Goal: Complete application form: Complete application form

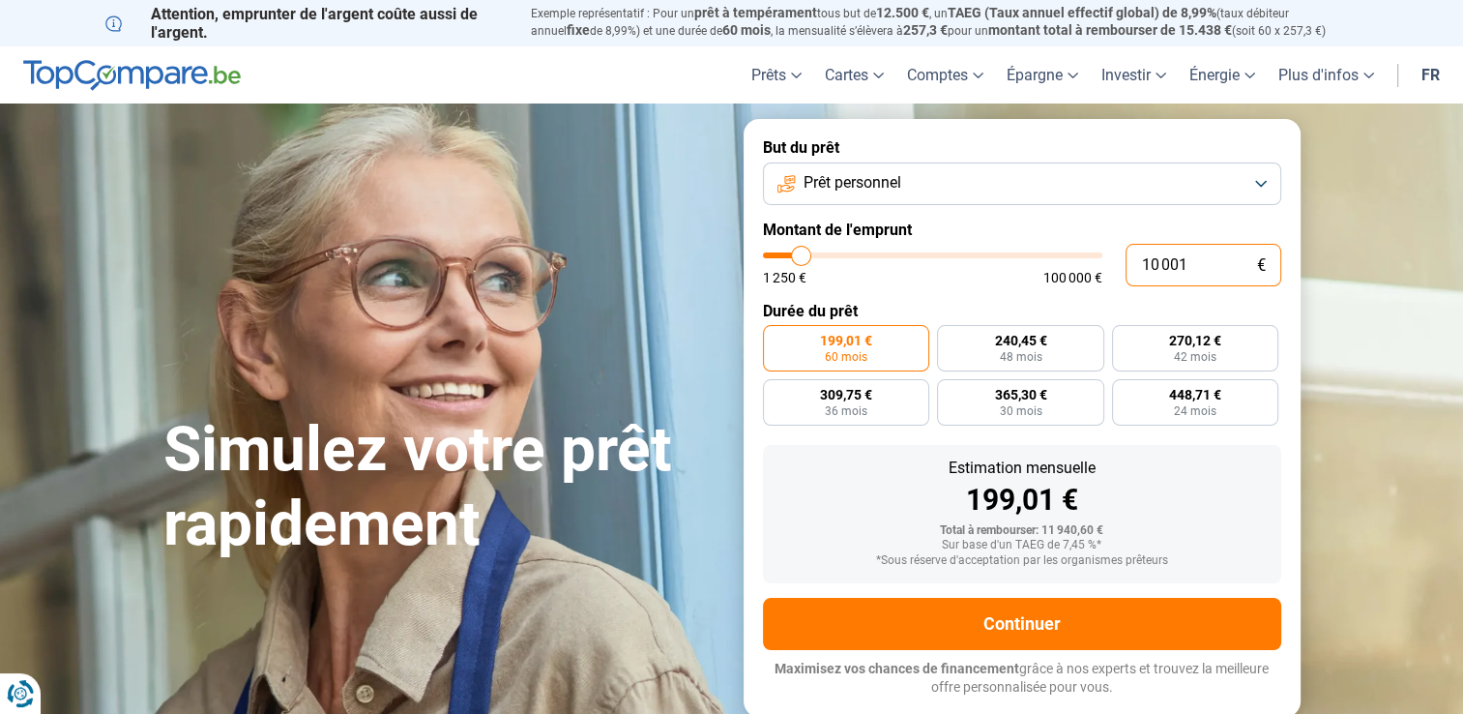
click at [1188, 261] on input "10 001" at bounding box center [1204, 265] width 156 height 43
type input "1 000"
type input "1250"
type input "100"
type input "1250"
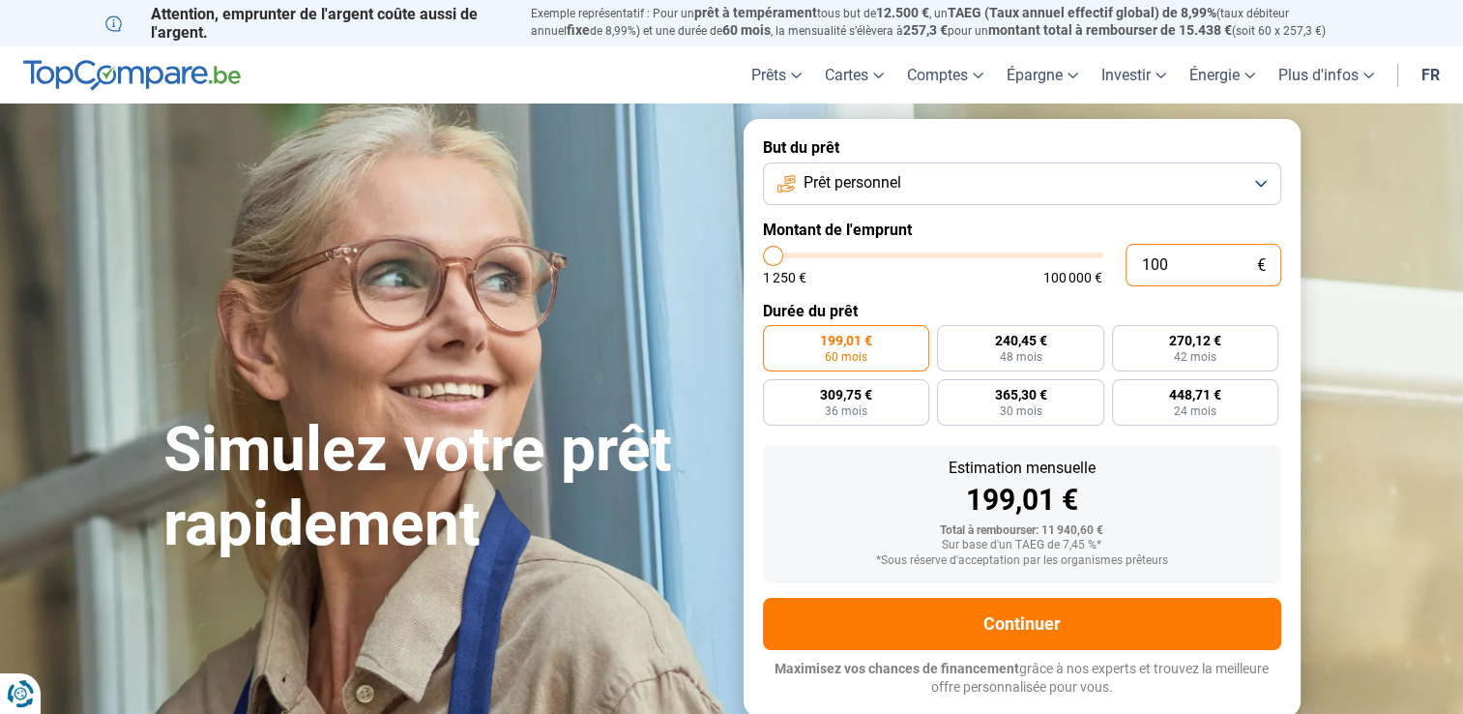
type input "10"
type input "1250"
type input "1"
type input "1250"
type input "15"
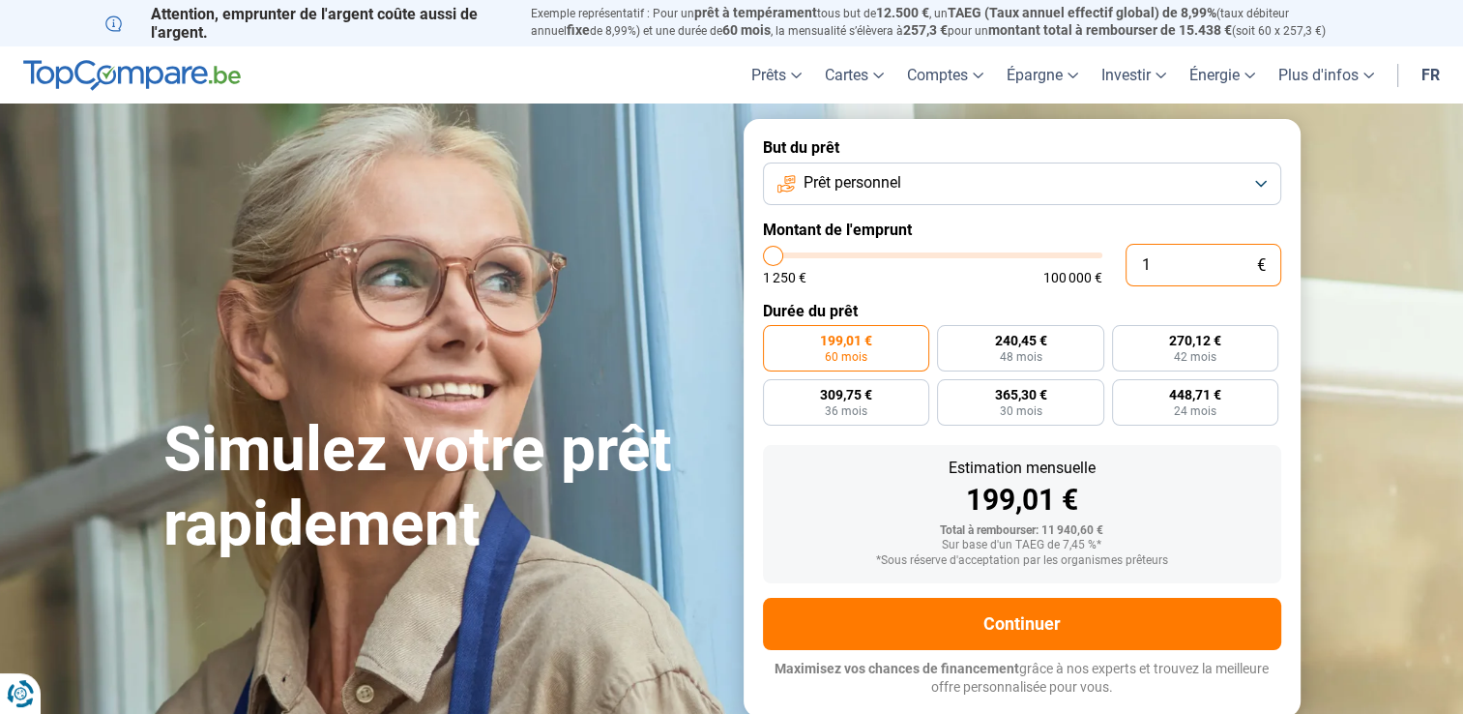
type input "1250"
type input "1 250"
type input "1250"
radio input "true"
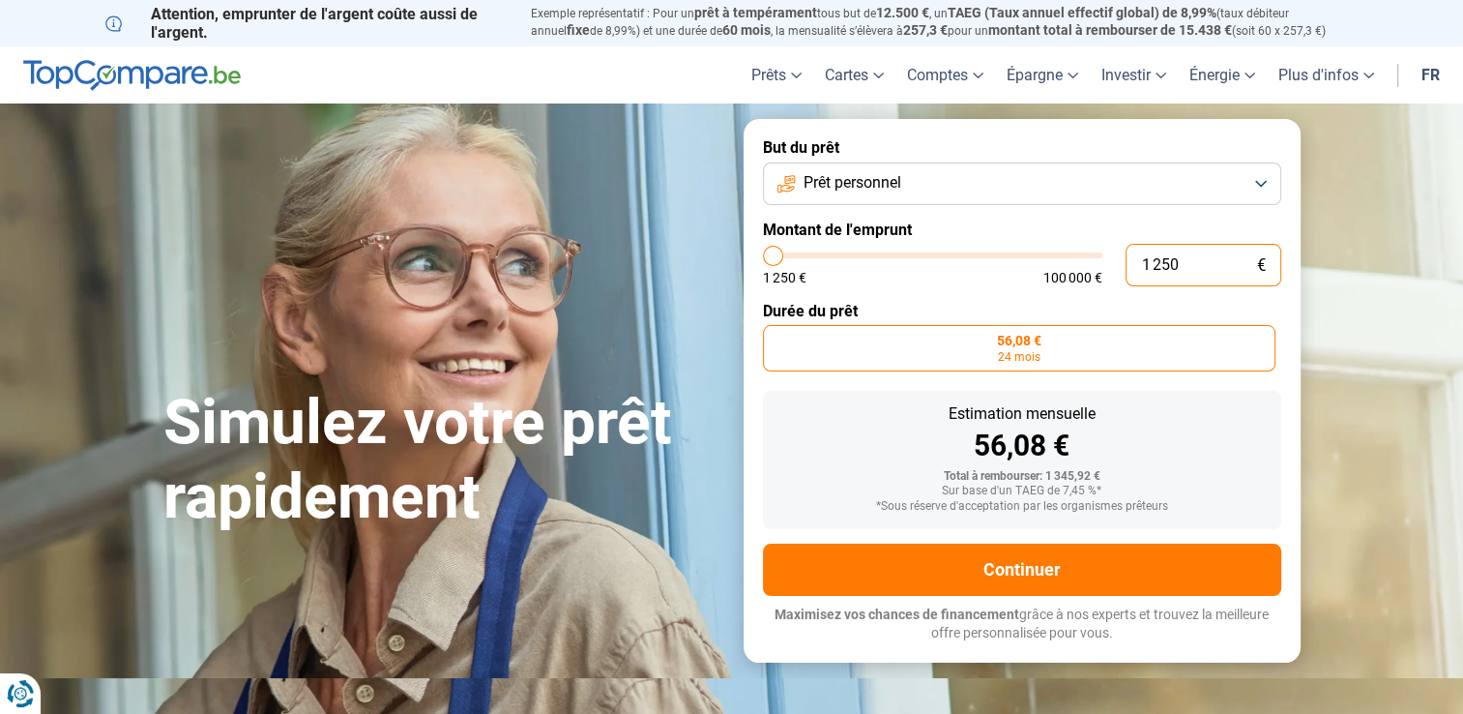
type input "125"
type input "1250"
type input "12"
type input "1250"
type input "1"
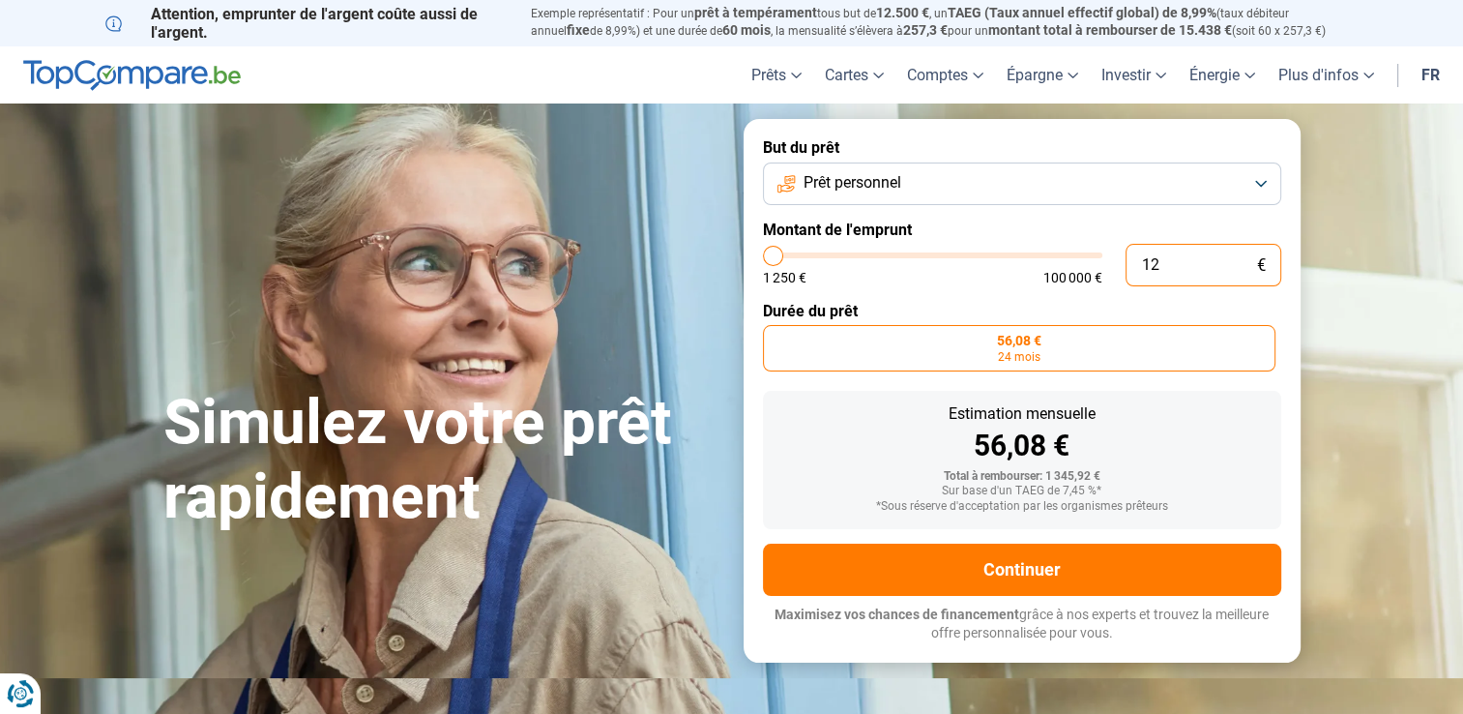
type input "1250"
type input "0"
type input "1250"
type input "1 250"
type input "1250"
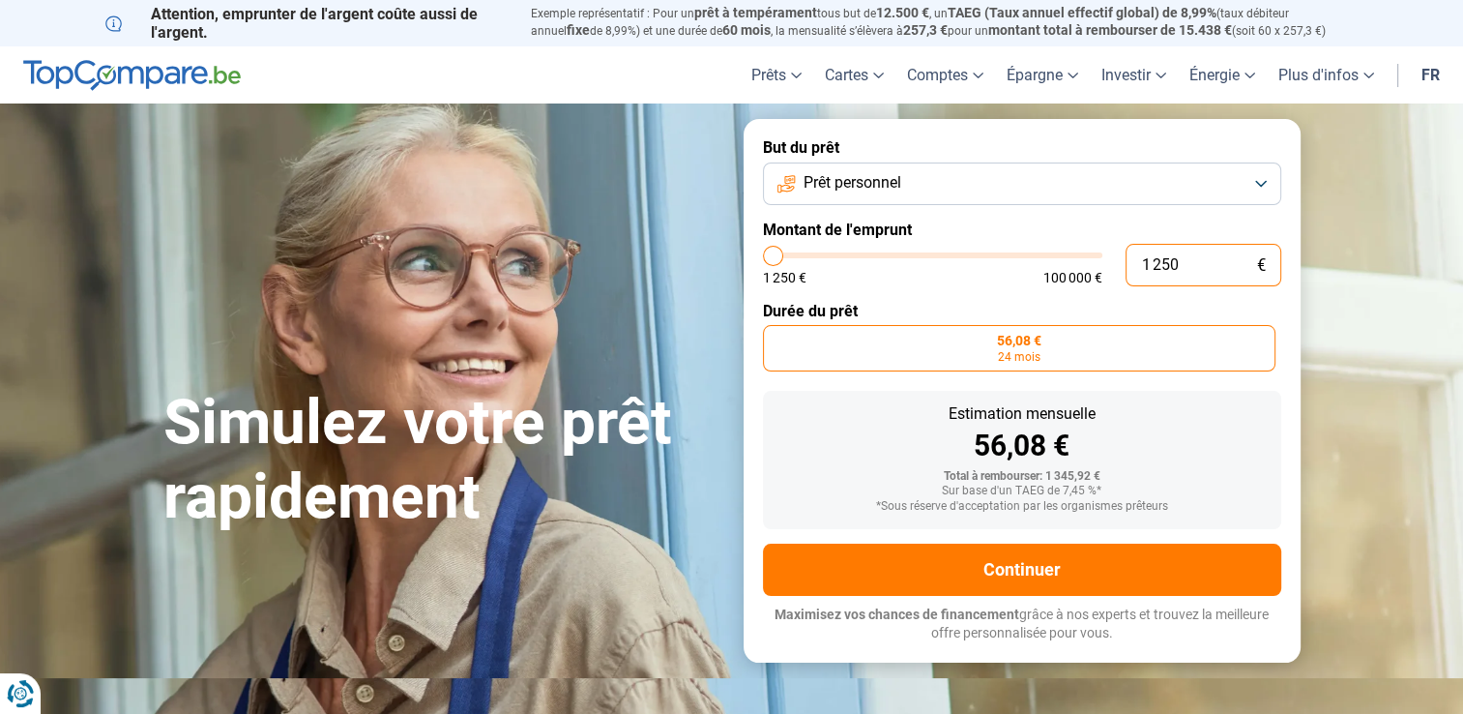
type input "125"
type input "1250"
type input "12"
type input "1250"
type input "1"
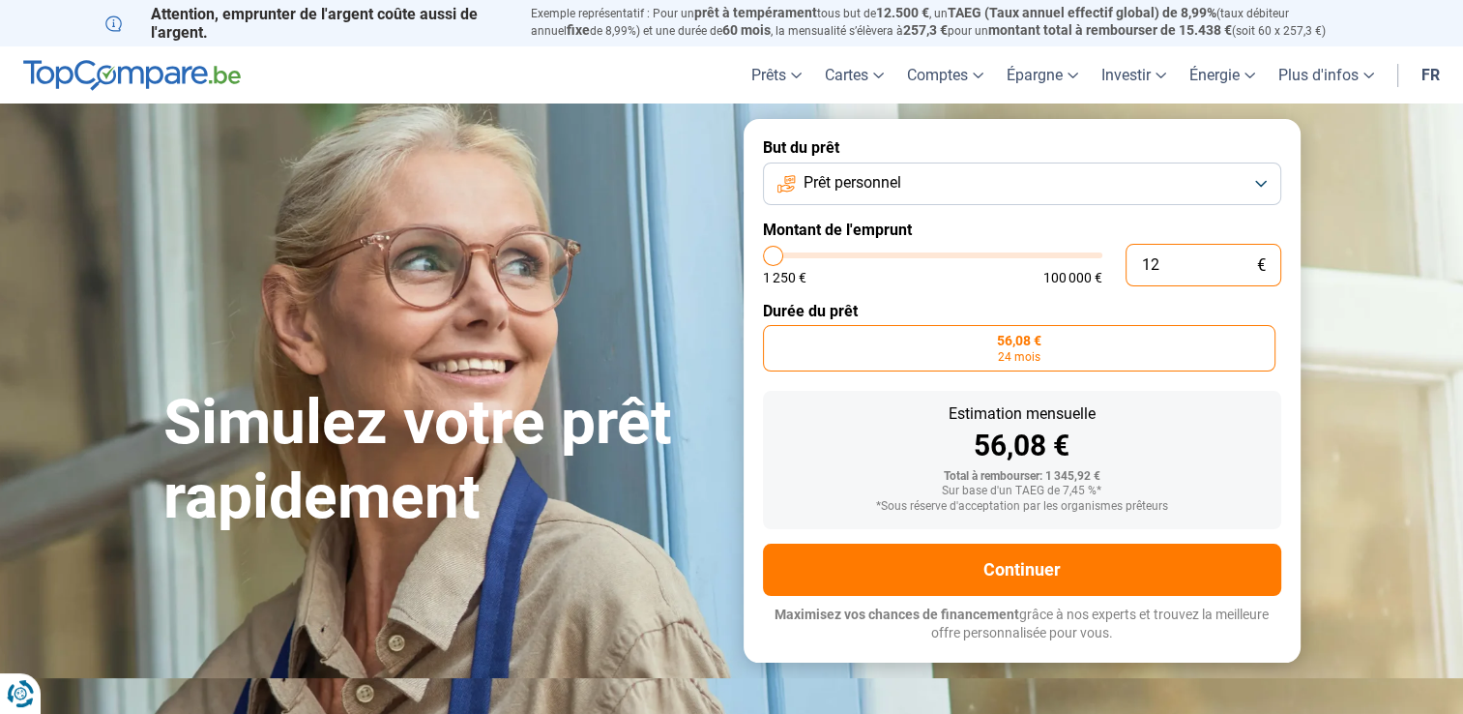
type input "1250"
type input "0"
type input "1250"
type input "1"
type input "1250"
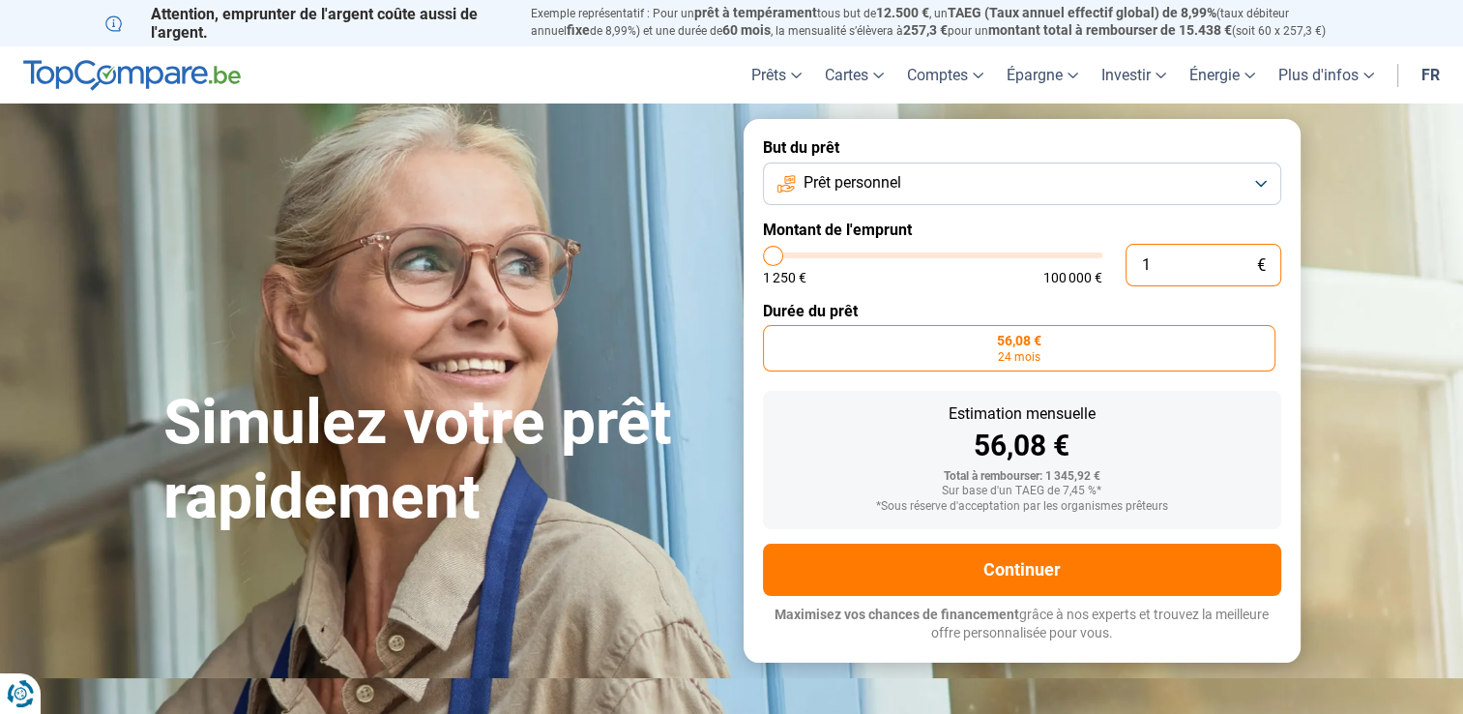
type input "1 250"
type input "1250"
type input "2 000"
type input "2000"
type input "2 250"
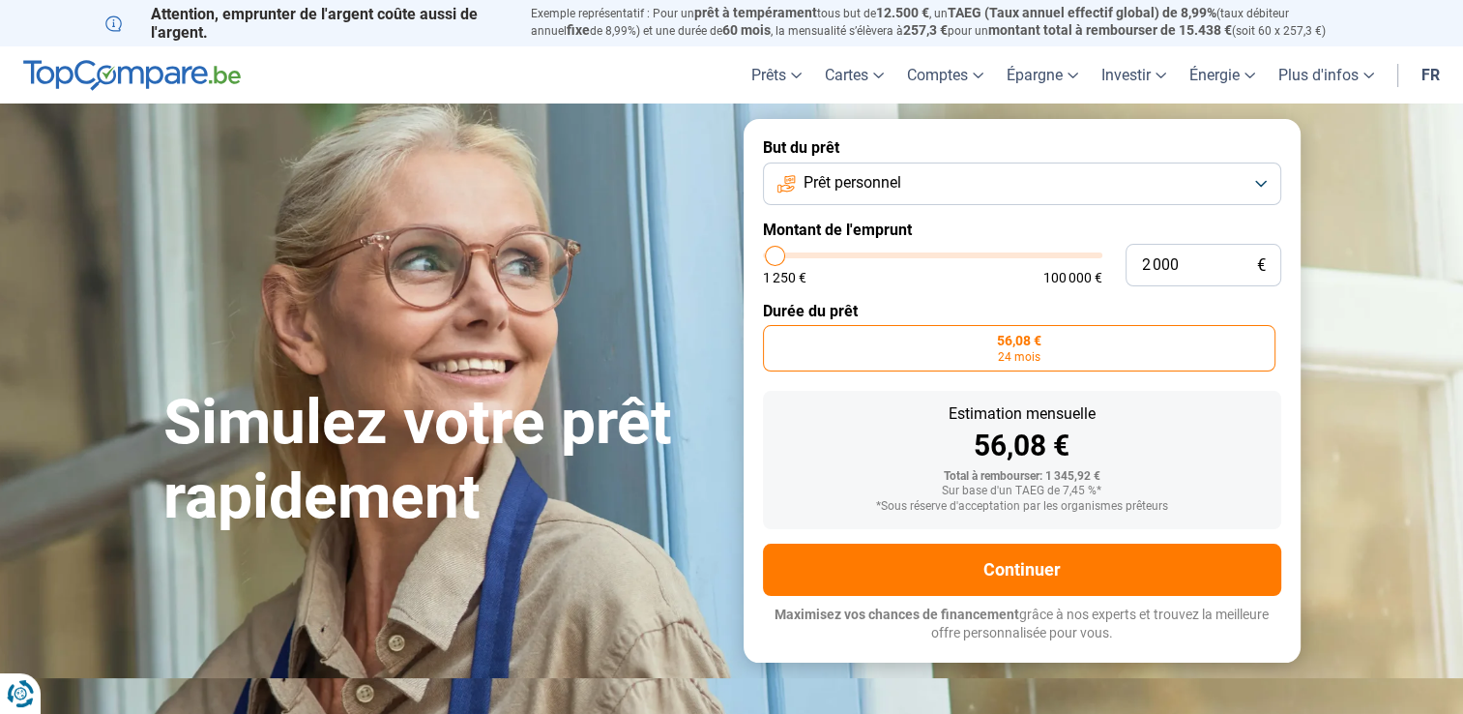
type input "2250"
type input "3 000"
type input "3000"
type input "3 500"
type input "3500"
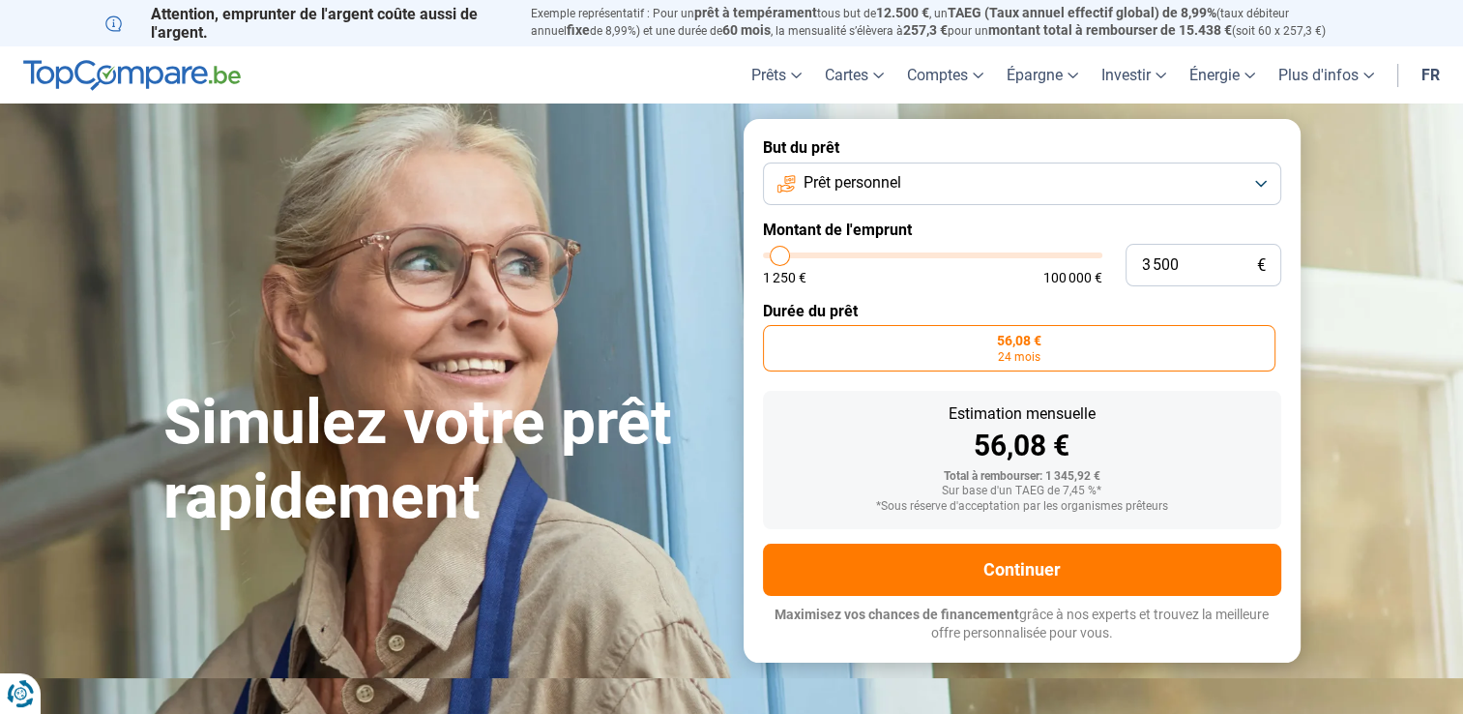
type input "4 750"
type input "4750"
type input "5 250"
type input "5250"
type input "6 000"
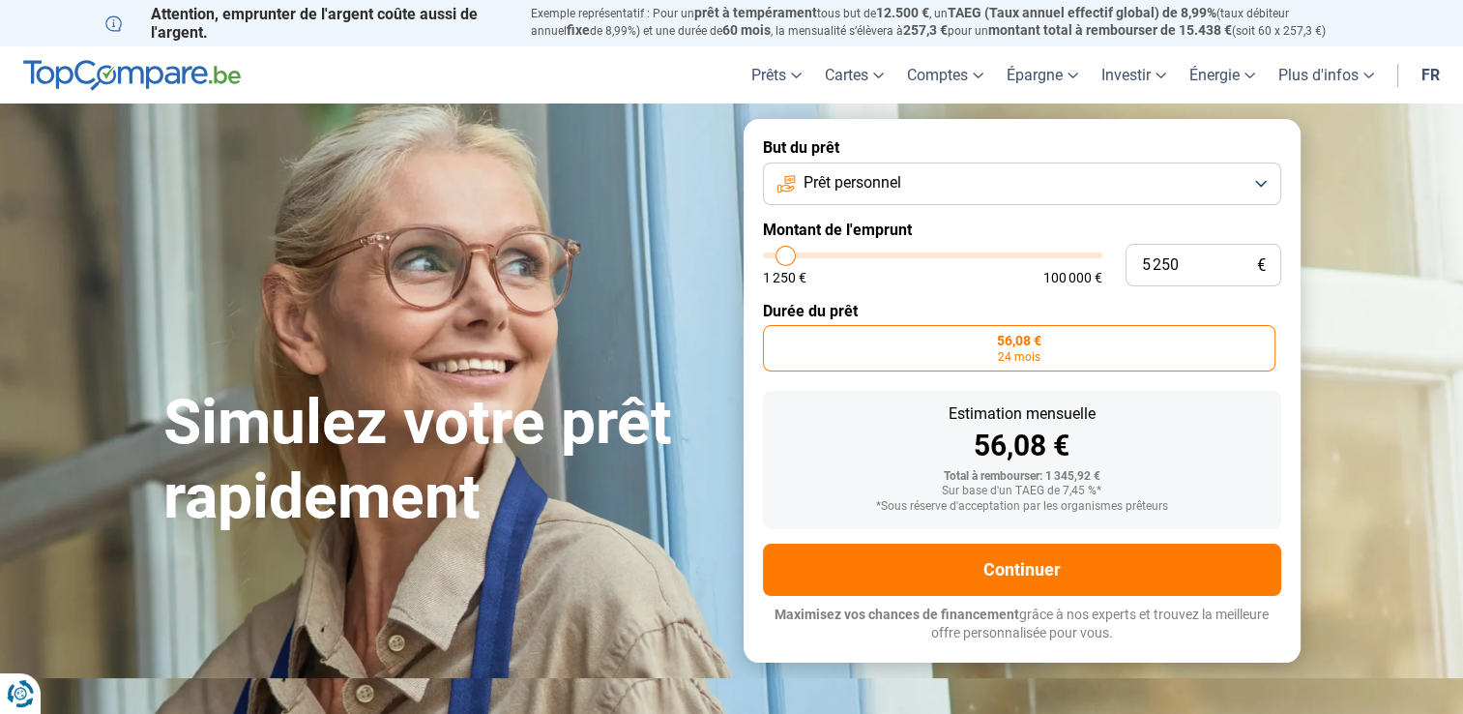
type input "6000"
type input "7 000"
type input "7000"
type input "7 750"
type input "7750"
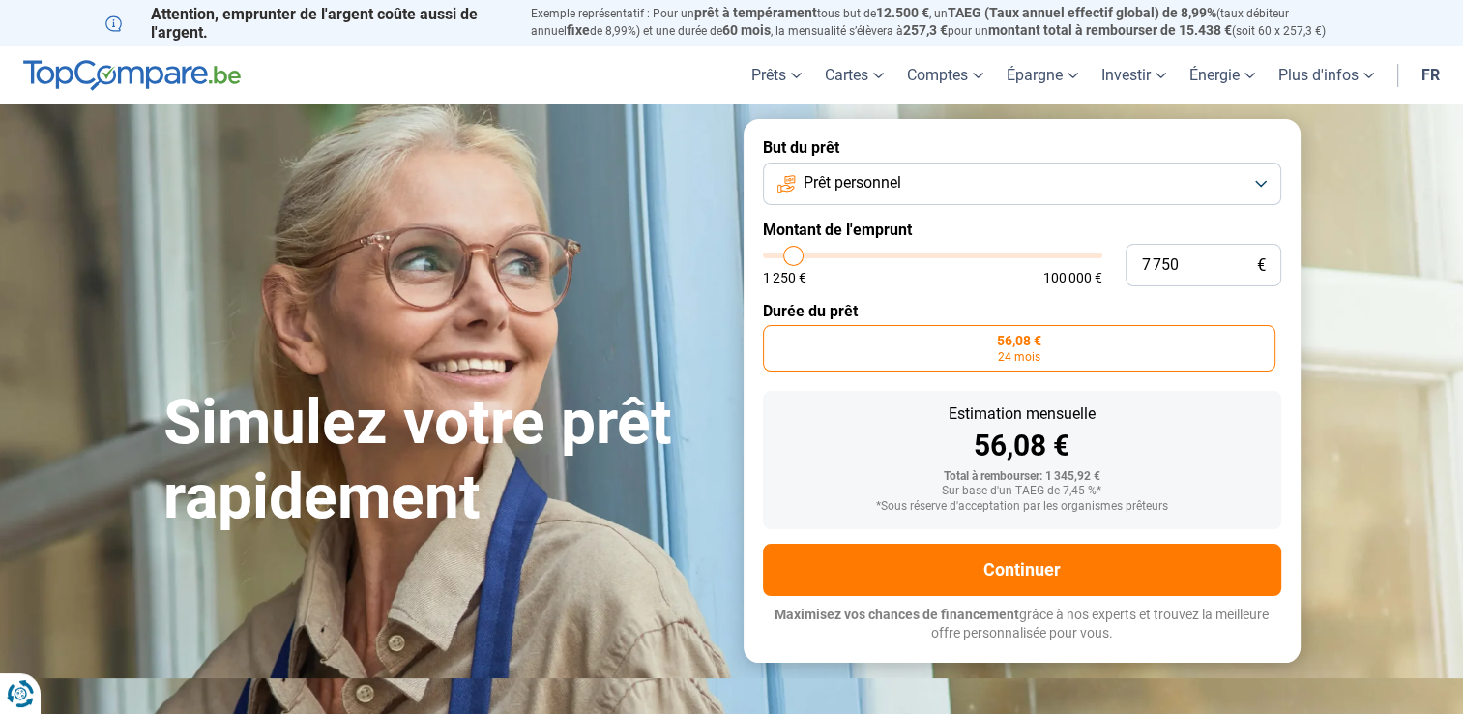
type input "9 250"
type input "9250"
type input "11 000"
type input "11000"
type input "12 500"
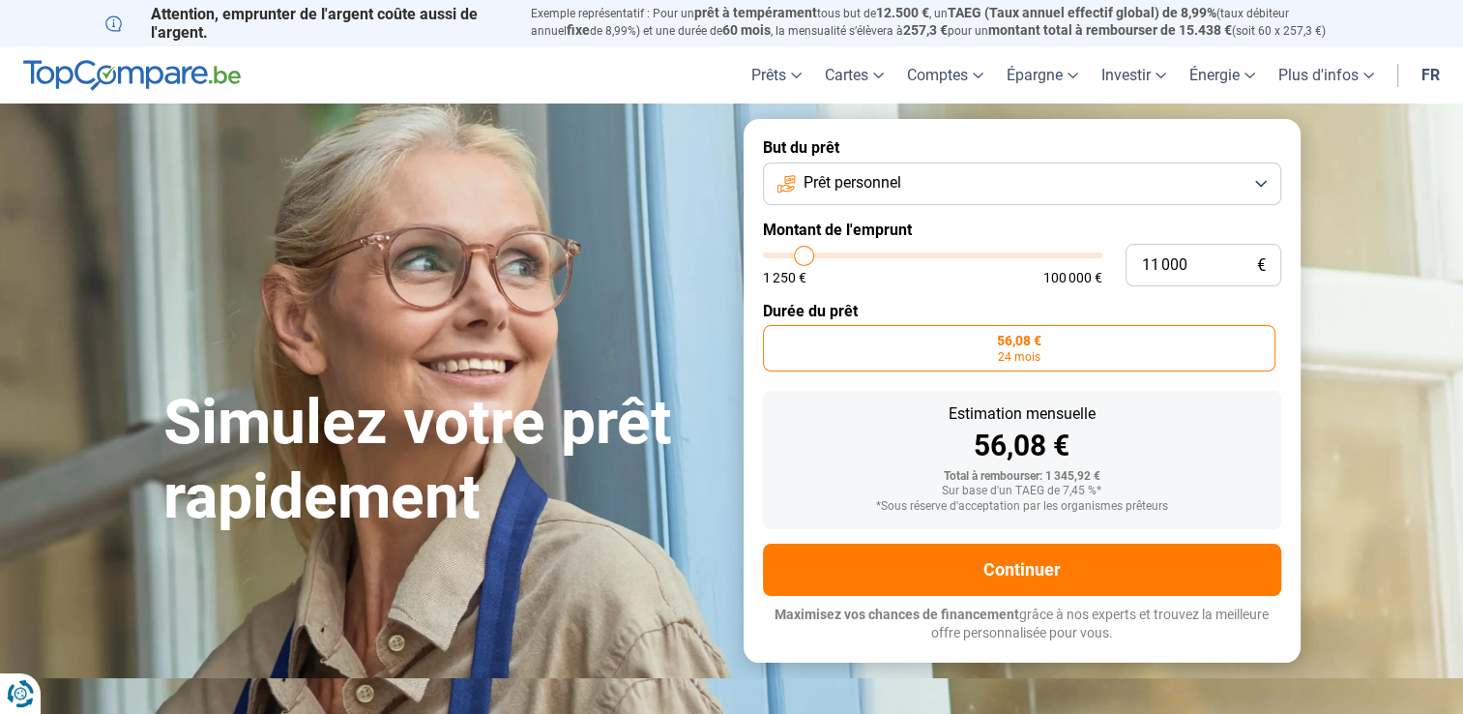
type input "12500"
type input "13 500"
type input "13500"
type input "14 750"
type input "14750"
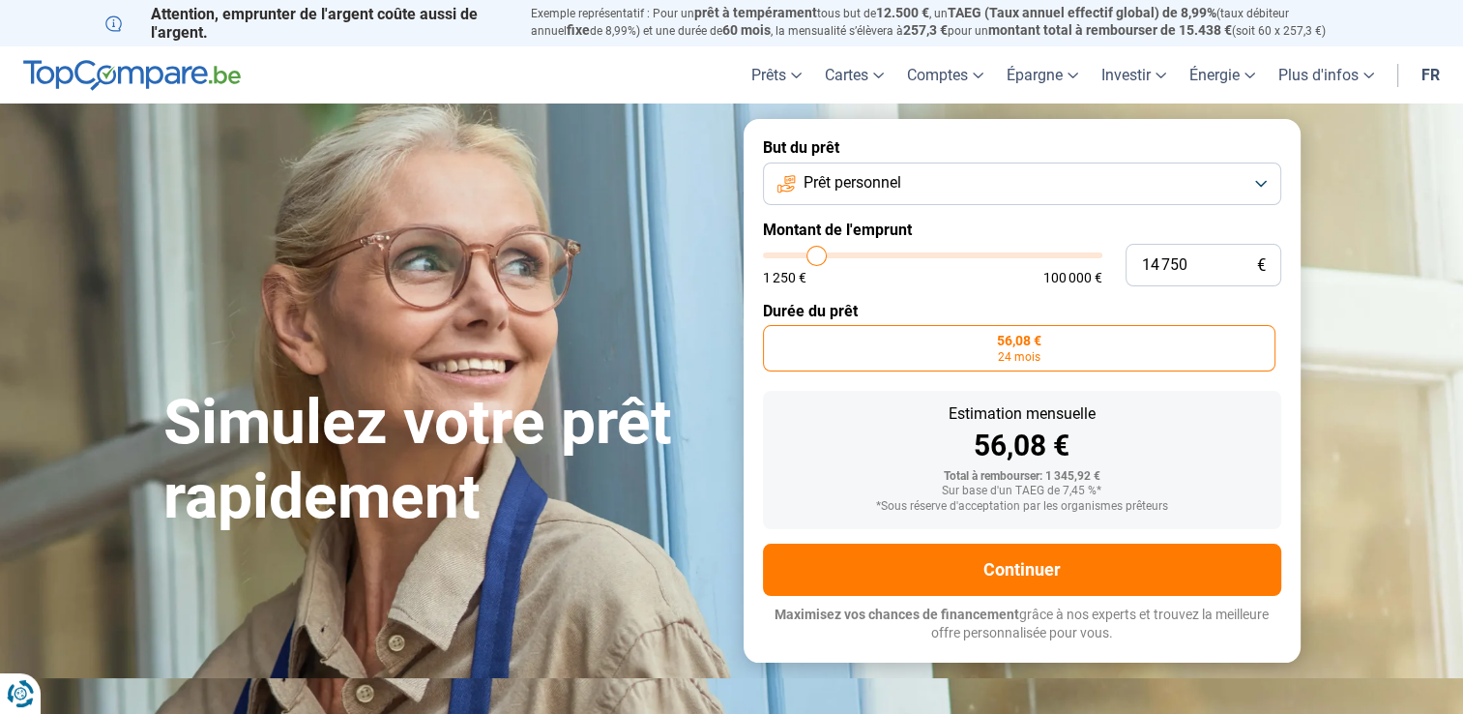
type input "15 500"
type input "15500"
type input "17 500"
type input "17500"
type input "18 750"
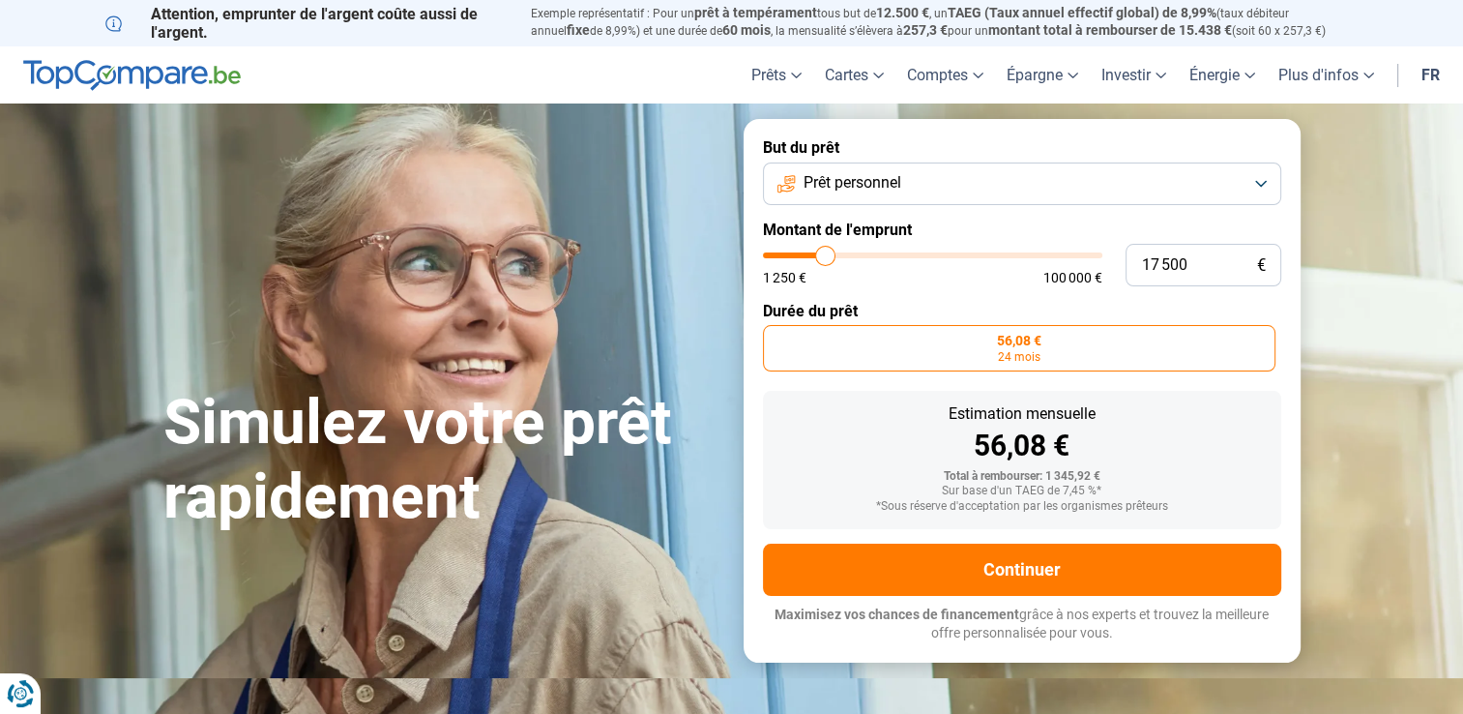
type input "18750"
type input "20 000"
type input "20000"
type input "21 250"
type input "21250"
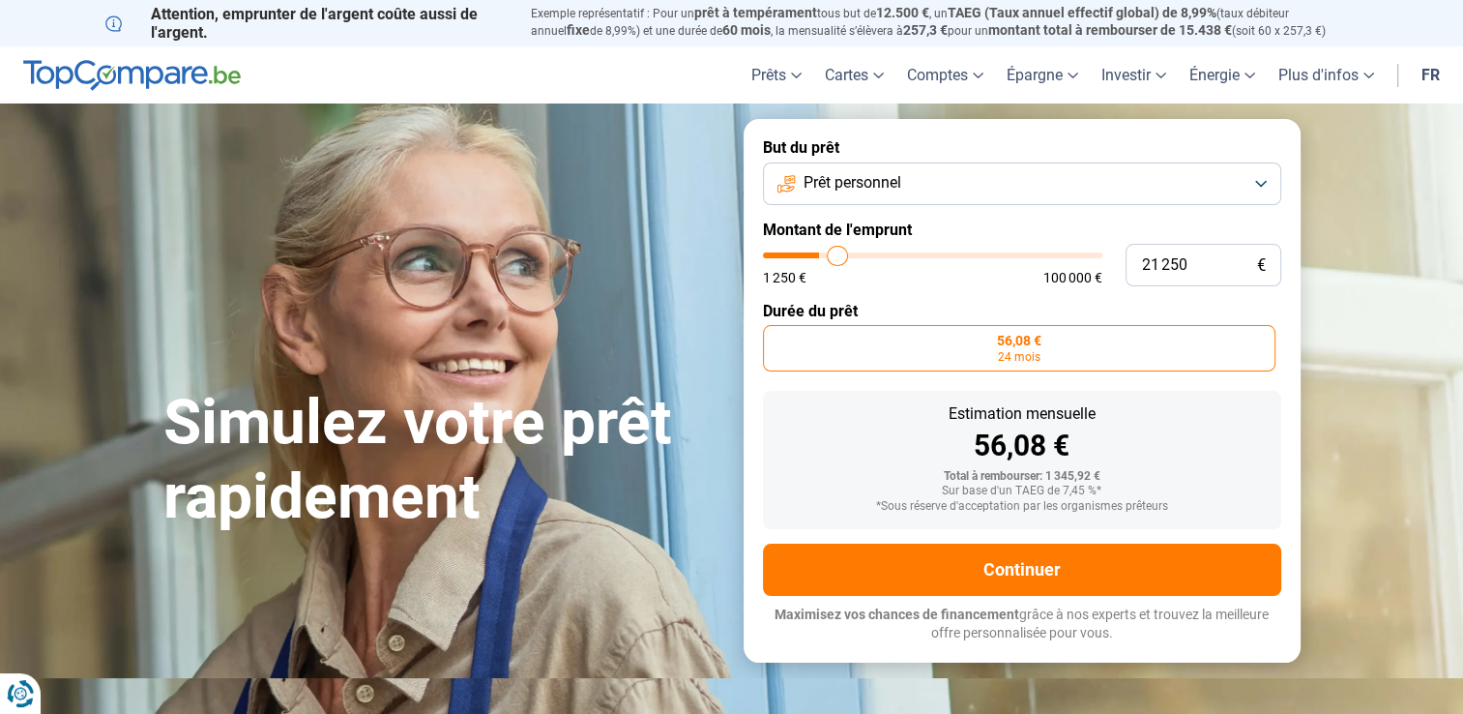
type input "22 500"
type input "22500"
type input "23 500"
type input "23500"
type input "24 250"
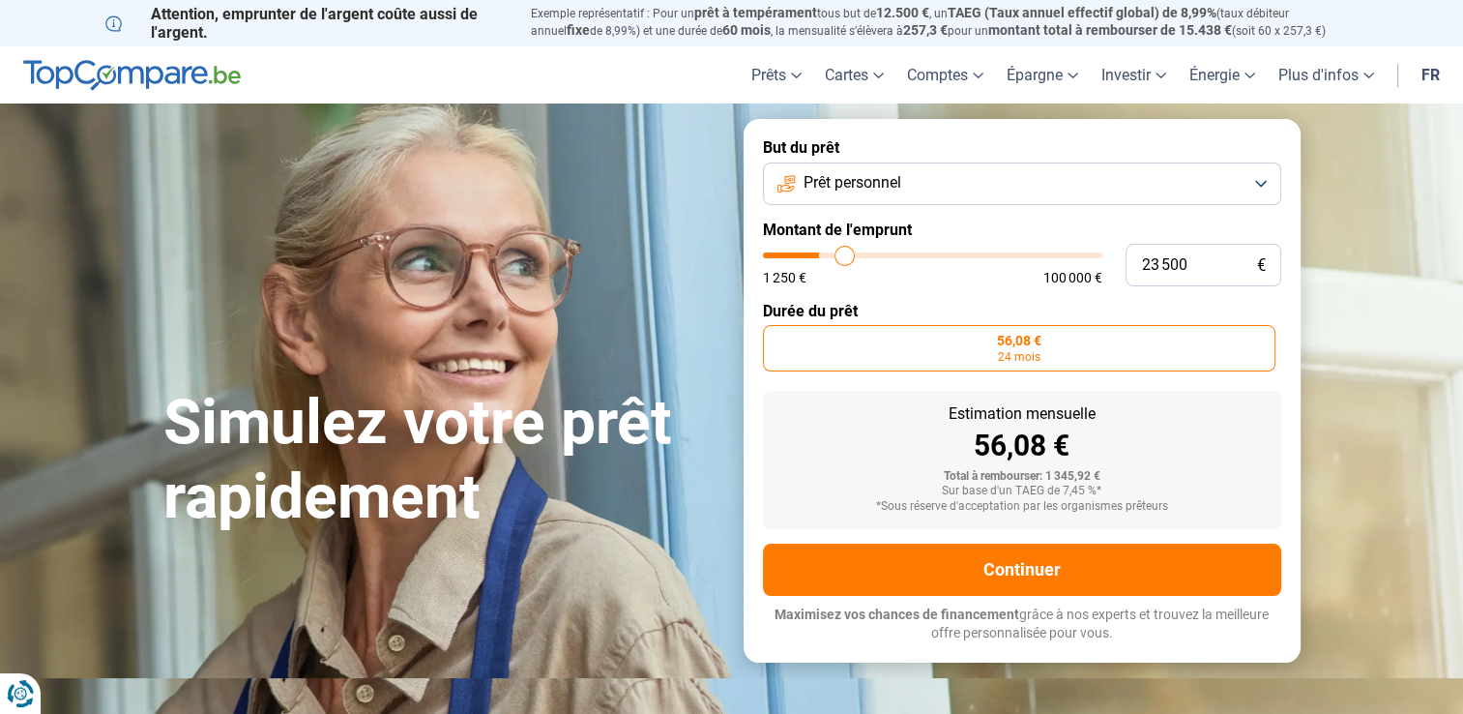
type input "24250"
type input "25 250"
type input "25250"
type input "25 750"
type input "25750"
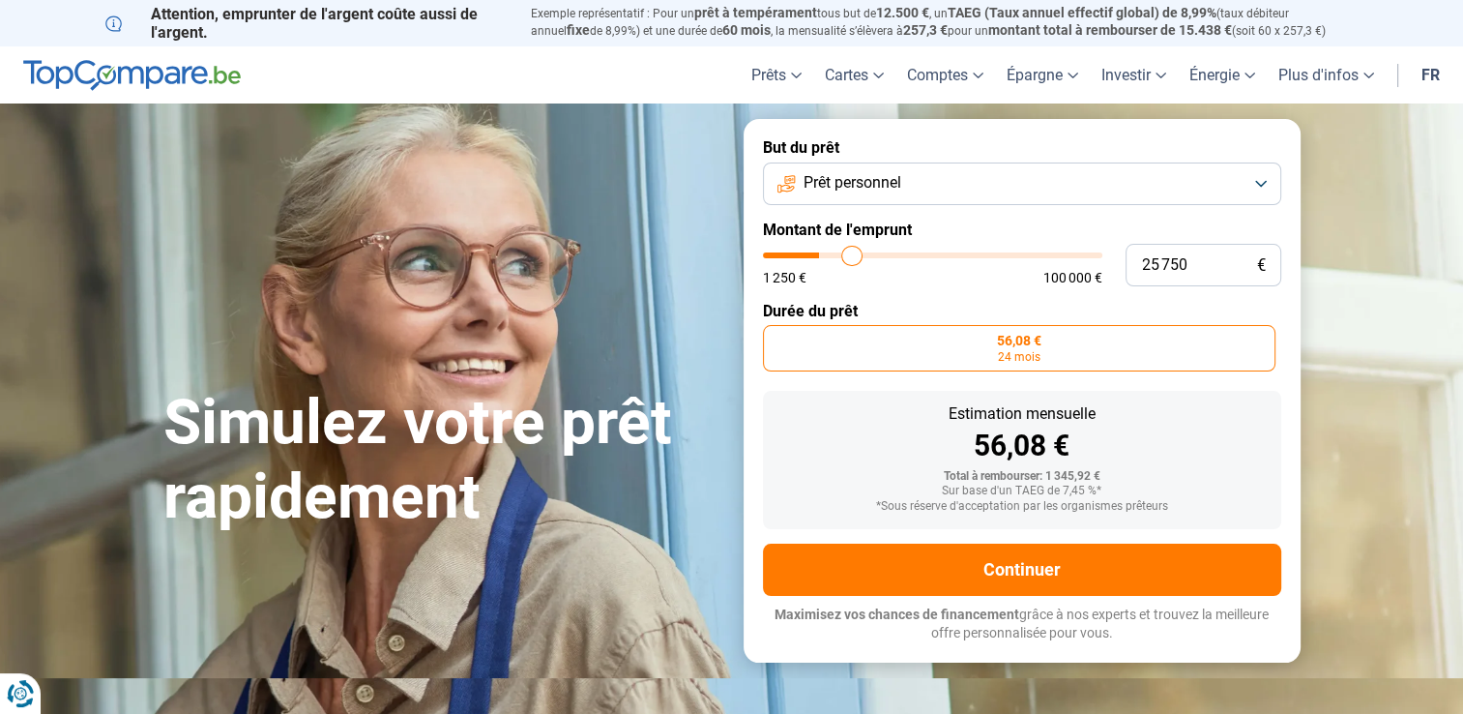
type input "26 250"
type input "26250"
type input "26 500"
type input "26500"
type input "26 750"
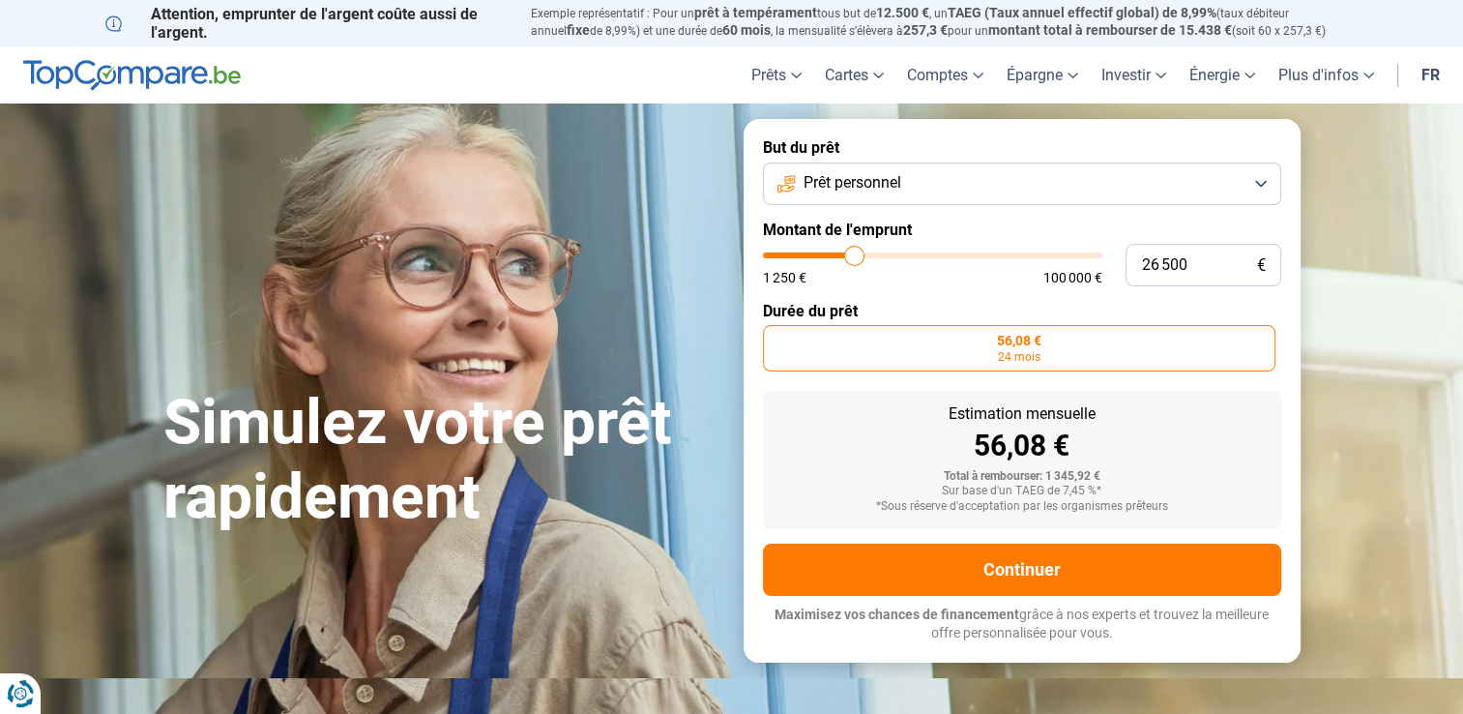
type input "26750"
type input "27 250"
type input "27250"
type input "28 000"
type input "28000"
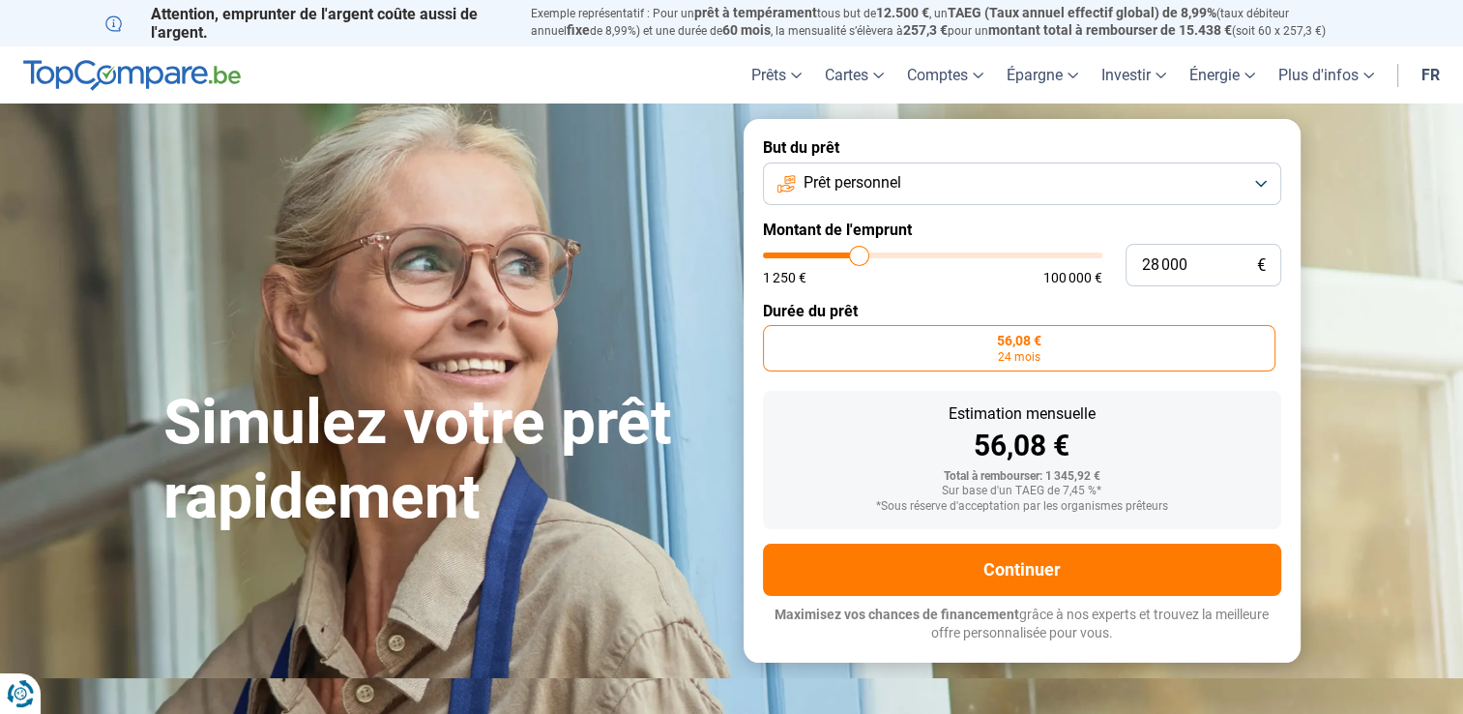
type input "28 500"
type input "28500"
type input "28 750"
type input "28750"
type input "29 500"
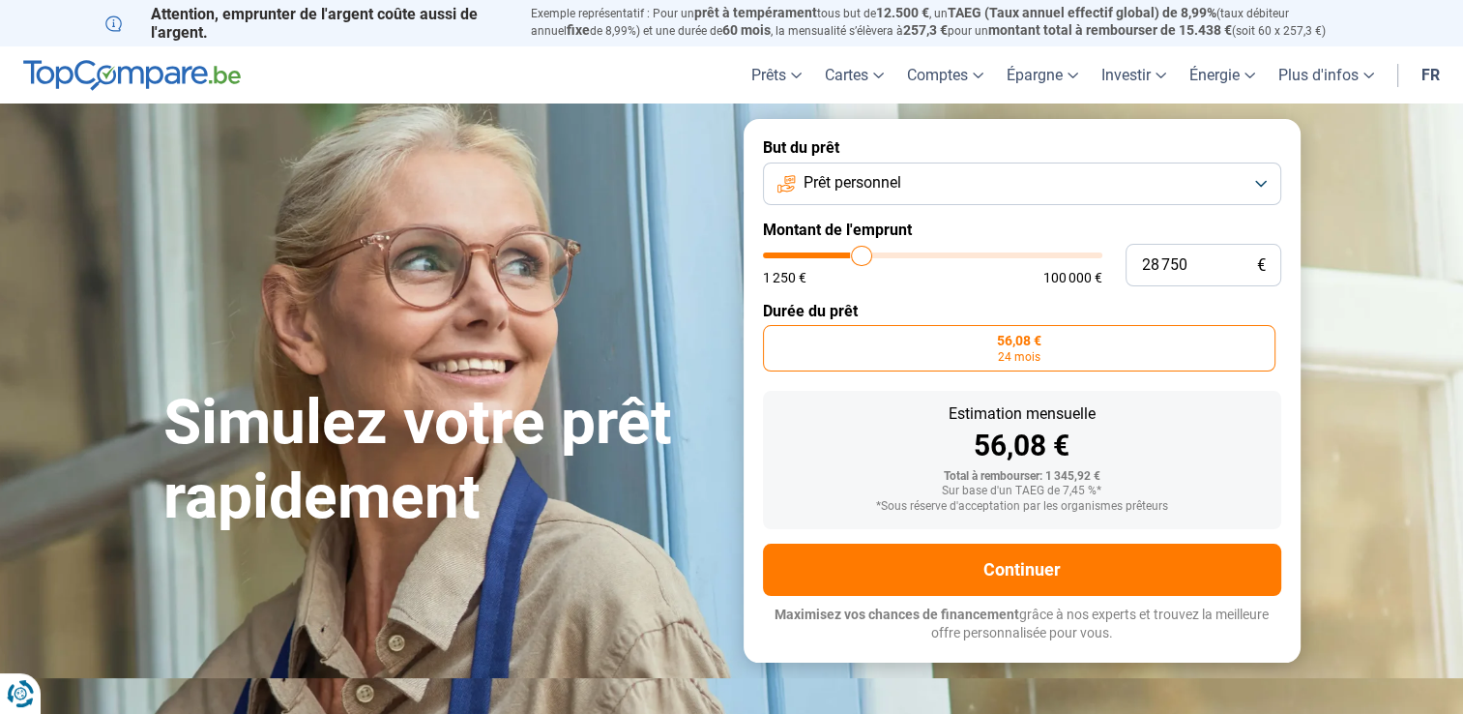
type input "29500"
type input "30 000"
type input "30000"
type input "30 250"
type input "30250"
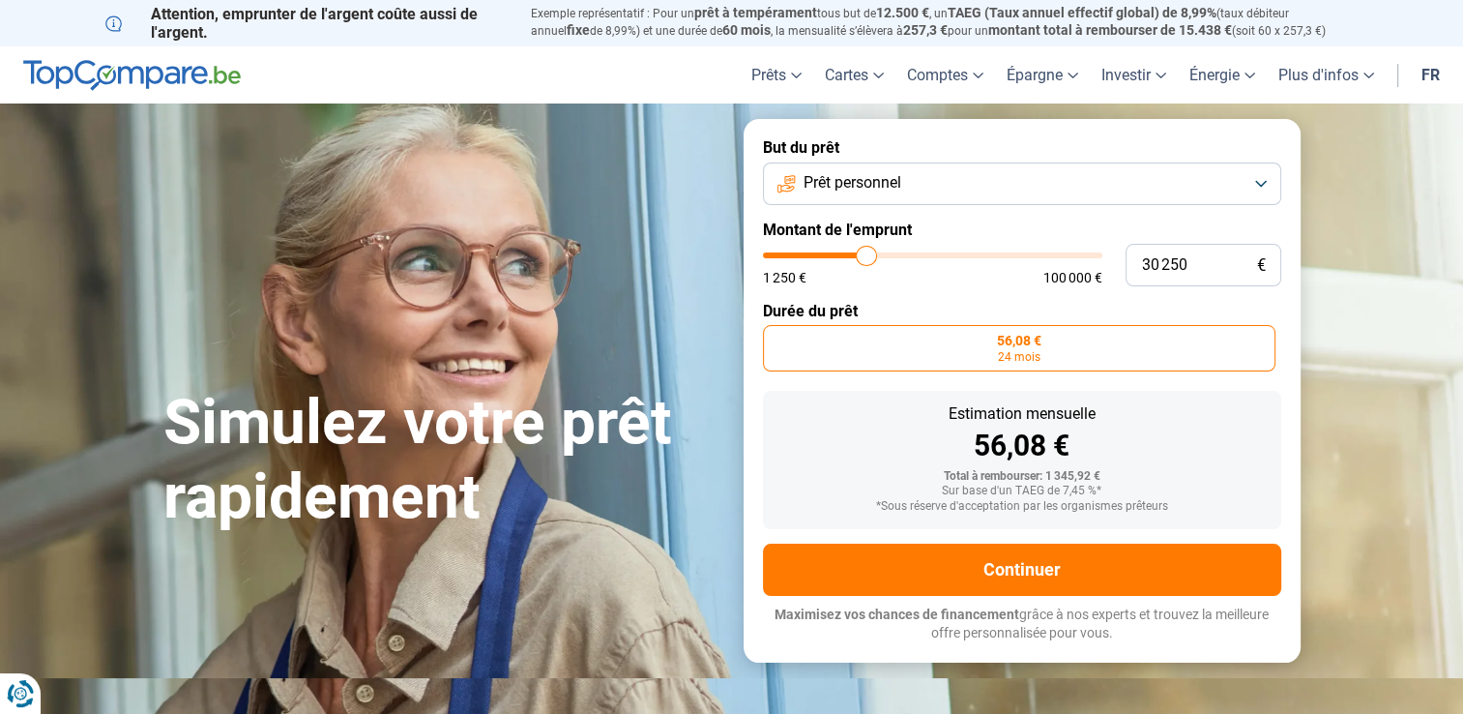
type input "30 000"
type input "30000"
type input "29 750"
type input "29750"
type input "28 750"
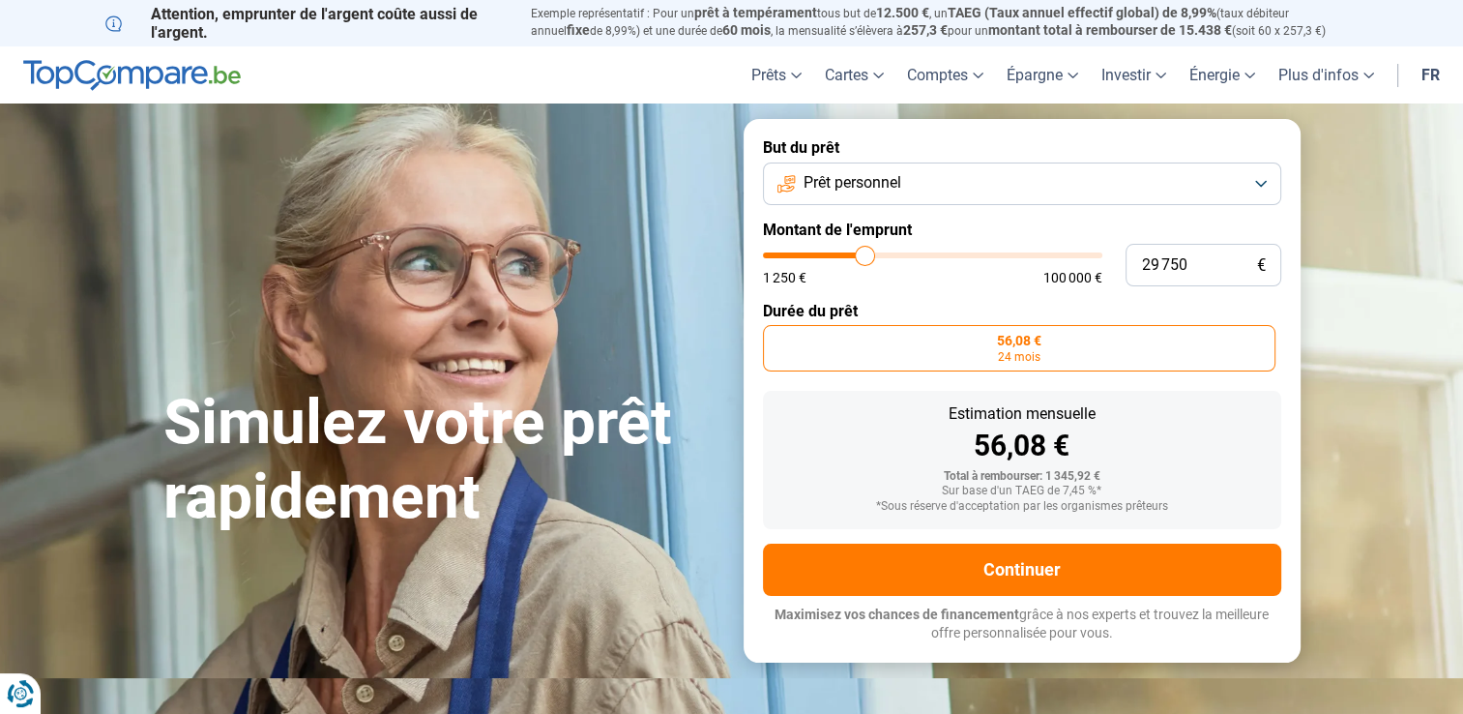
type input "28750"
type input "28 250"
type input "28250"
type input "27 750"
type input "27750"
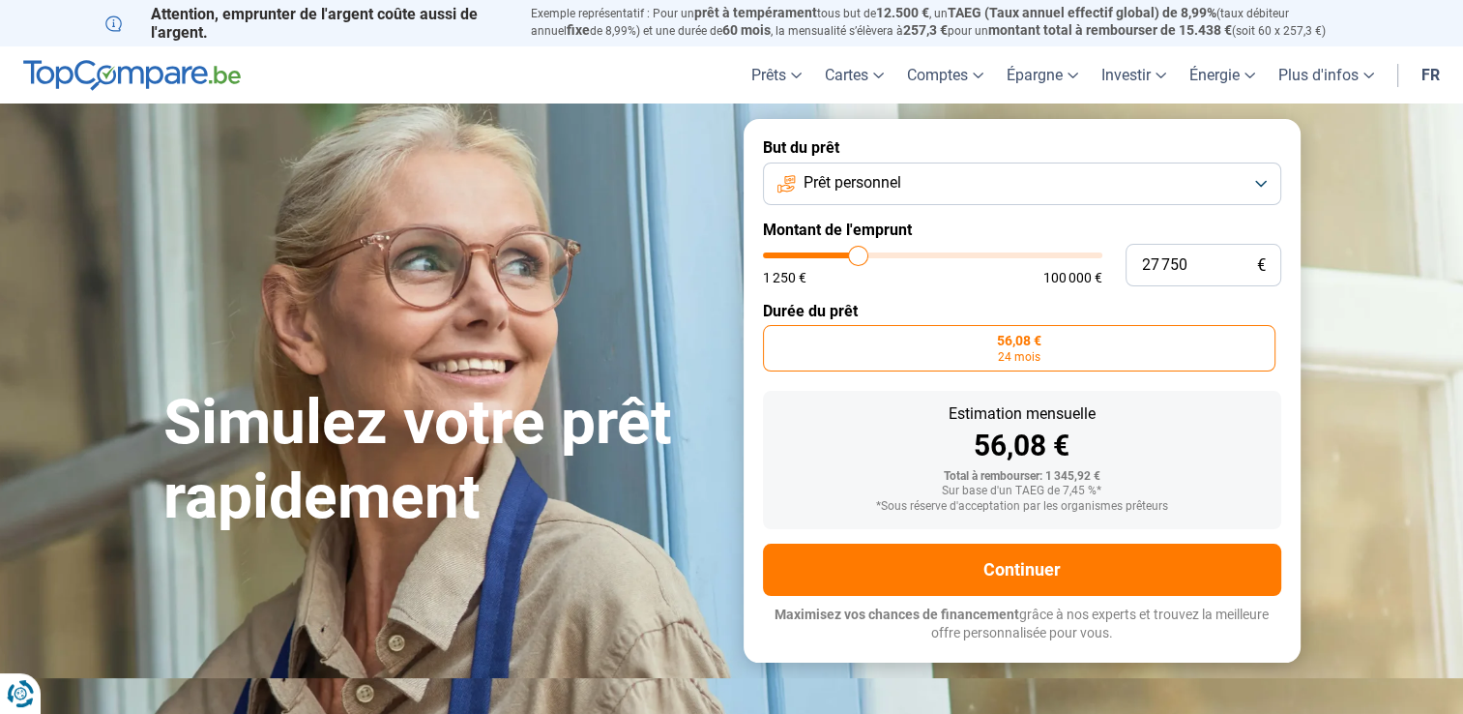
type input "27 250"
type input "27250"
type input "27 000"
type input "27000"
type input "26 750"
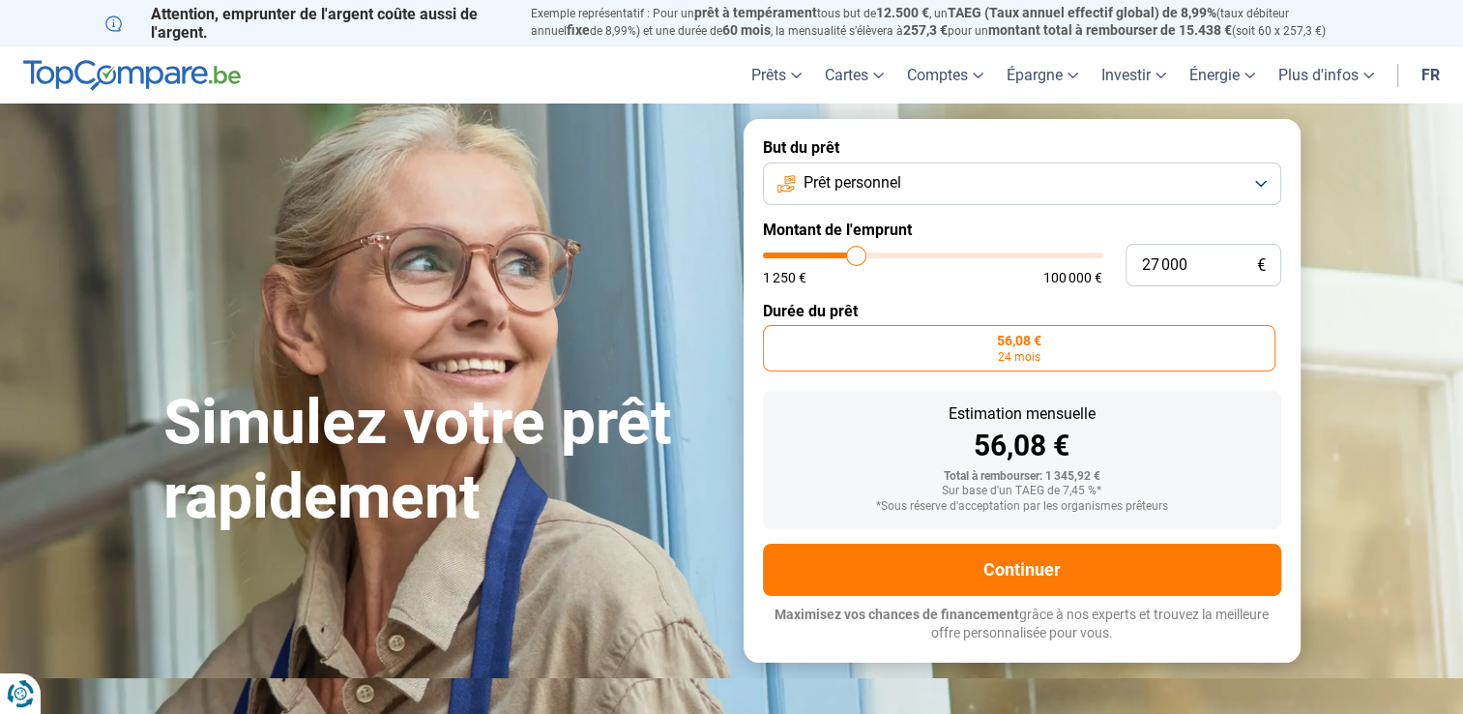
type input "26750"
type input "26 500"
type input "26500"
type input "26 000"
type input "26000"
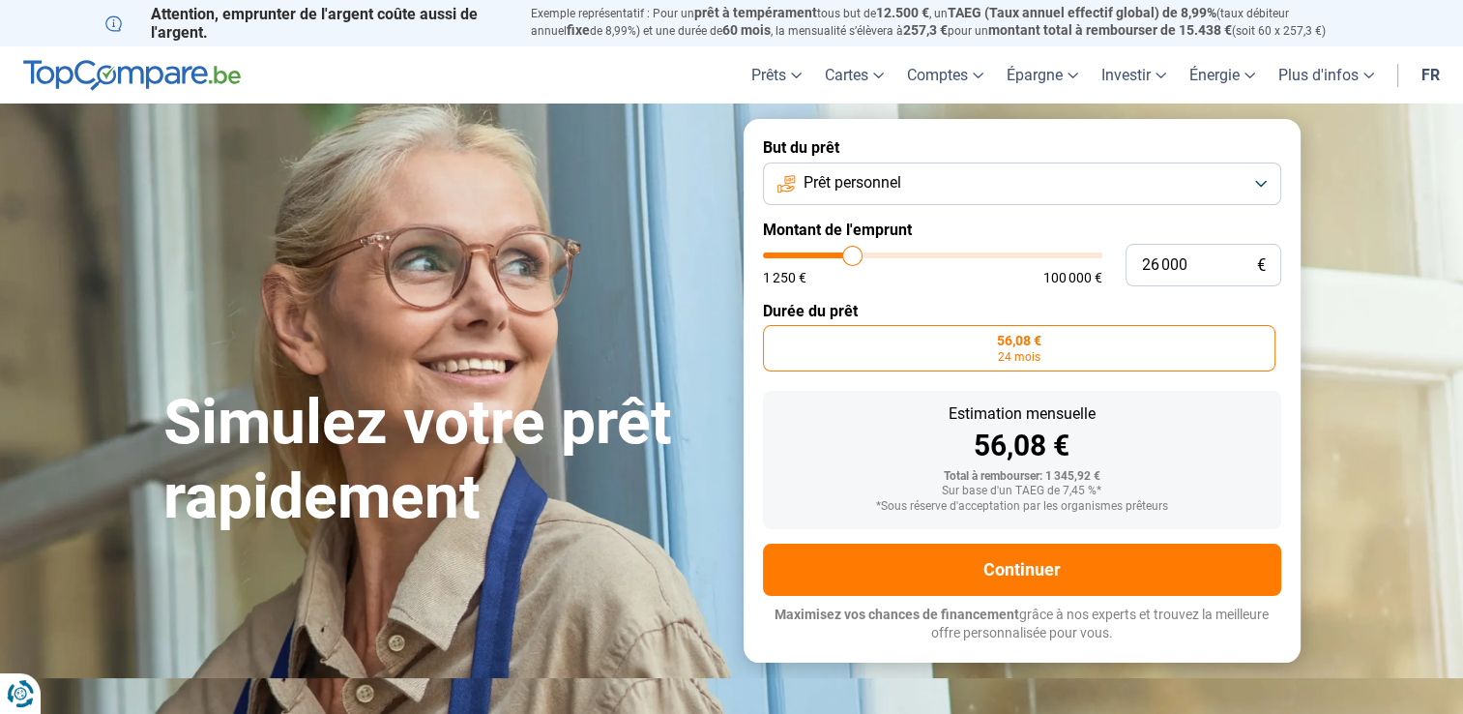
type input "25 750"
type input "25750"
type input "25 500"
type input "25500"
type input "25 250"
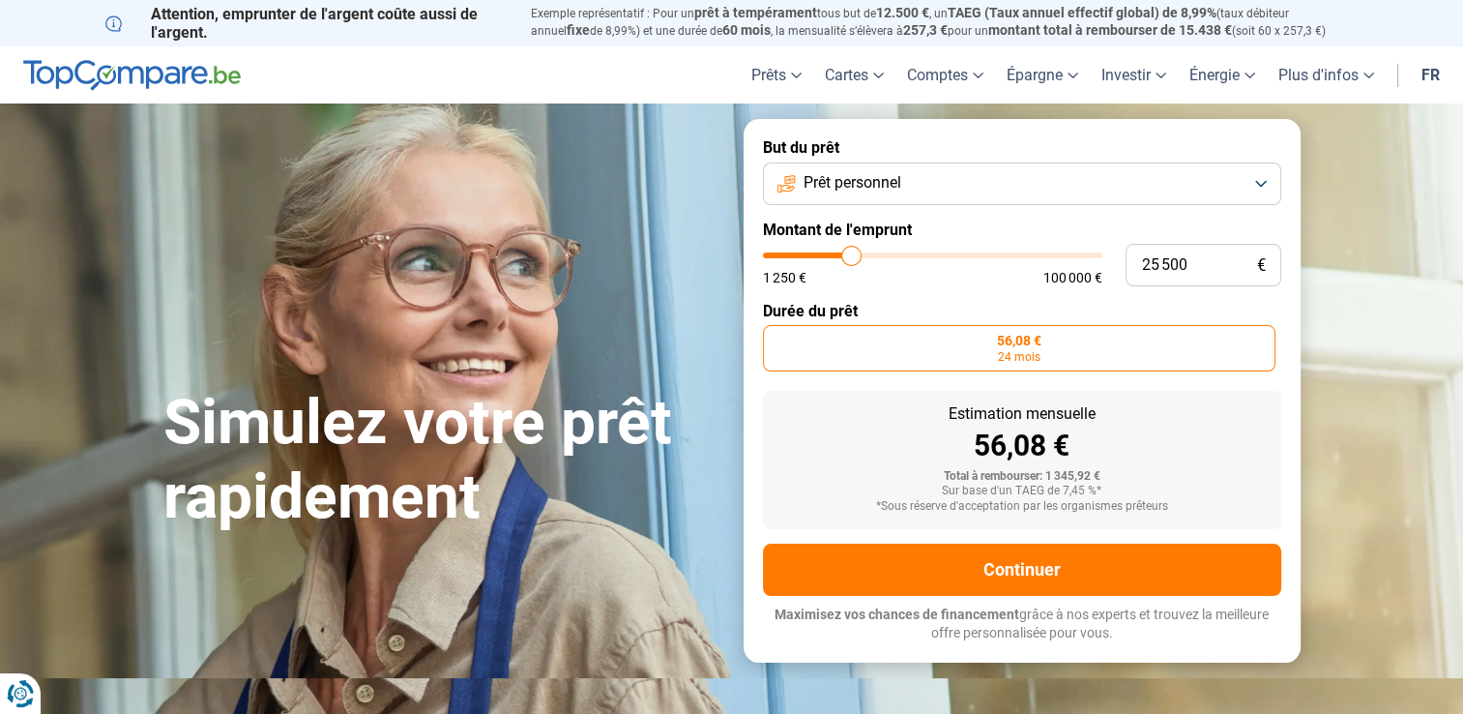
type input "25250"
type input "25 000"
type input "25000"
type input "24 500"
type input "24500"
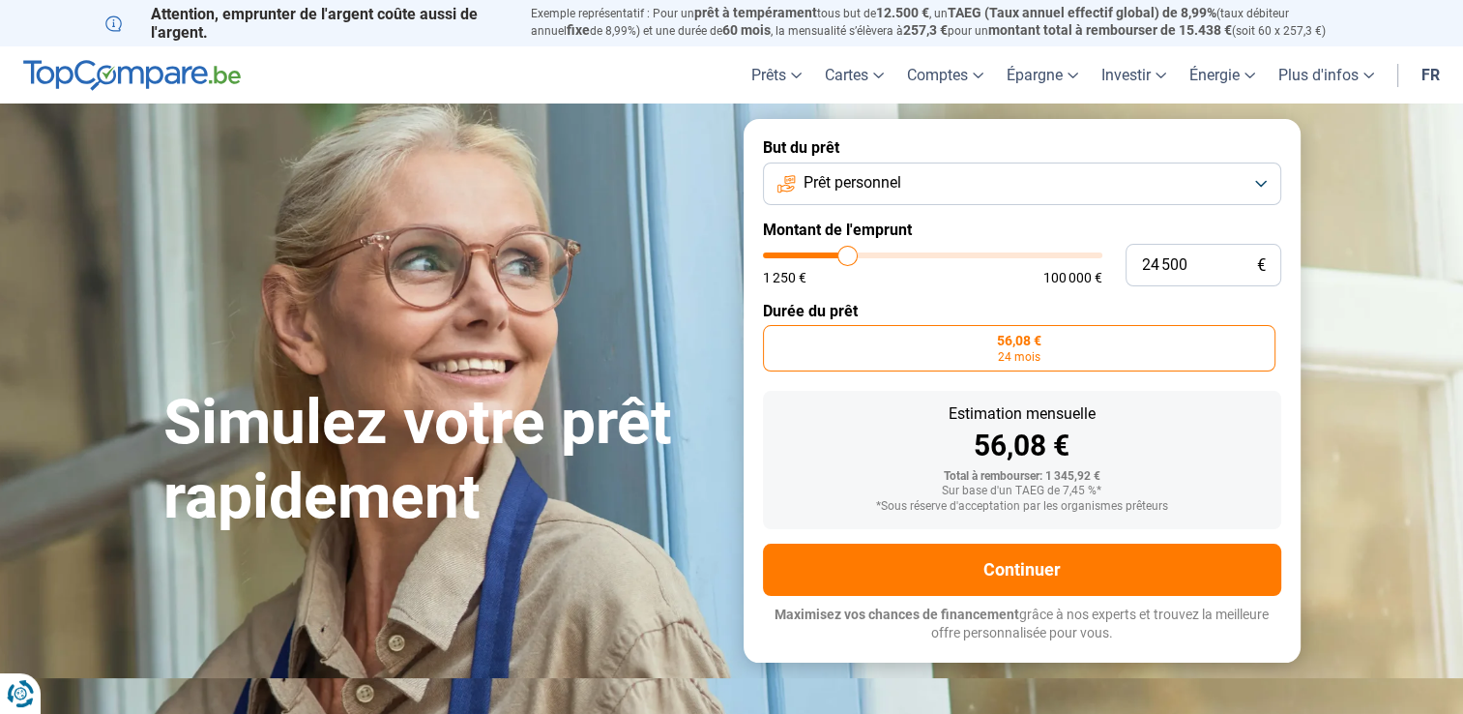
type input "24 250"
type input "24250"
type input "24 000"
type input "24000"
type input "23 750"
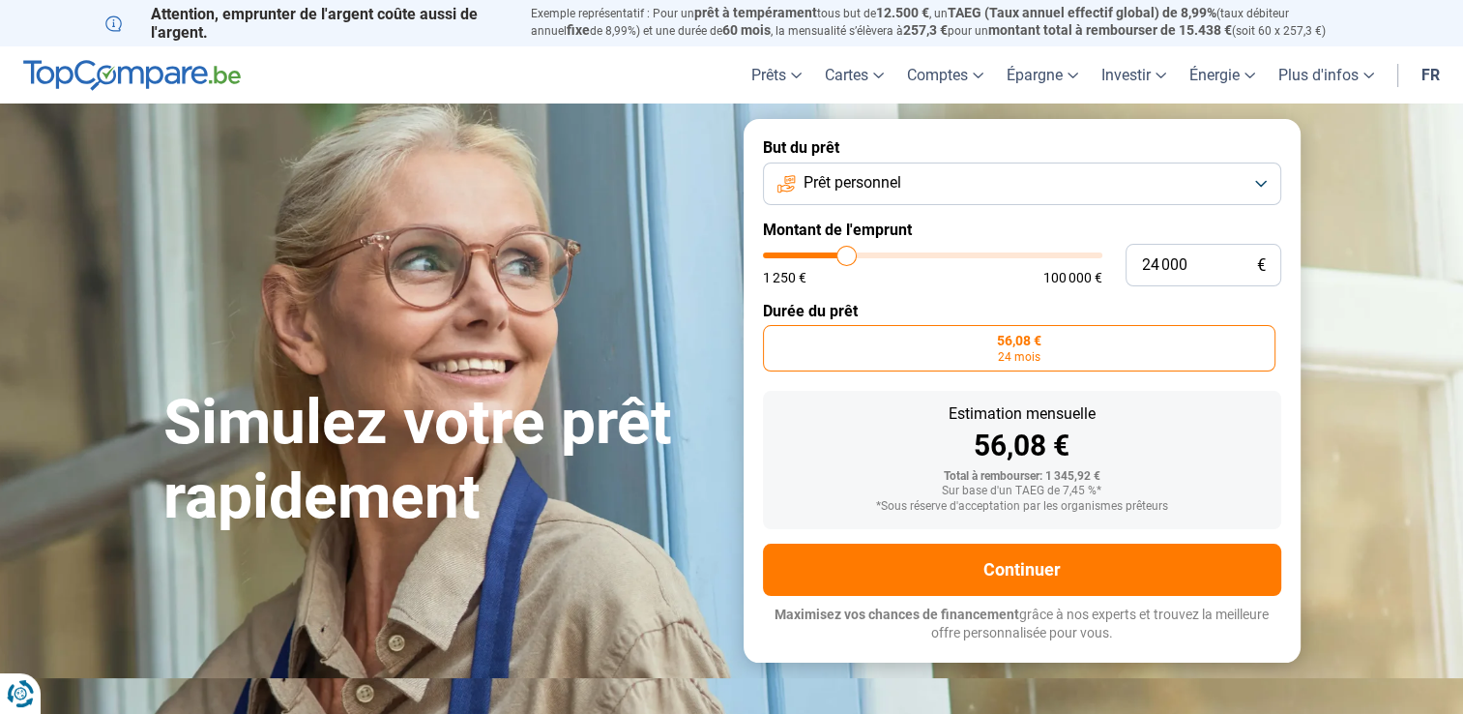
type input "23750"
type input "23 500"
type input "23500"
type input "23 250"
type input "23250"
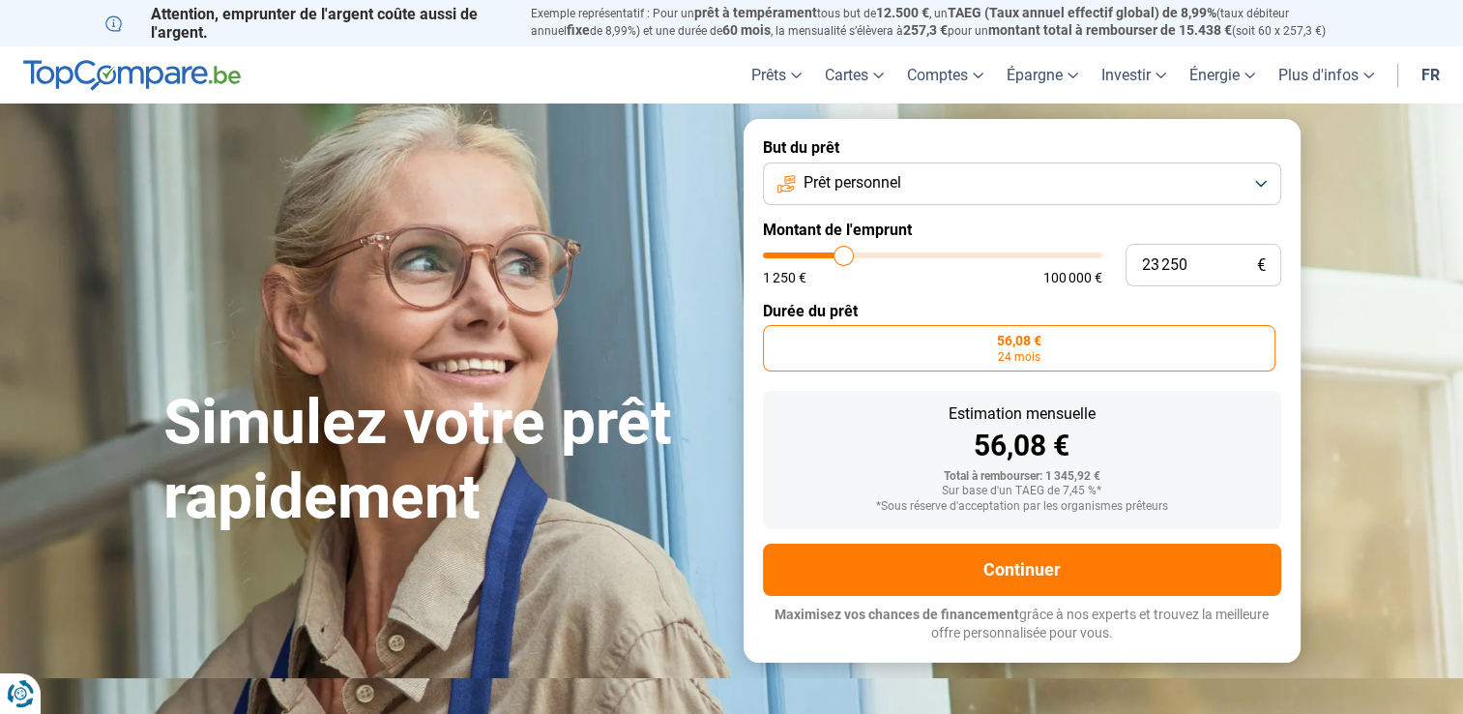
type input "23 000"
type input "23000"
type input "22 750"
type input "22750"
type input "22 000"
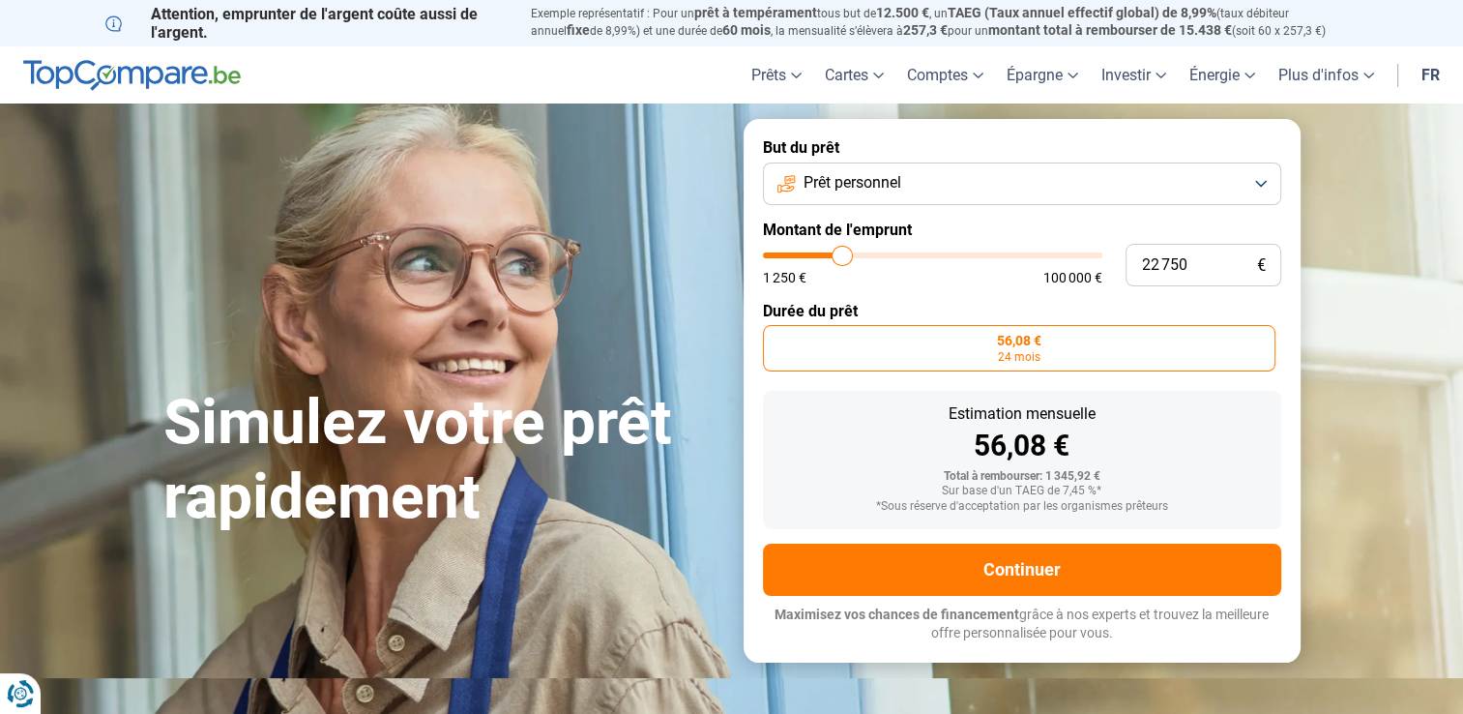
type input "22000"
type input "21 750"
type input "21750"
type input "21 500"
type input "21500"
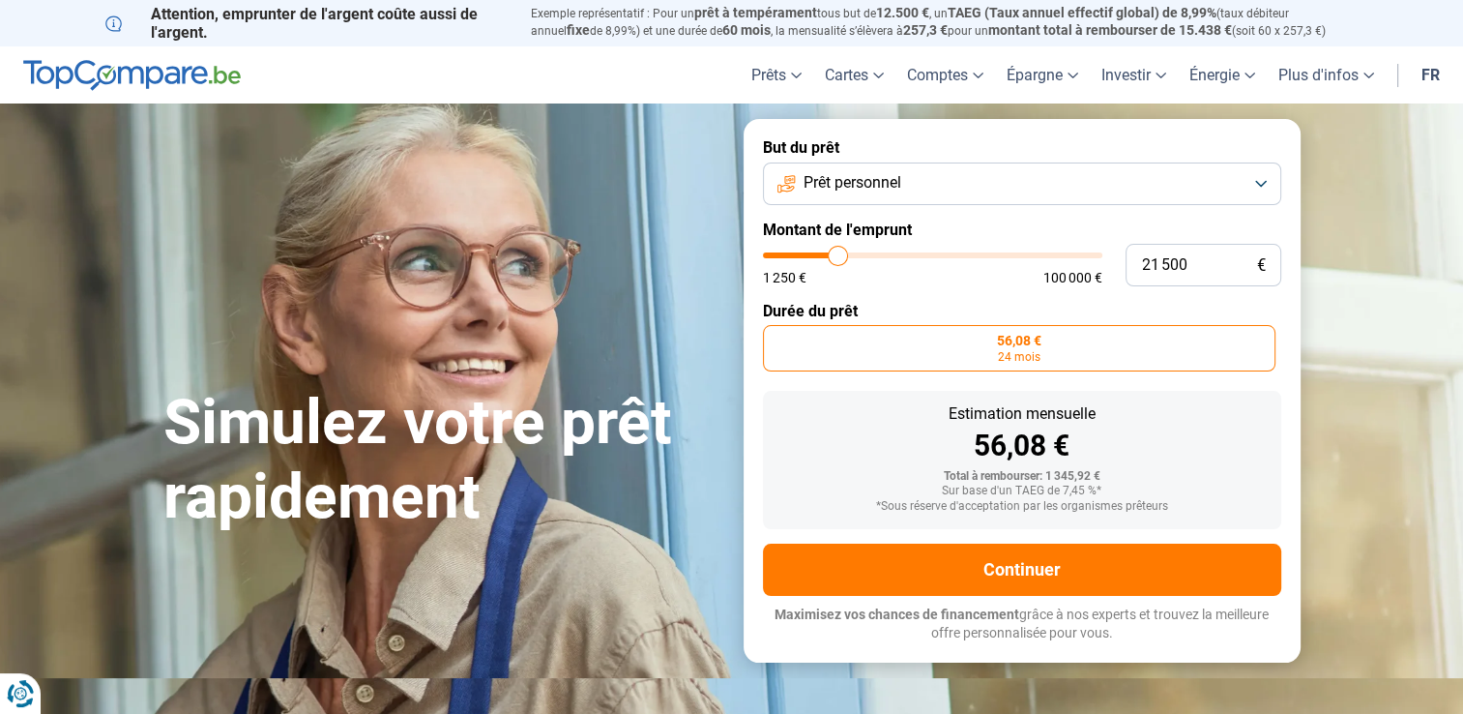
type input "21 250"
type input "21250"
type input "20 750"
type input "20750"
type input "20 250"
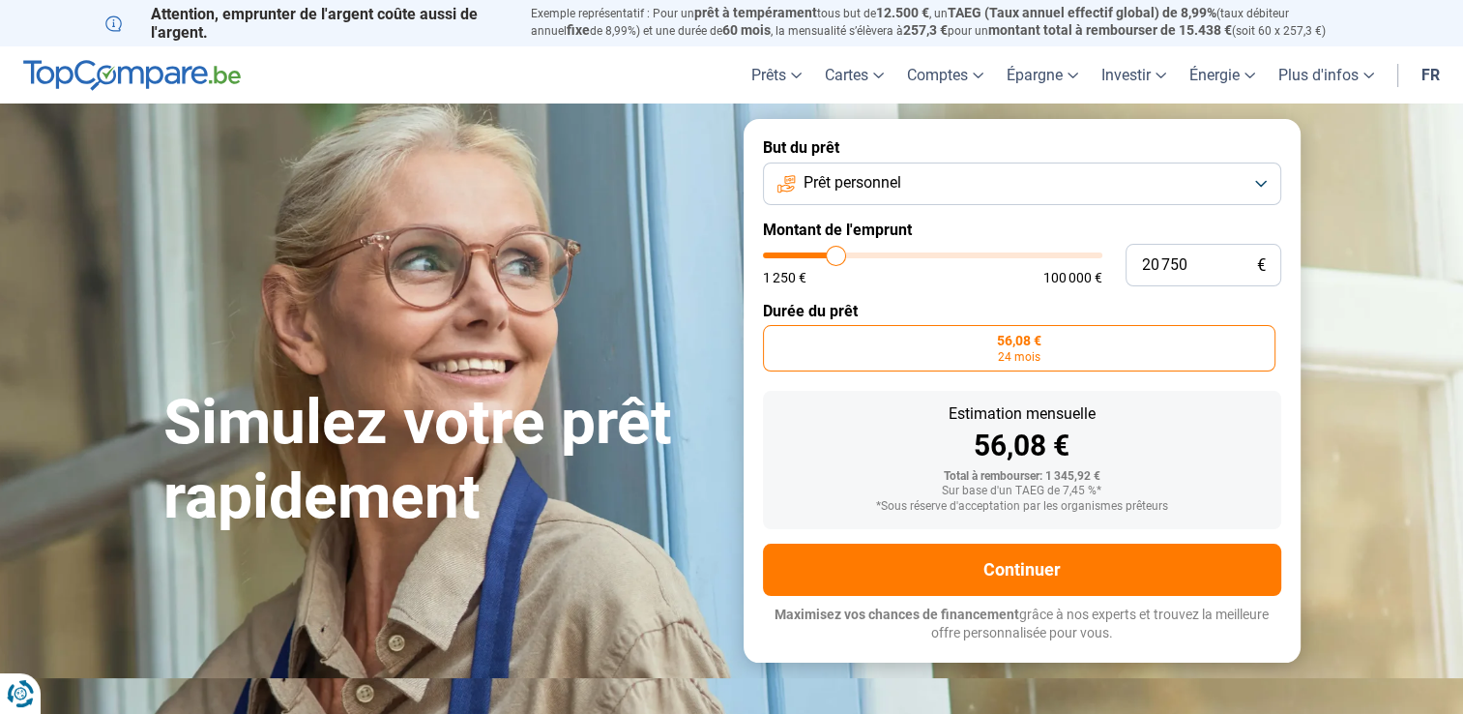
type input "20250"
type input "20 000"
type input "20000"
type input "19 750"
type input "19750"
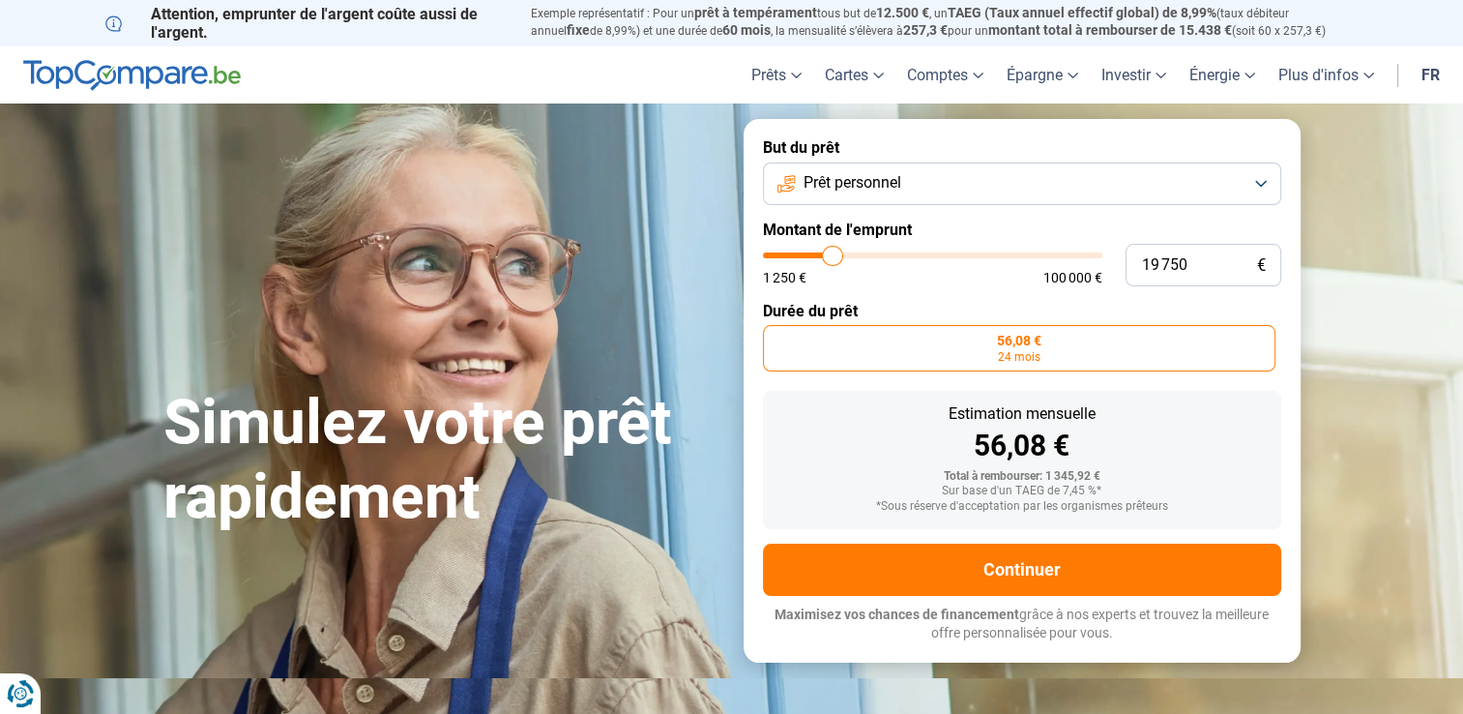
type input "19 500"
type input "19500"
type input "19 250"
type input "19250"
type input "19 000"
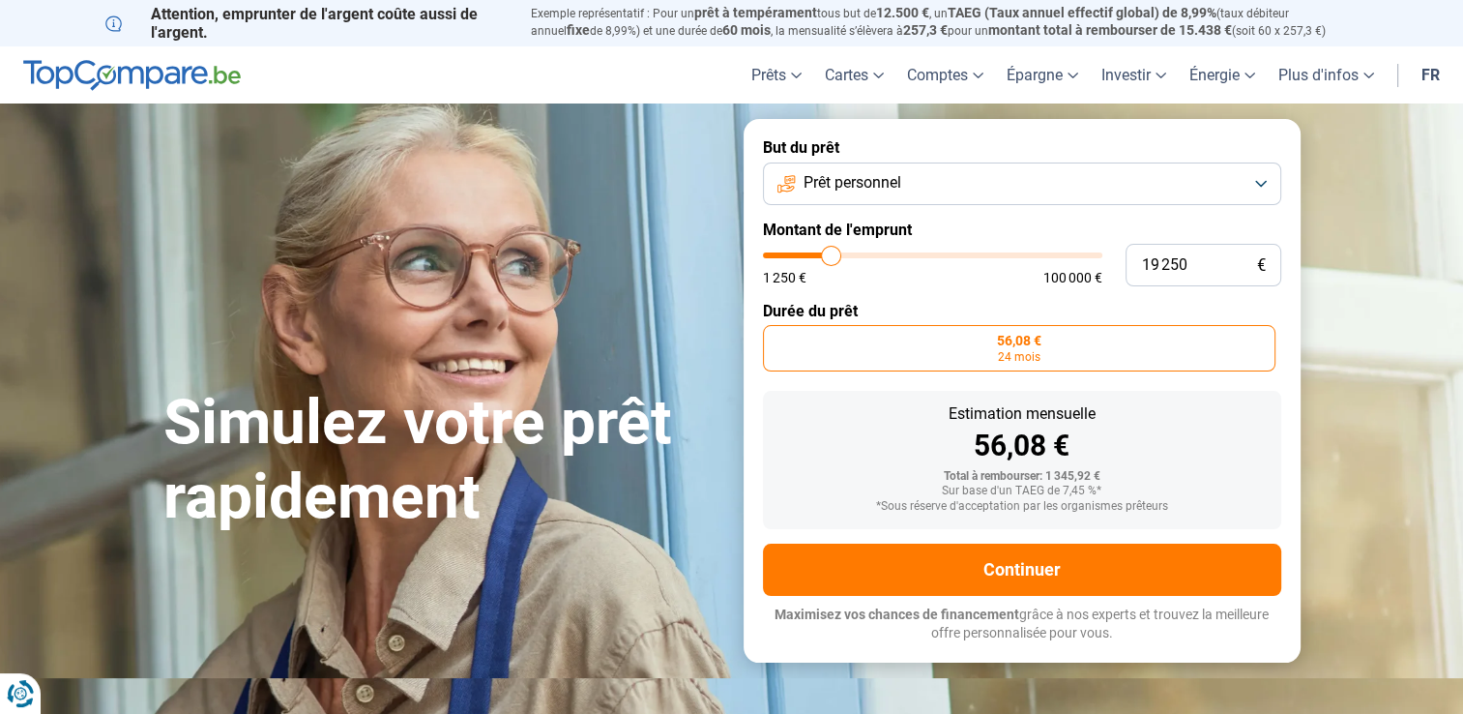
type input "19000"
type input "18 500"
type input "18500"
type input "18 250"
type input "18250"
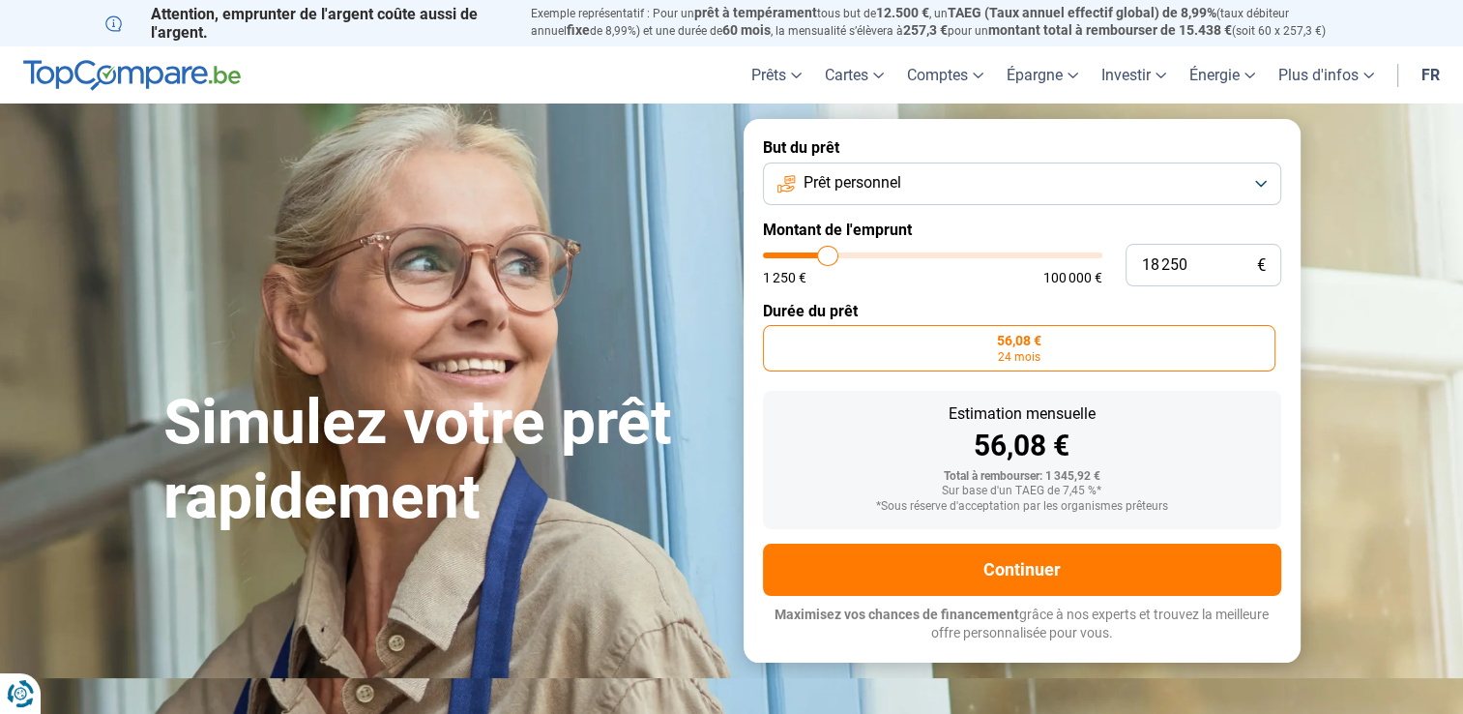
type input "18 000"
type input "18000"
type input "17 500"
type input "17500"
type input "17 250"
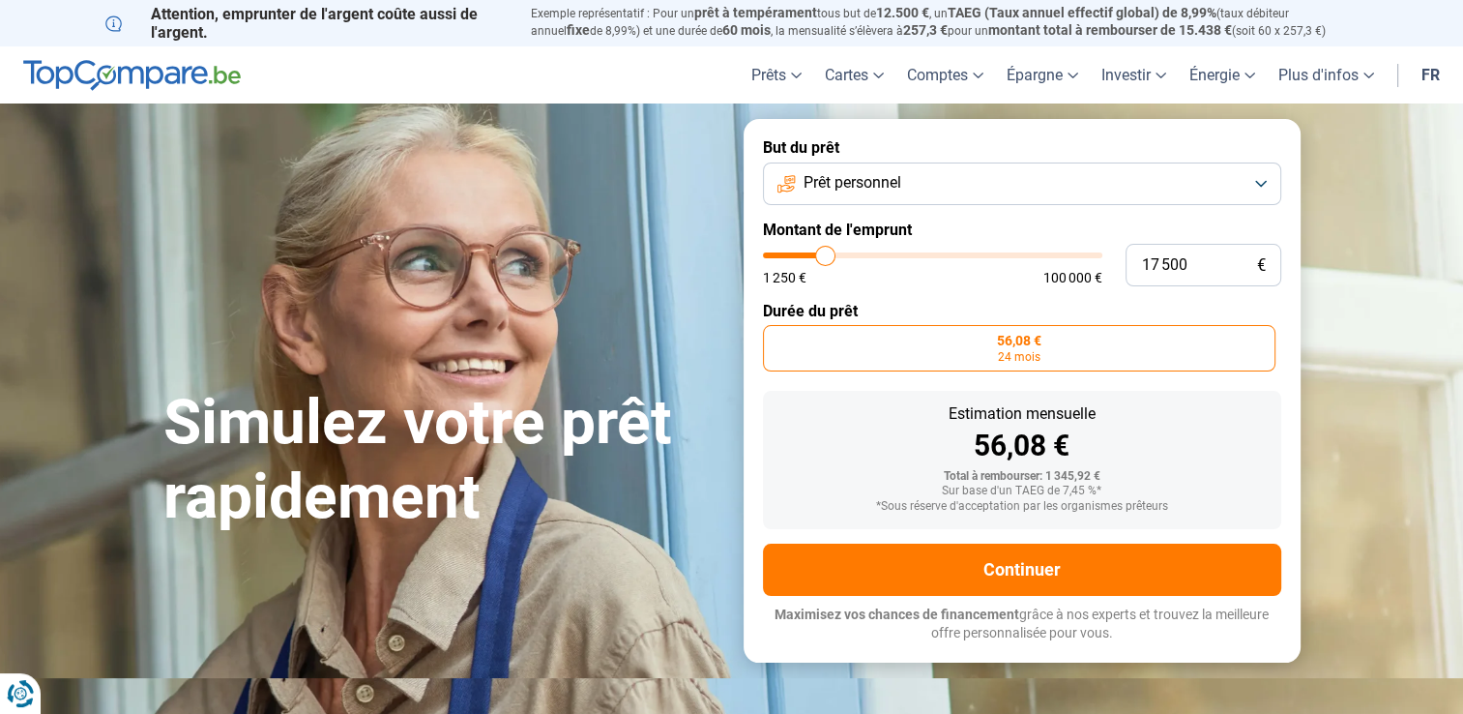
type input "17250"
type input "16 750"
type input "16750"
type input "16 250"
type input "16250"
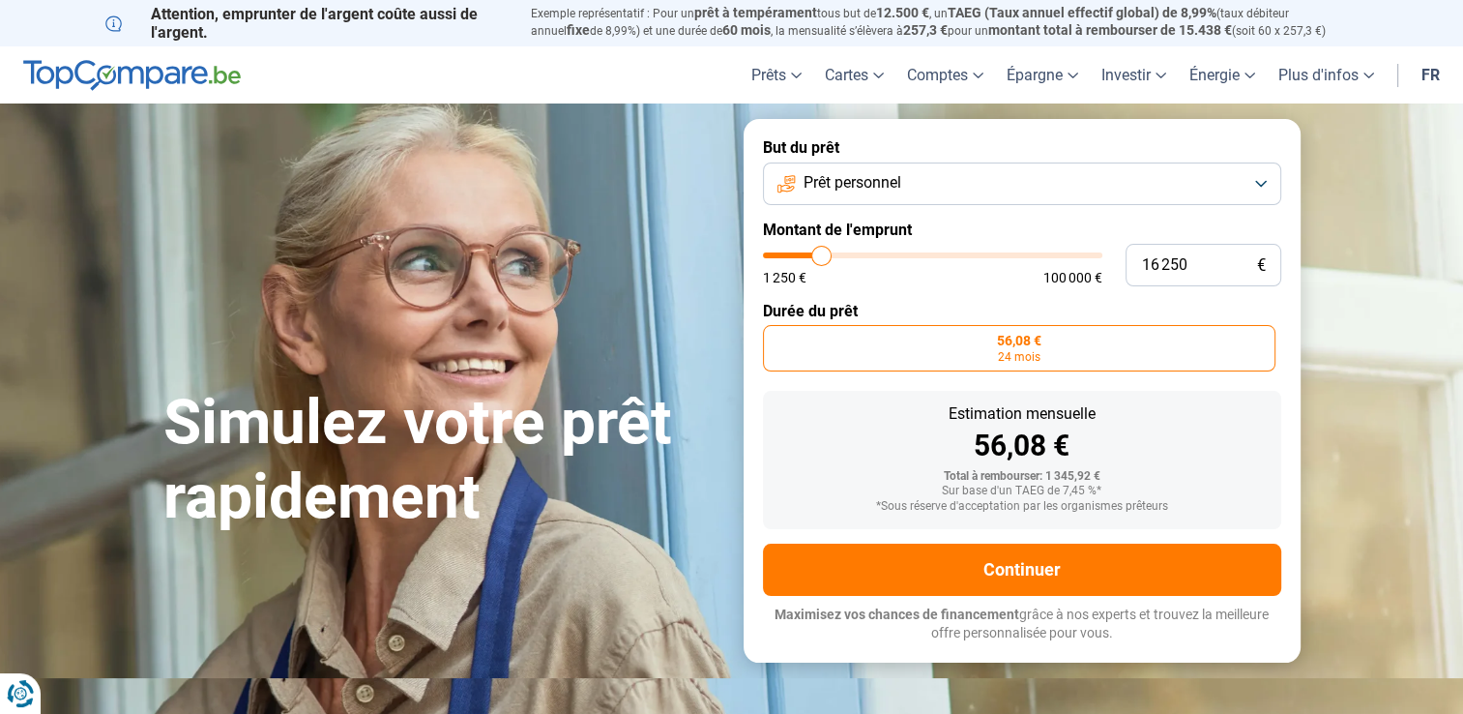
type input "15 500"
type input "15500"
type input "14 750"
type input "14750"
type input "13 750"
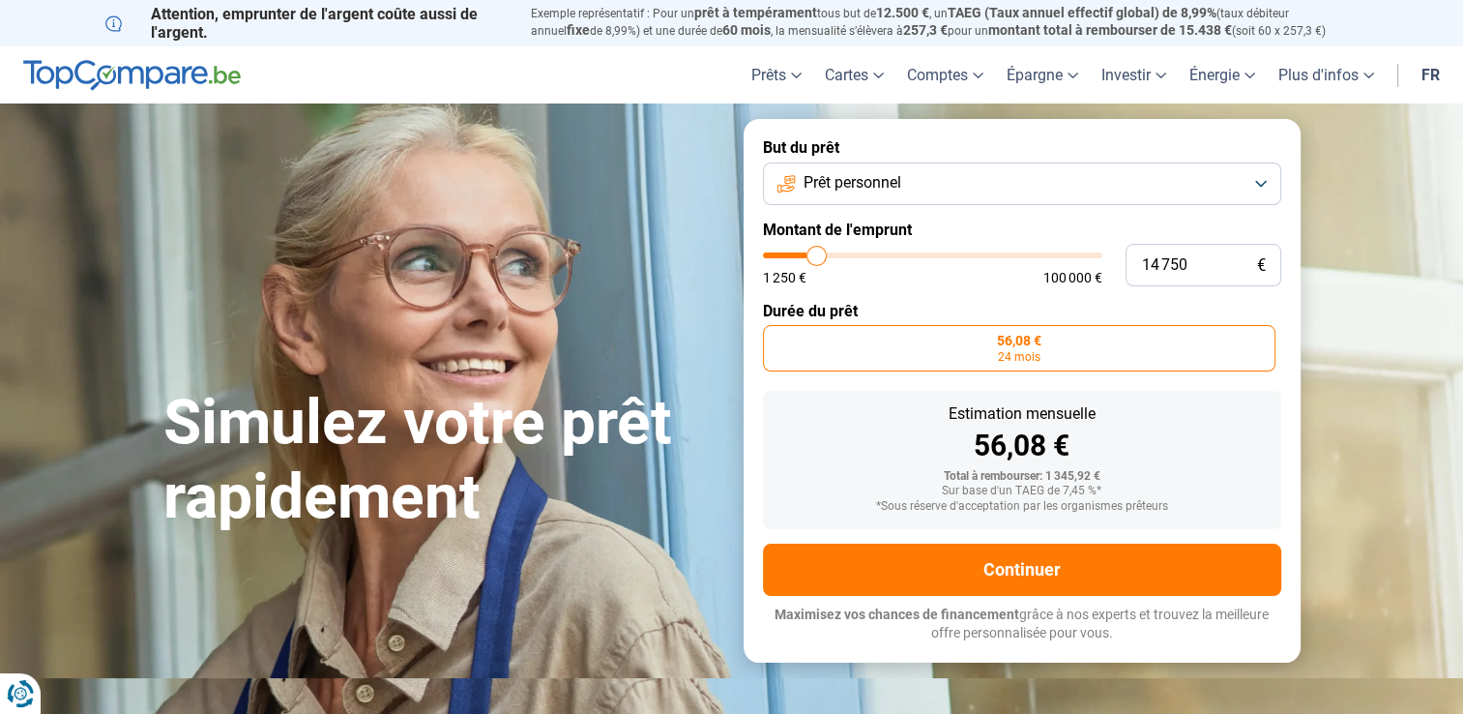
type input "13750"
type input "13 000"
type input "13000"
type input "13 250"
type input "13250"
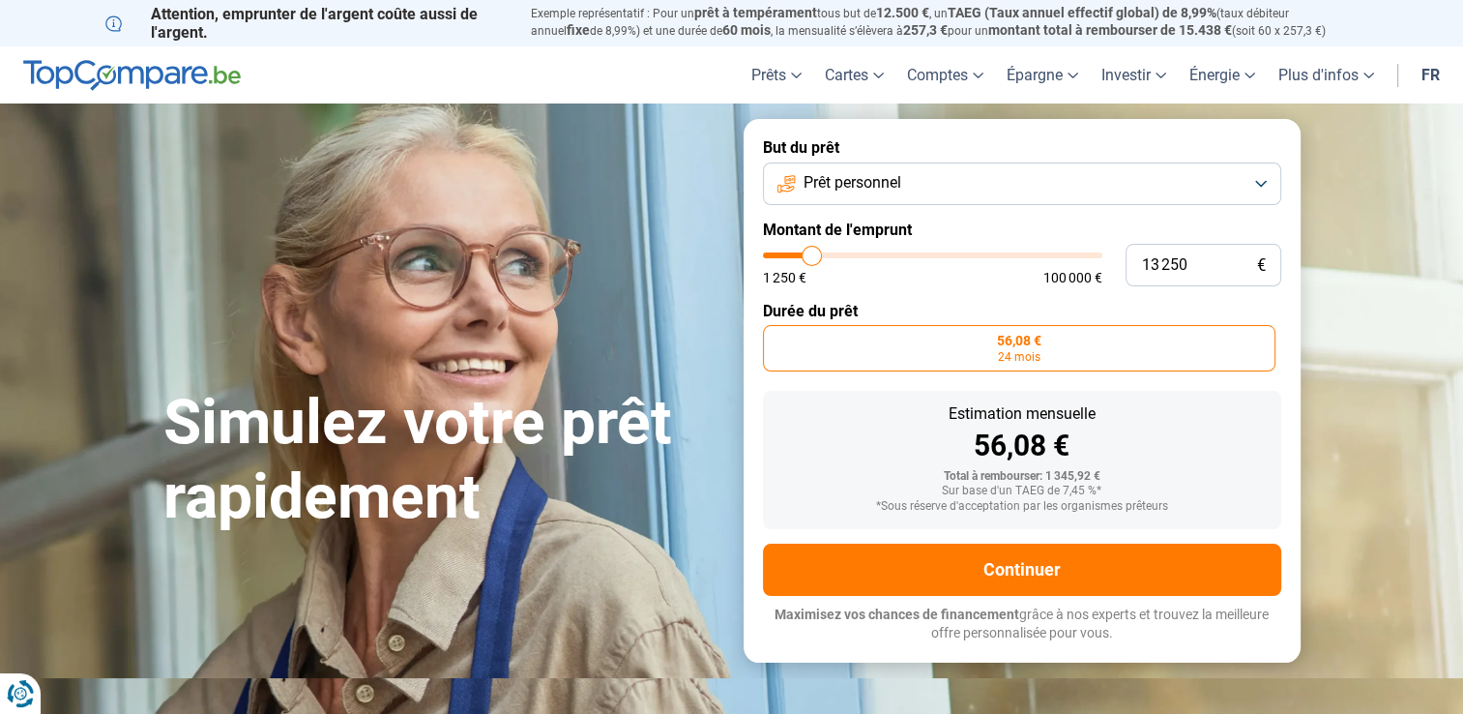
type input "13 500"
type input "13500"
type input "13 750"
type input "13750"
type input "14 000"
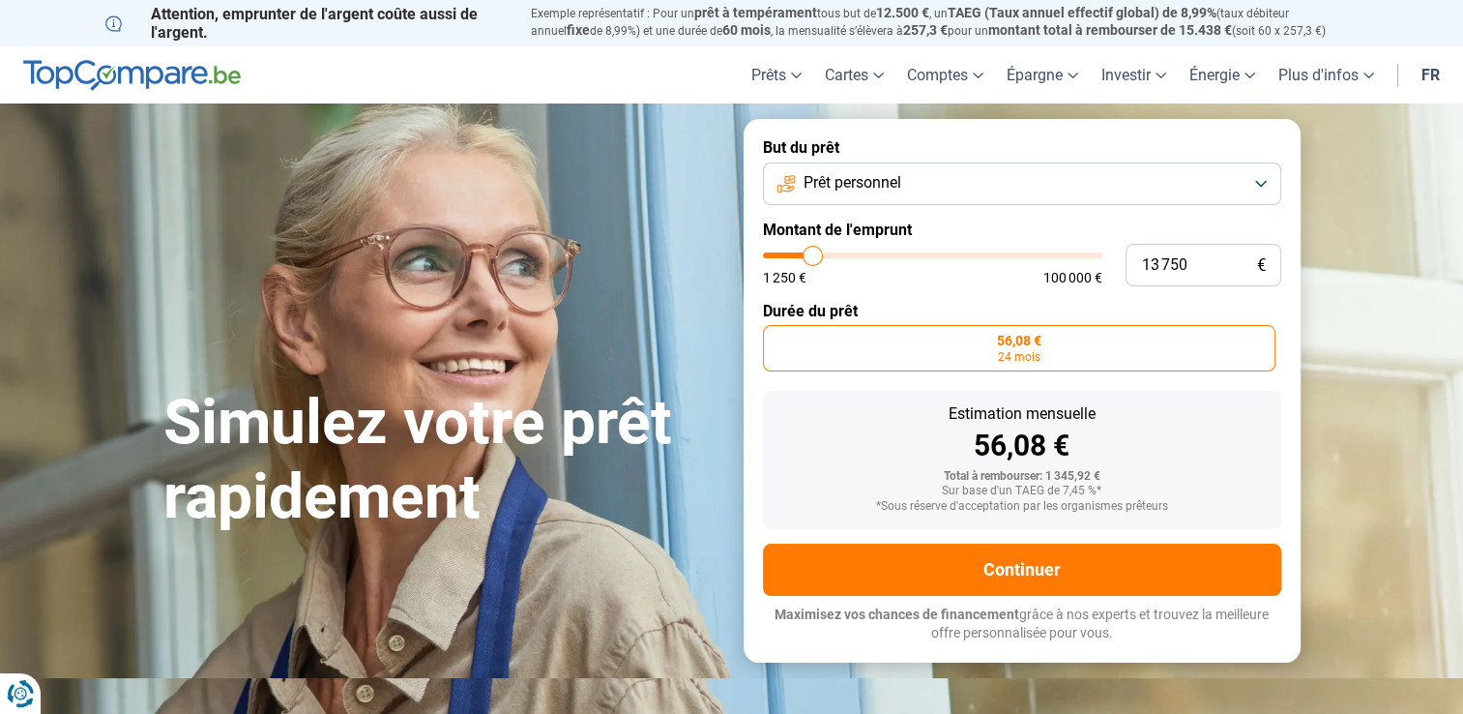
type input "14000"
type input "14 250"
drag, startPoint x: 775, startPoint y: 257, endPoint x: 817, endPoint y: 265, distance: 43.3
click at [817, 258] on input "range" at bounding box center [932, 255] width 339 height 6
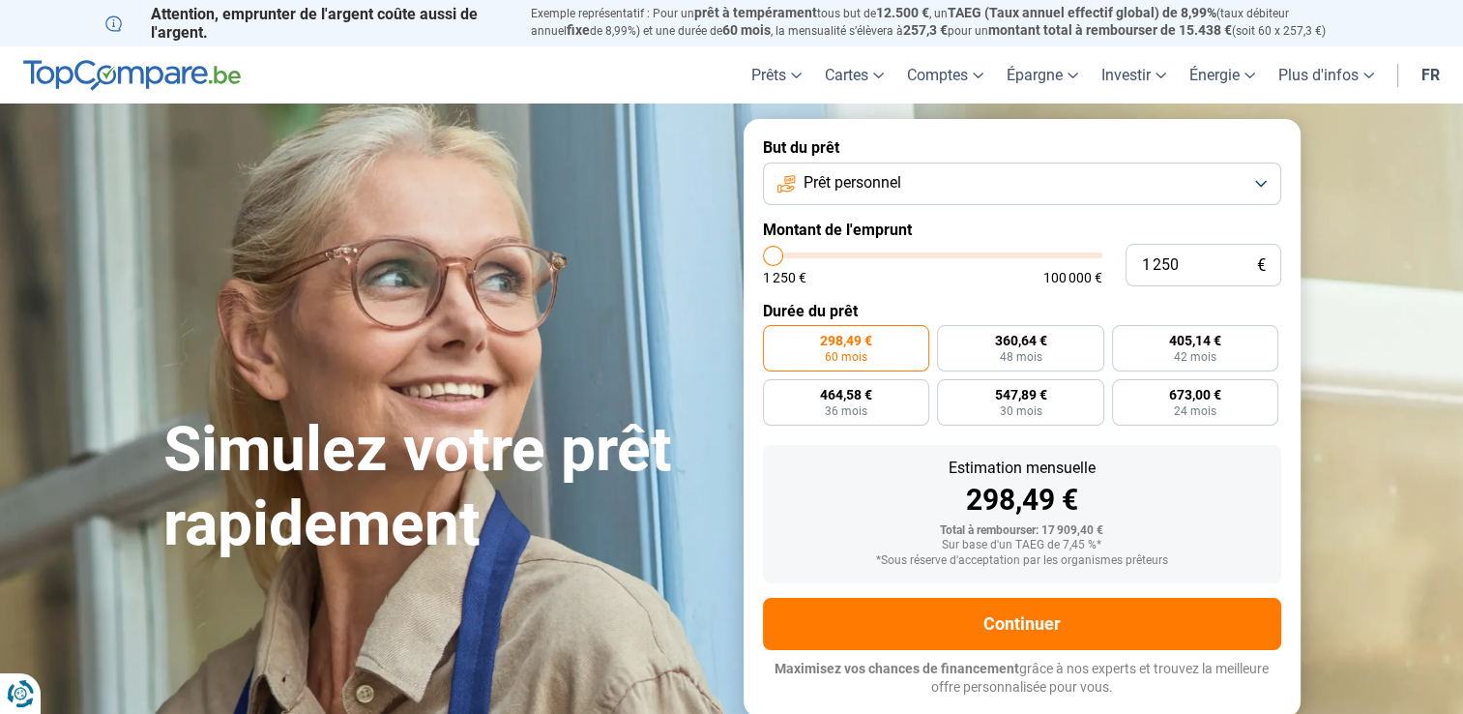
drag, startPoint x: 820, startPoint y: 258, endPoint x: 748, endPoint y: 258, distance: 72.5
click at [763, 258] on input "range" at bounding box center [932, 255] width 339 height 6
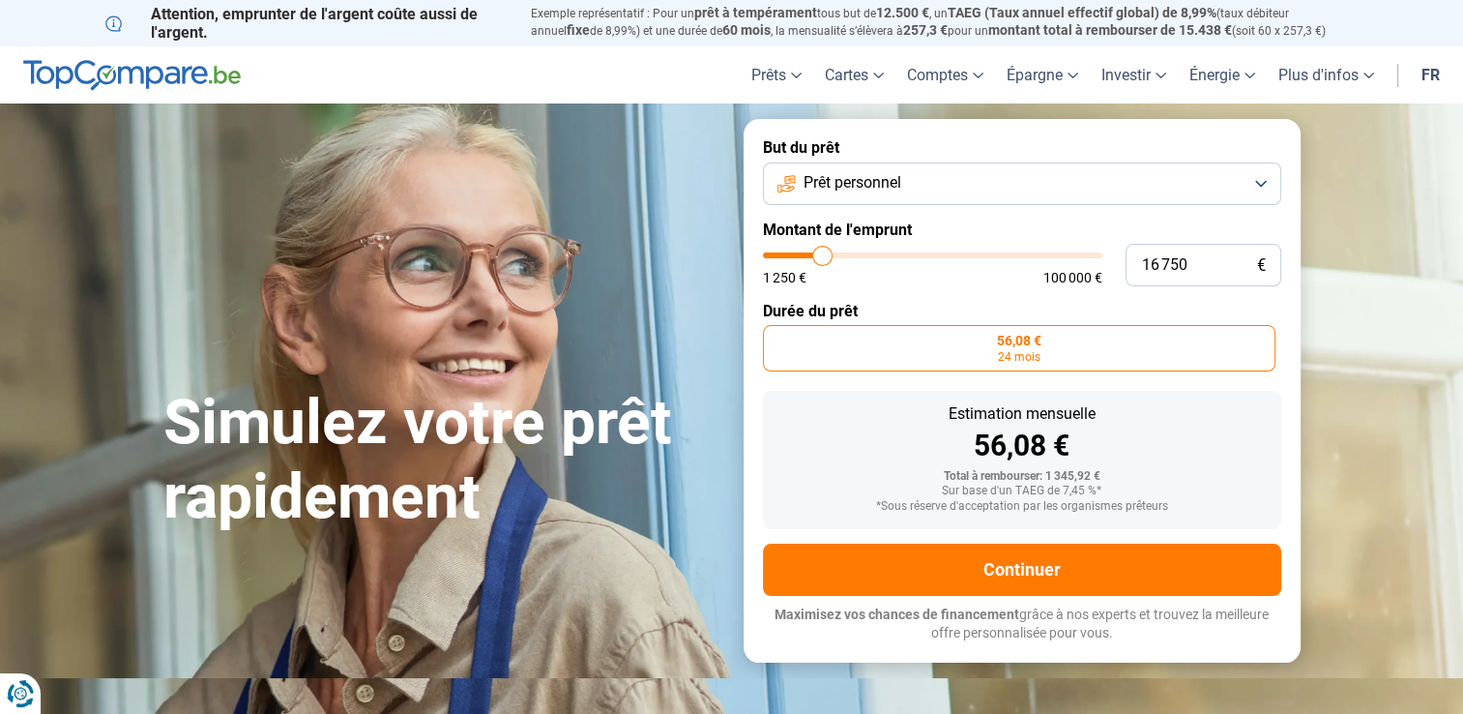
click at [823, 258] on input "range" at bounding box center [932, 255] width 339 height 6
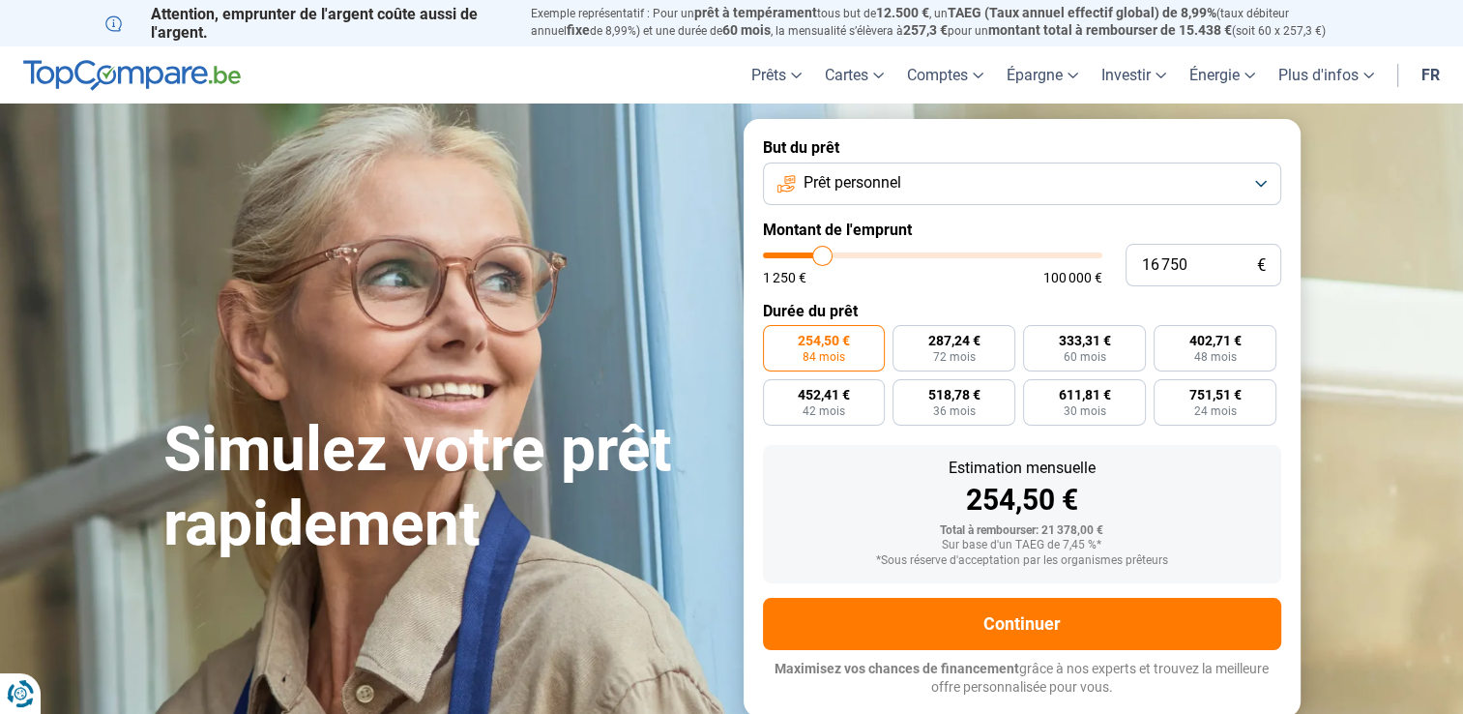
click at [816, 257] on input "range" at bounding box center [932, 255] width 339 height 6
click at [812, 257] on input "range" at bounding box center [932, 255] width 339 height 6
click at [820, 351] on span "84 mois" at bounding box center [824, 357] width 43 height 12
click at [776, 338] on input "254,50 € 84 mois" at bounding box center [769, 331] width 13 height 13
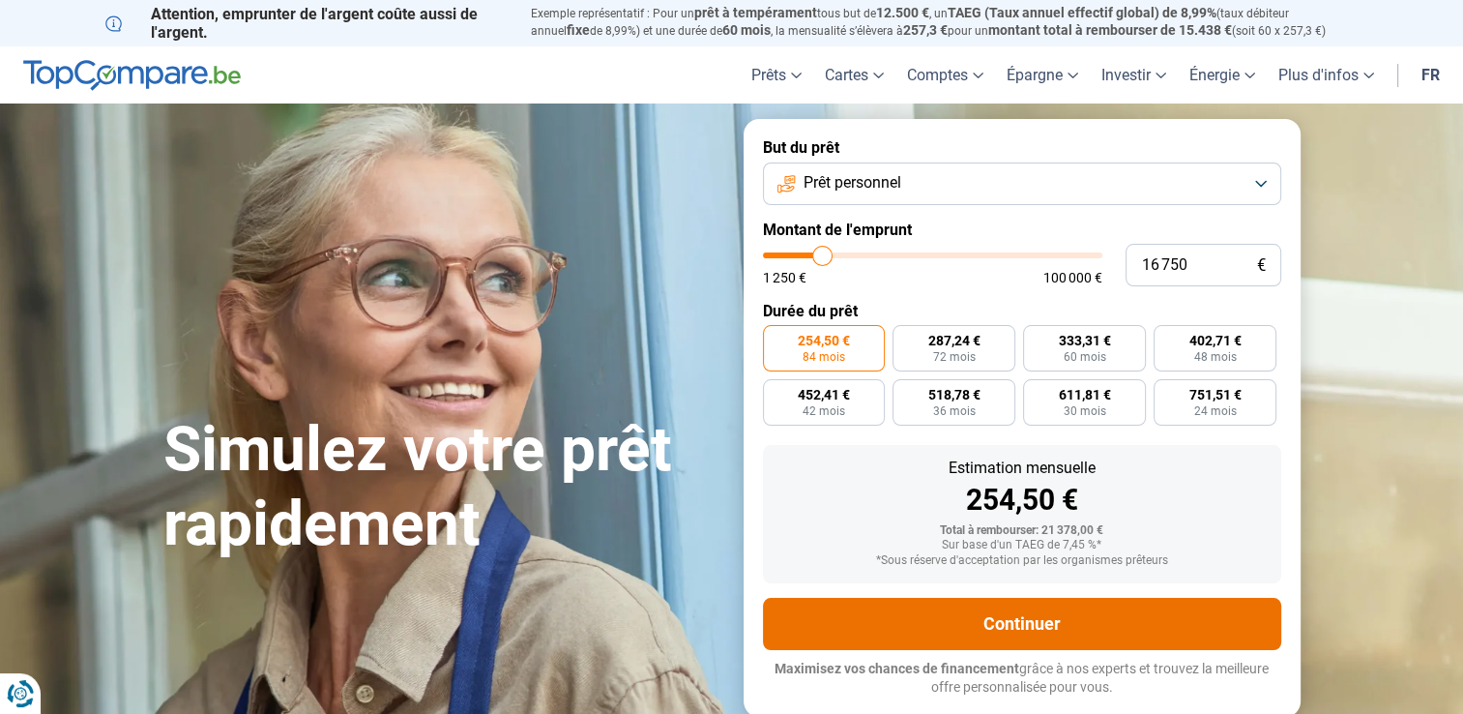
click at [1018, 621] on button "Continuer" at bounding box center [1022, 624] width 518 height 52
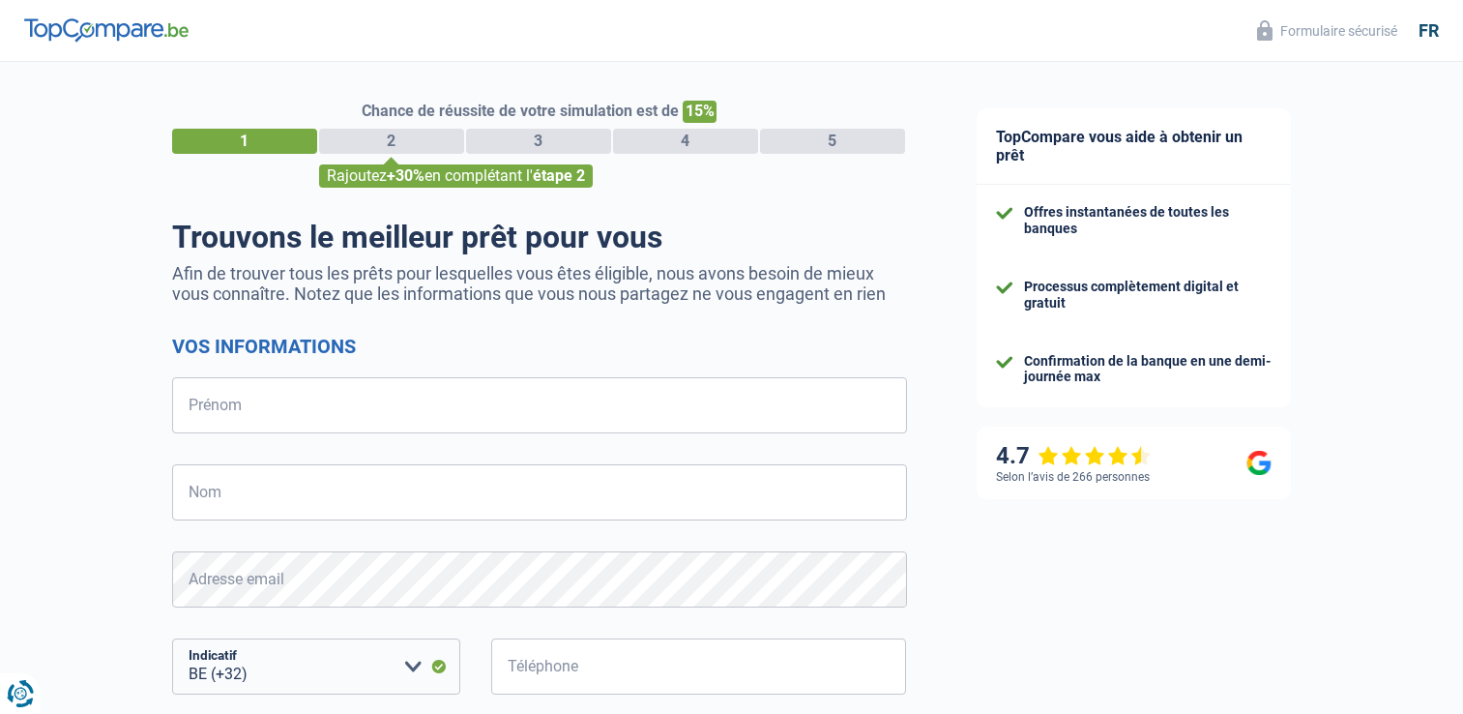
select select "32"
click at [242, 406] on input "Prénom" at bounding box center [539, 405] width 735 height 56
type input "adel"
type input "ltifi"
type input "455118343"
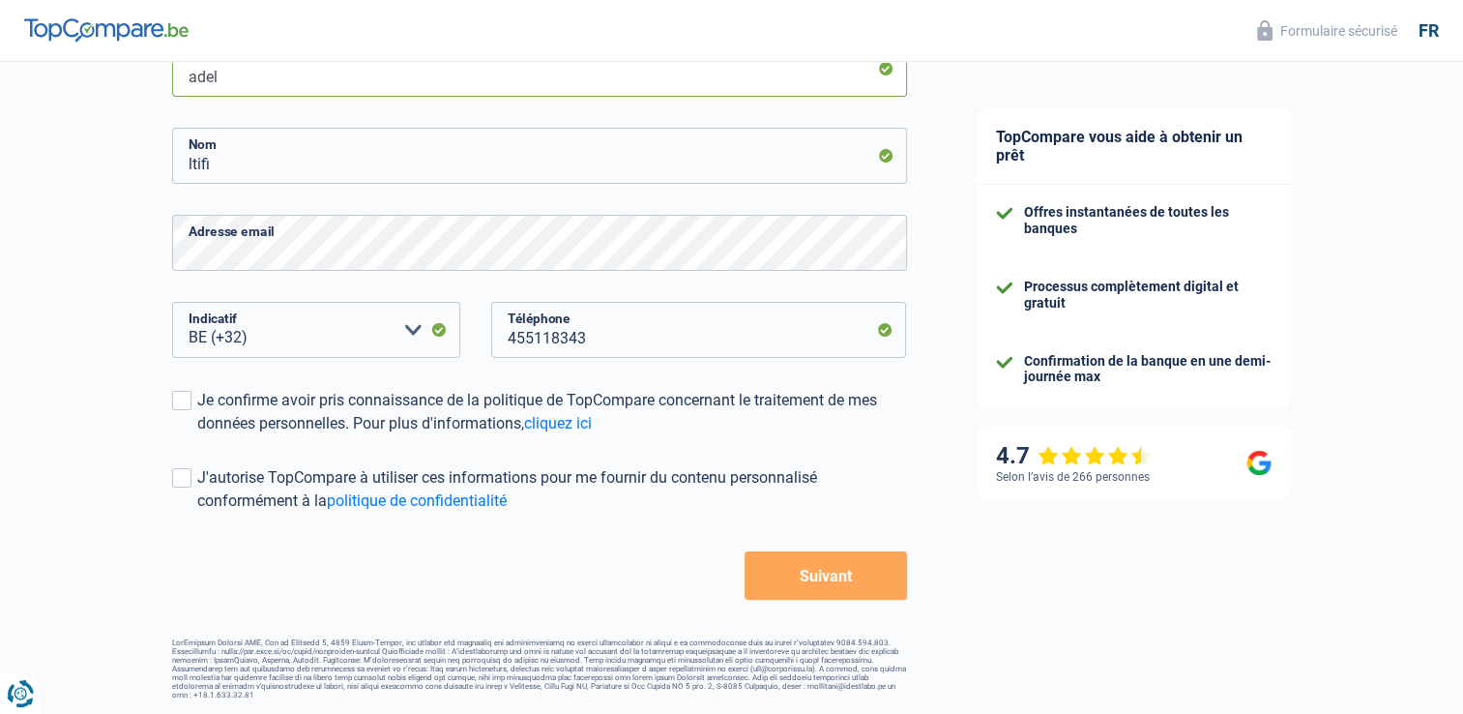
scroll to position [338, 0]
click at [189, 397] on span at bounding box center [181, 399] width 19 height 19
click at [197, 434] on input "Je confirme avoir pris connaissance de la politique de TopCompare concernant le…" at bounding box center [197, 434] width 0 height 0
click at [182, 478] on span at bounding box center [181, 476] width 19 height 19
click at [197, 512] on input "J'autorise TopCompare à utiliser ces informations pour me fournir du contenu pe…" at bounding box center [197, 512] width 0 height 0
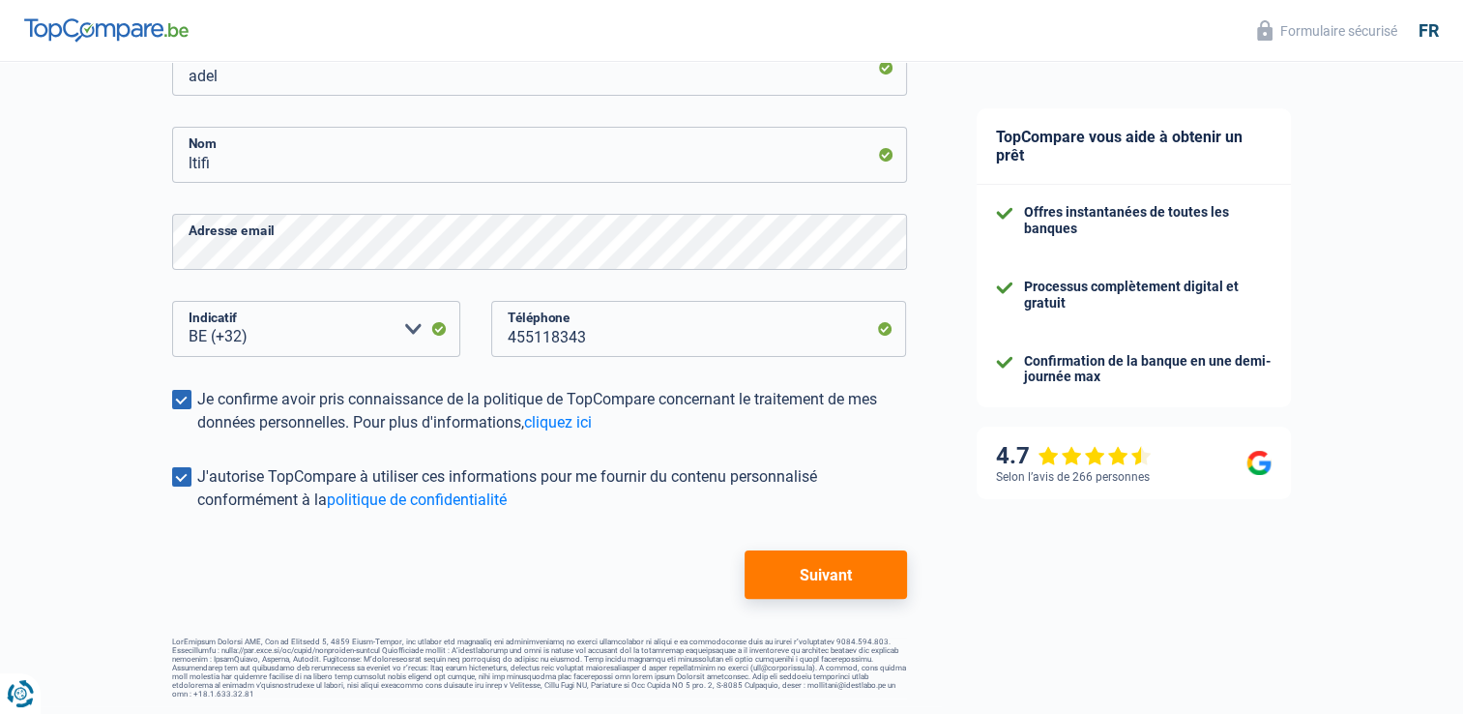
click at [851, 578] on button "Suivant" at bounding box center [826, 574] width 162 height 48
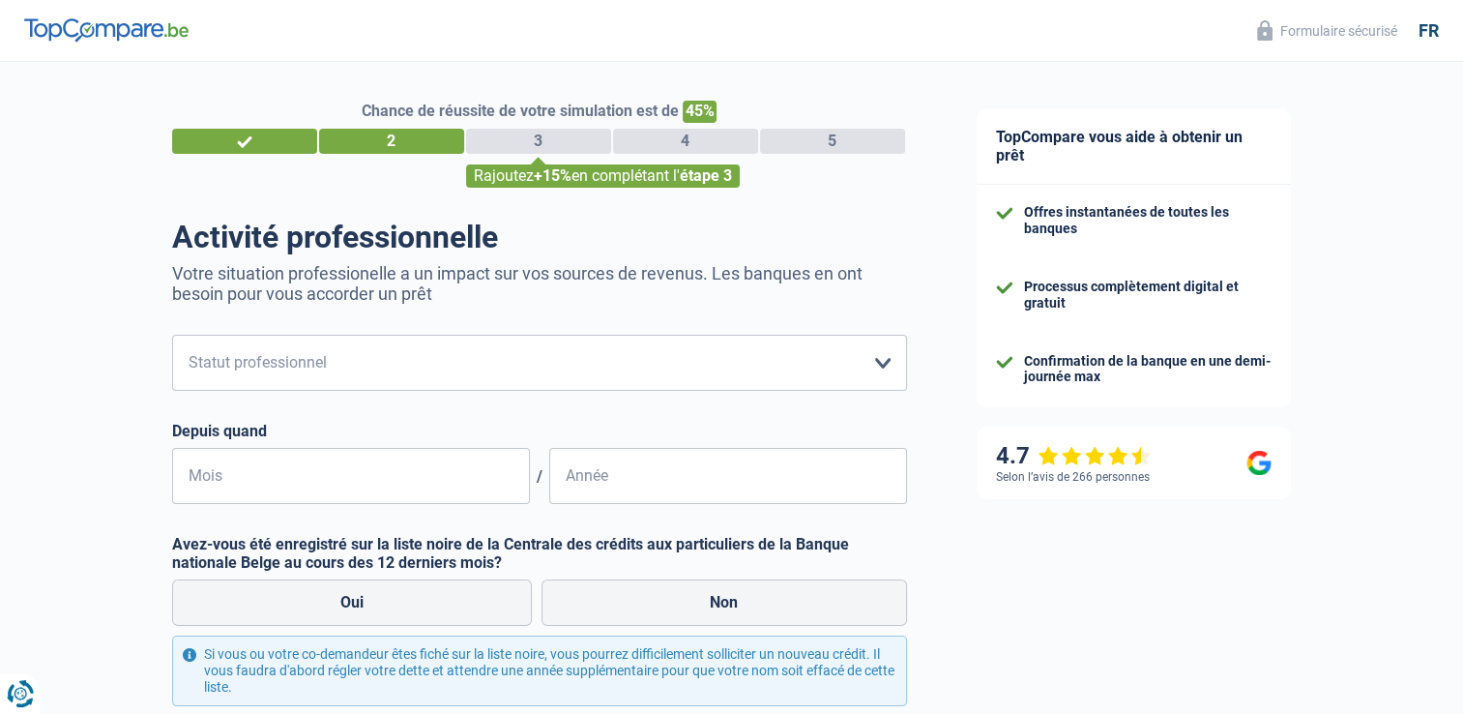
click at [693, 141] on div "4" at bounding box center [685, 141] width 145 height 25
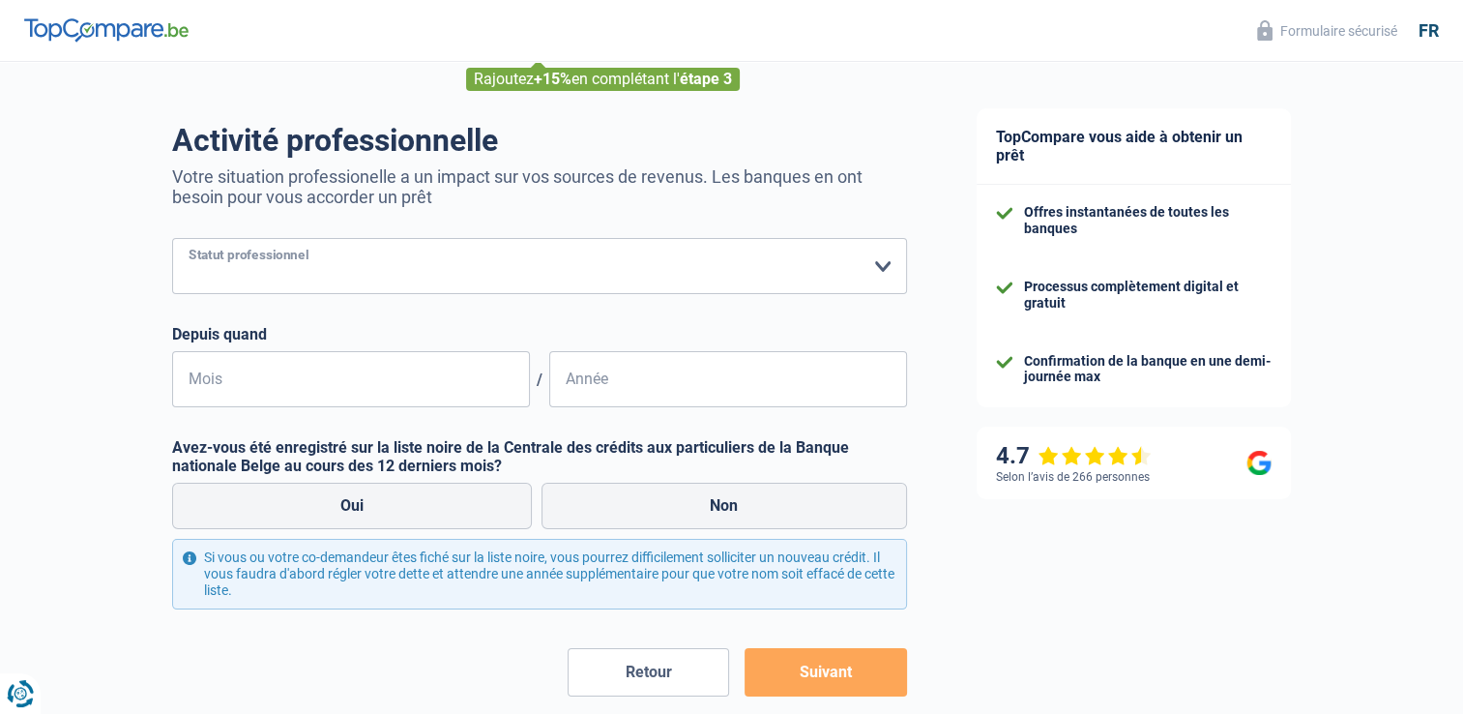
click at [882, 263] on select "Ouvrier Employé privé Employé public Invalide Indépendant Pensionné Chômeur Mut…" at bounding box center [539, 266] width 735 height 56
select select "privateEmployee"
click at [172, 239] on select "Ouvrier Employé privé Employé public Invalide Indépendant Pensionné Chômeur Mut…" at bounding box center [539, 266] width 735 height 56
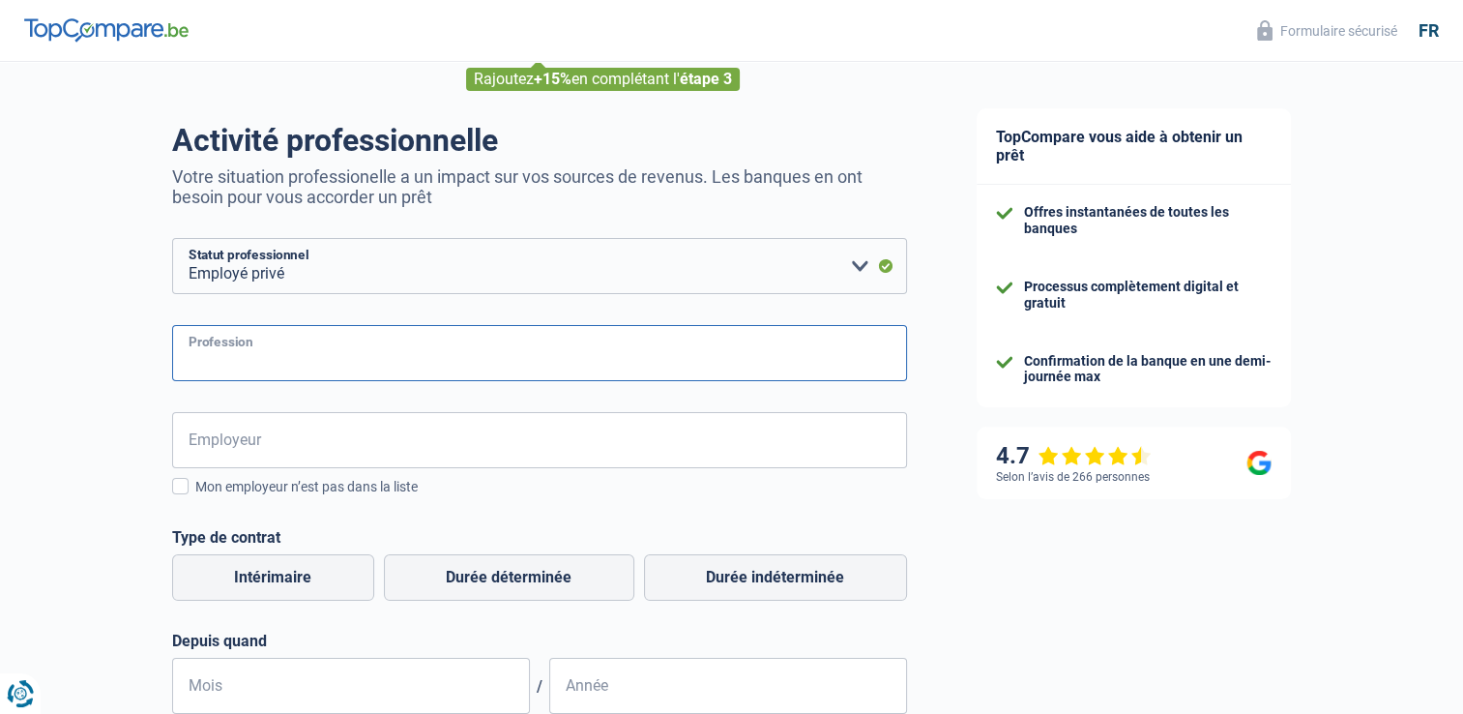
click at [255, 355] on input "Profession" at bounding box center [539, 353] width 735 height 56
type input "A"
type input "SECRETAIRE"
click at [201, 443] on input "Employeur" at bounding box center [539, 440] width 735 height 56
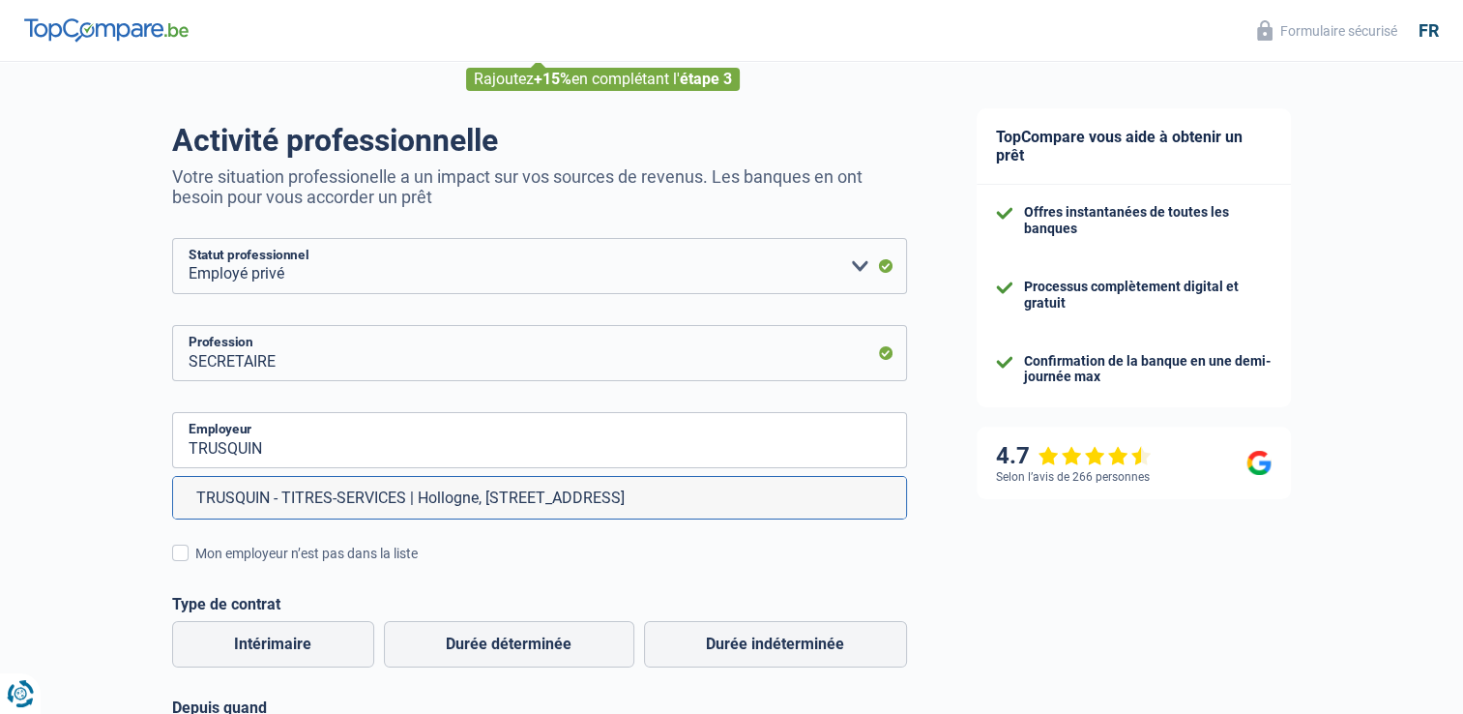
click at [306, 494] on li "TRUSQUIN - TITRES-SERVICES | Hollogne, Rue de Bastogne, 36 | 6900 - Marche-en-F…" at bounding box center [539, 498] width 733 height 42
type input "TRUSQUIN - TITRES-SERVICES | Hollogne, Rue de Bastogne, 36 | 6900 - Marche-en-F…"
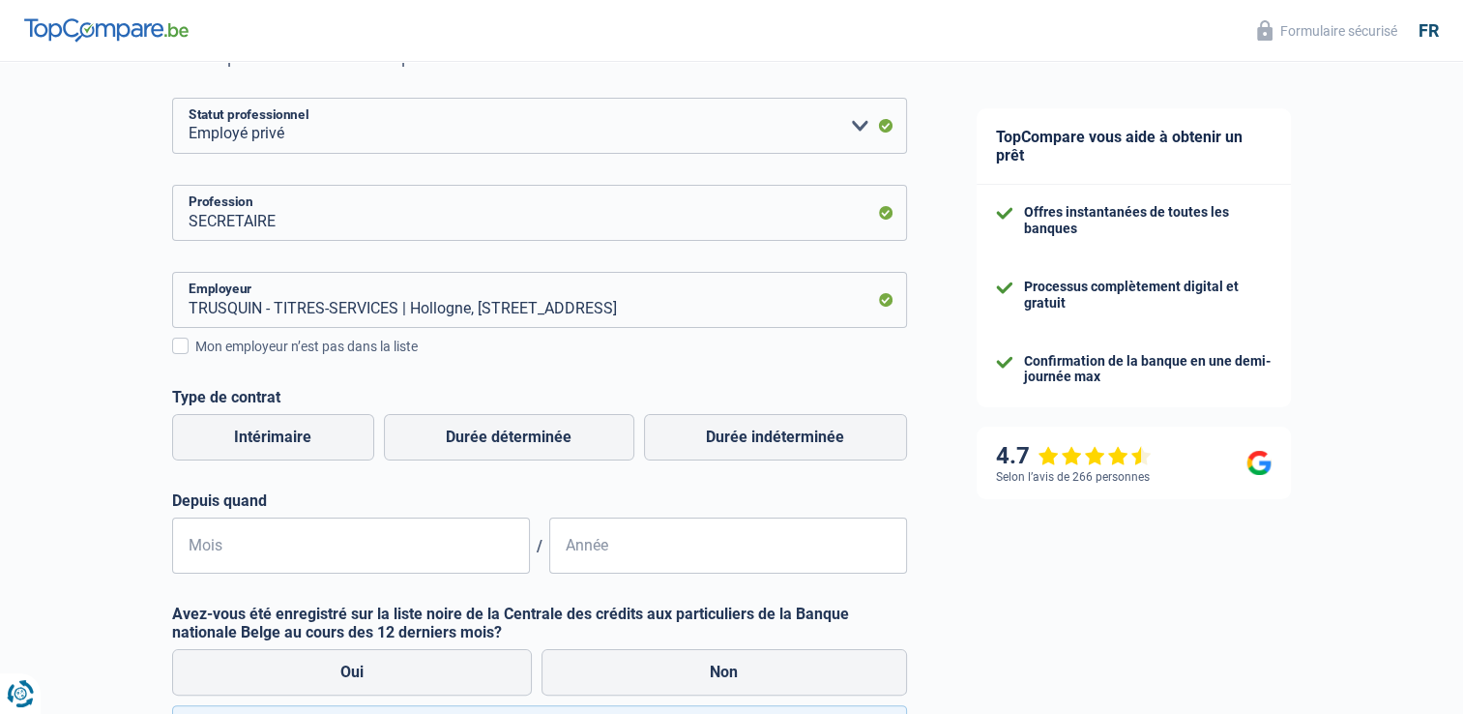
scroll to position [290, 0]
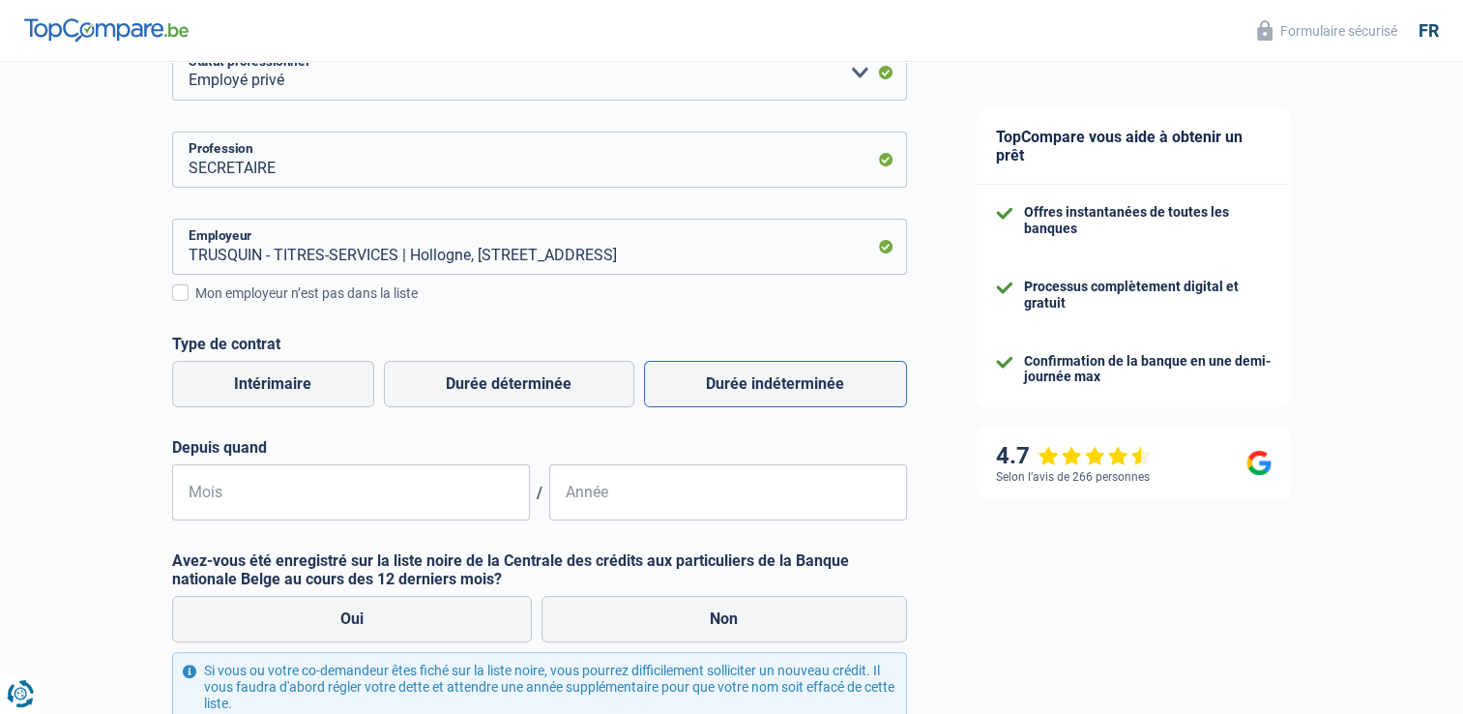
click at [791, 377] on label "Durée indéterminée" at bounding box center [775, 384] width 263 height 46
click at [791, 377] on input "Durée indéterminée" at bounding box center [775, 384] width 263 height 46
radio input "true"
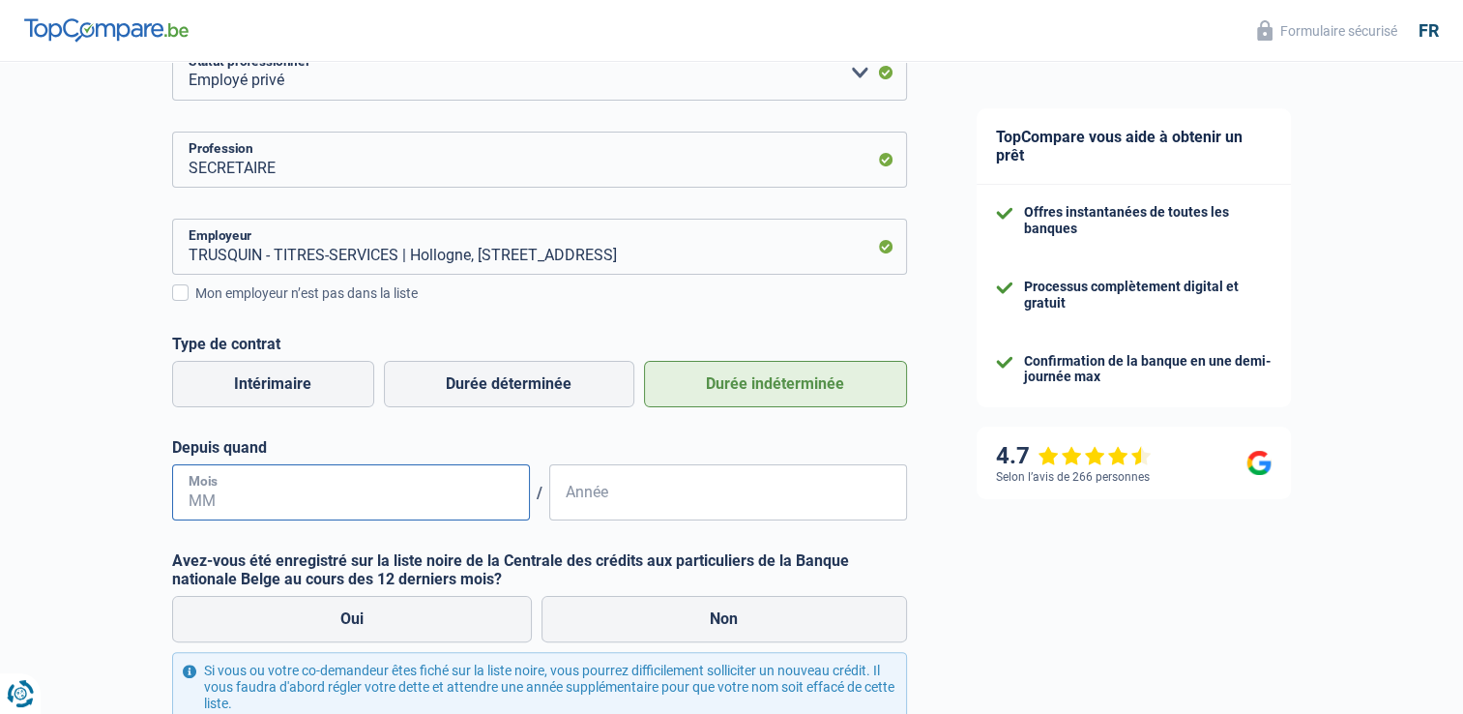
click at [186, 493] on input "Mois" at bounding box center [351, 492] width 358 height 56
type input "2"
type input "02"
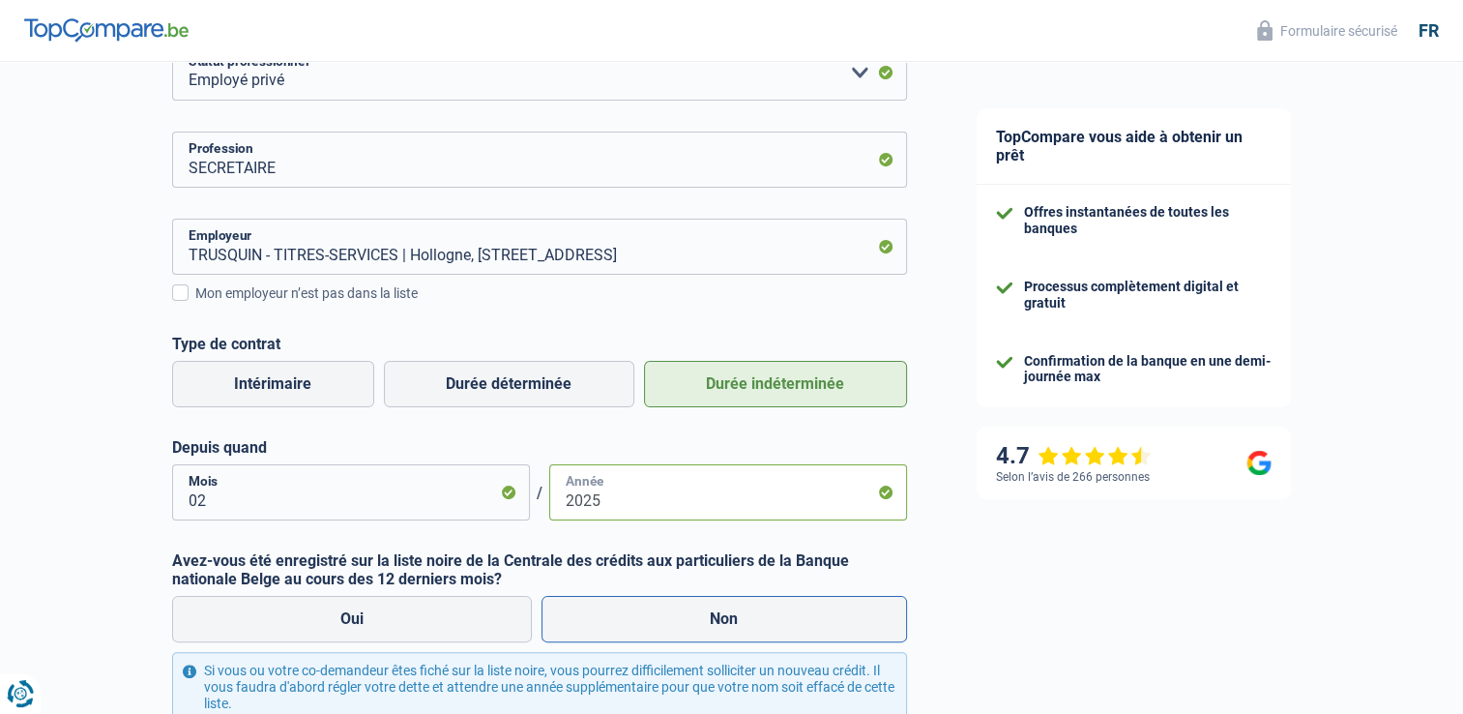
scroll to position [387, 0]
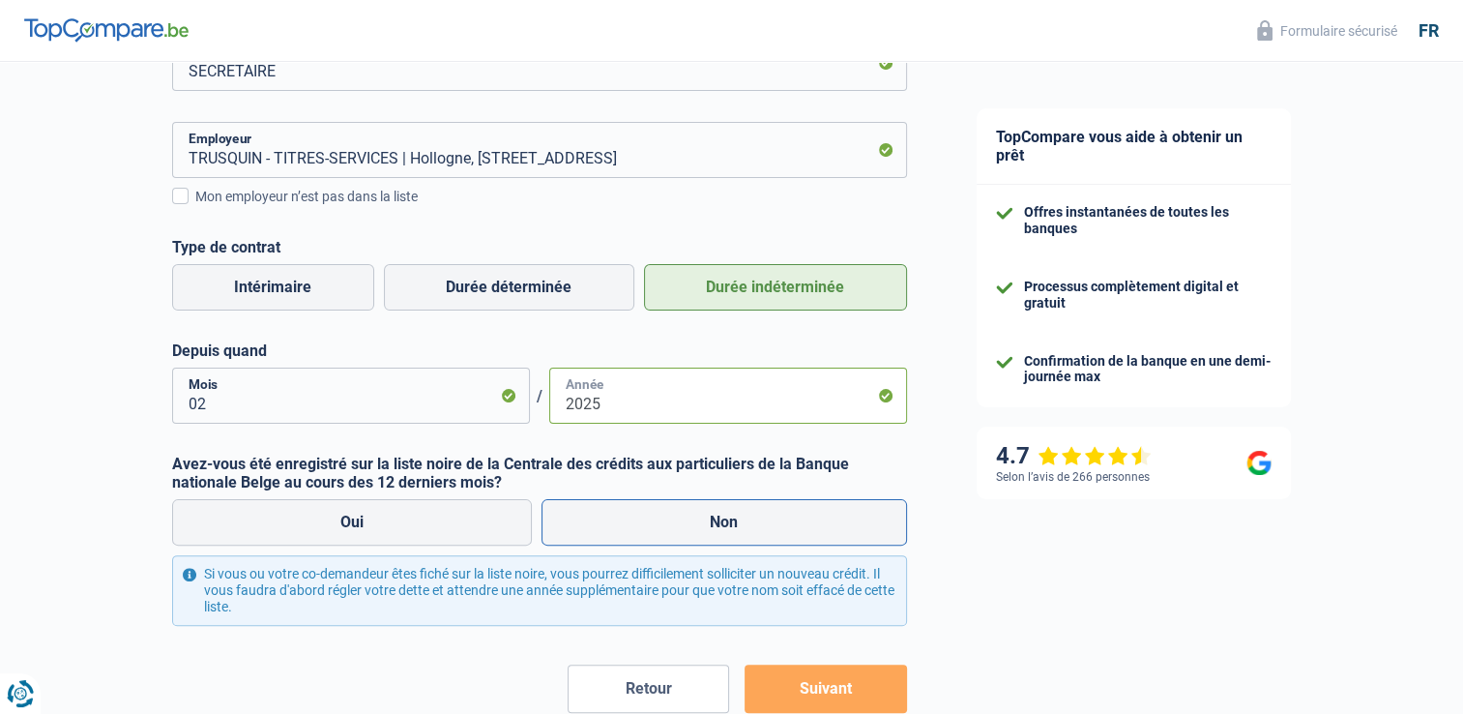
type input "2025"
click at [729, 518] on label "Non" at bounding box center [725, 522] width 366 height 46
click at [729, 518] on input "Non" at bounding box center [725, 522] width 366 height 46
radio input "true"
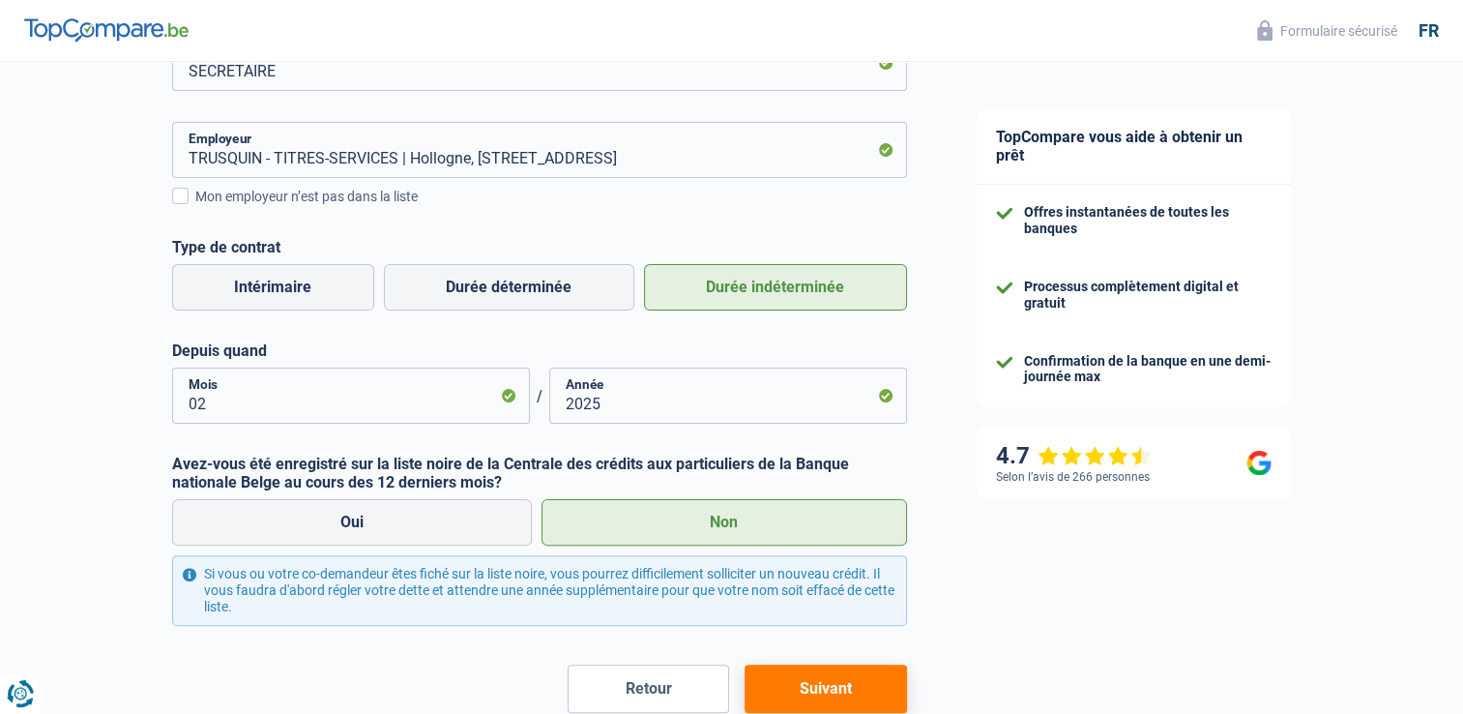
click at [807, 679] on button "Suivant" at bounding box center [826, 688] width 162 height 48
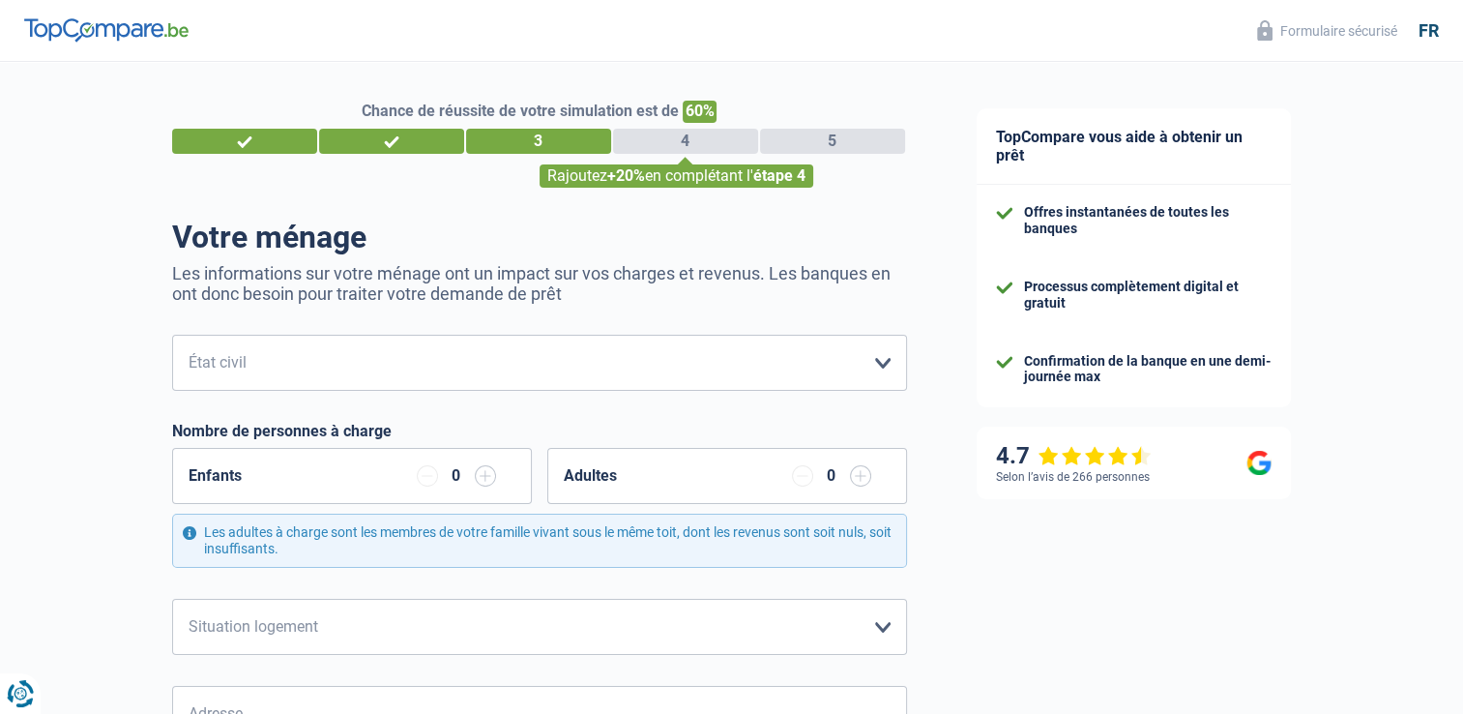
click at [482, 478] on input "button" at bounding box center [485, 475] width 21 height 21
click at [886, 362] on select "Célibataire Marié(e) Cohabitant(e) légal(e) Divorcé(e) Veuf(ve) Séparé (de fait…" at bounding box center [539, 363] width 735 height 56
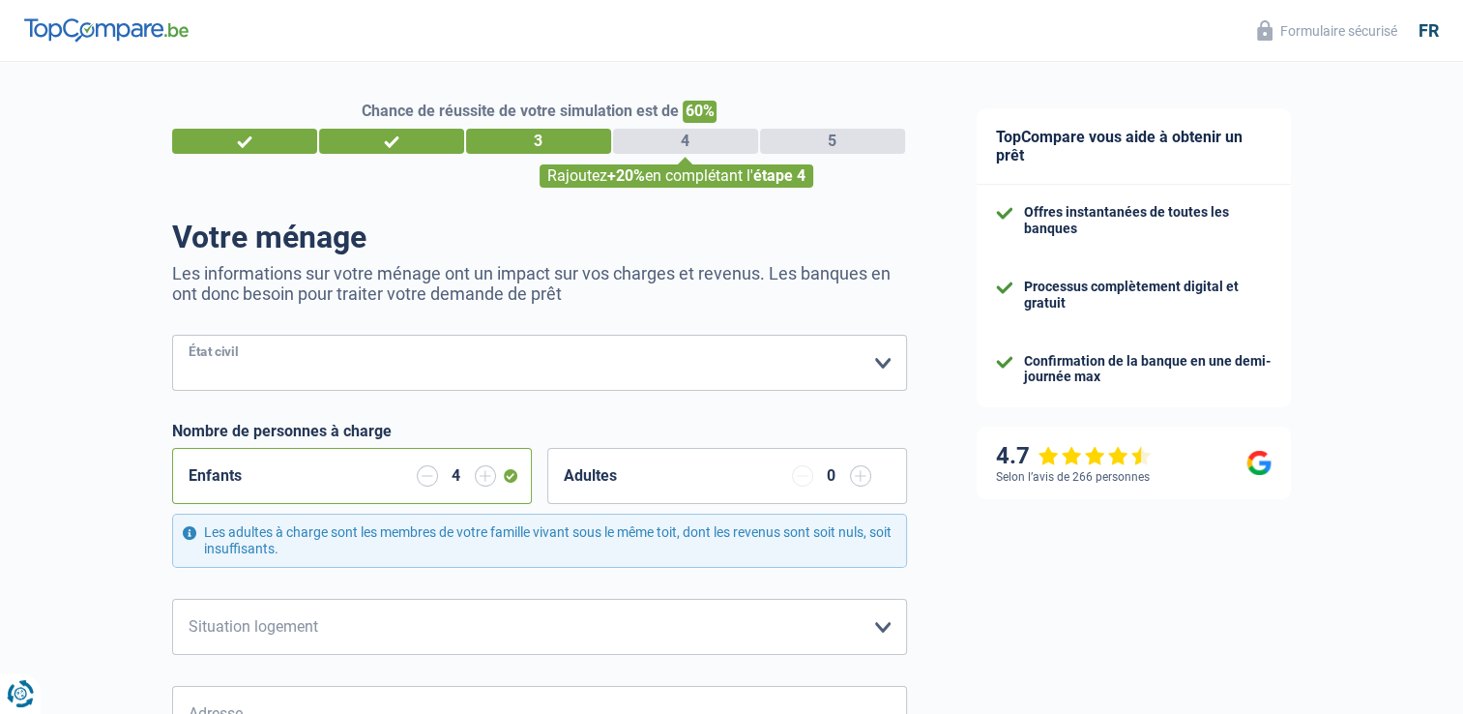
select select "married"
click at [172, 336] on select "Célibataire Marié(e) Cohabitant(e) légal(e) Divorcé(e) Veuf(ve) Séparé (de fait…" at bounding box center [539, 363] width 735 height 56
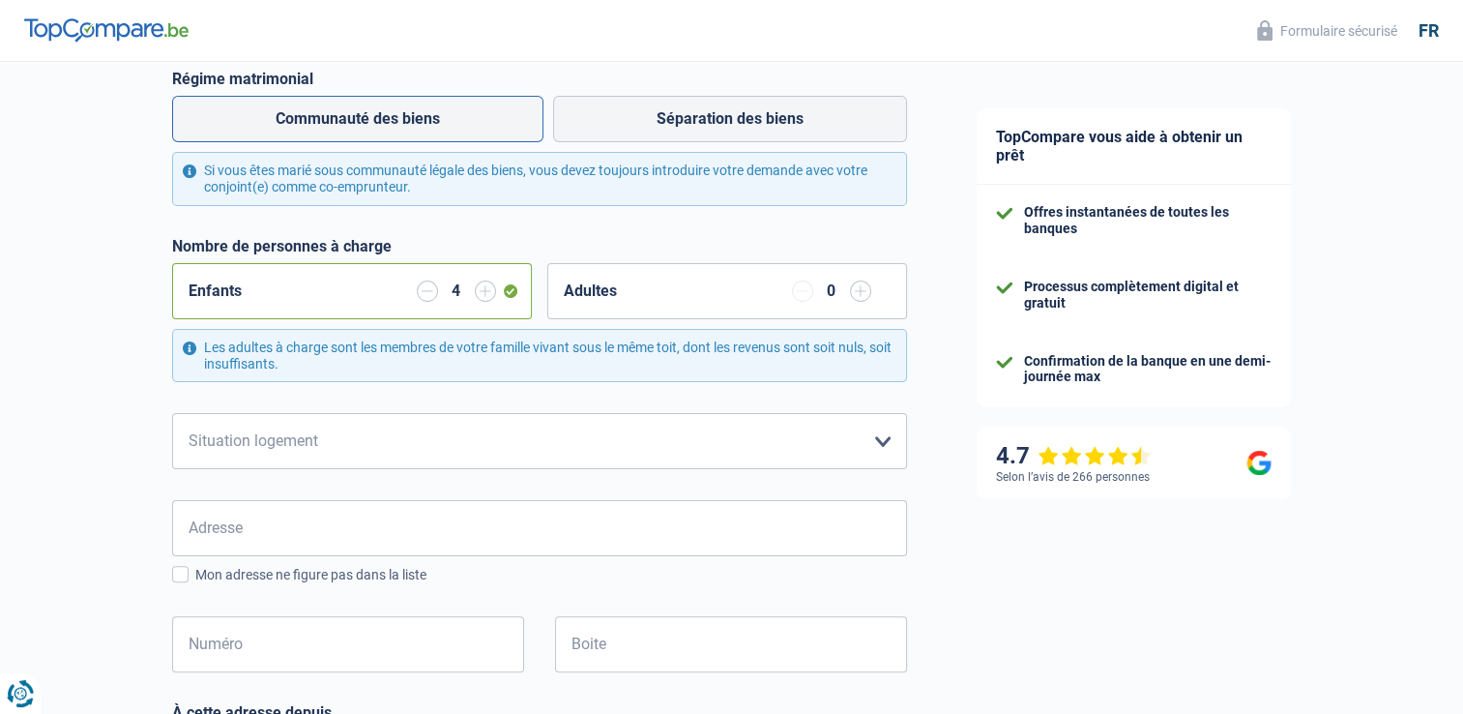
scroll to position [387, 0]
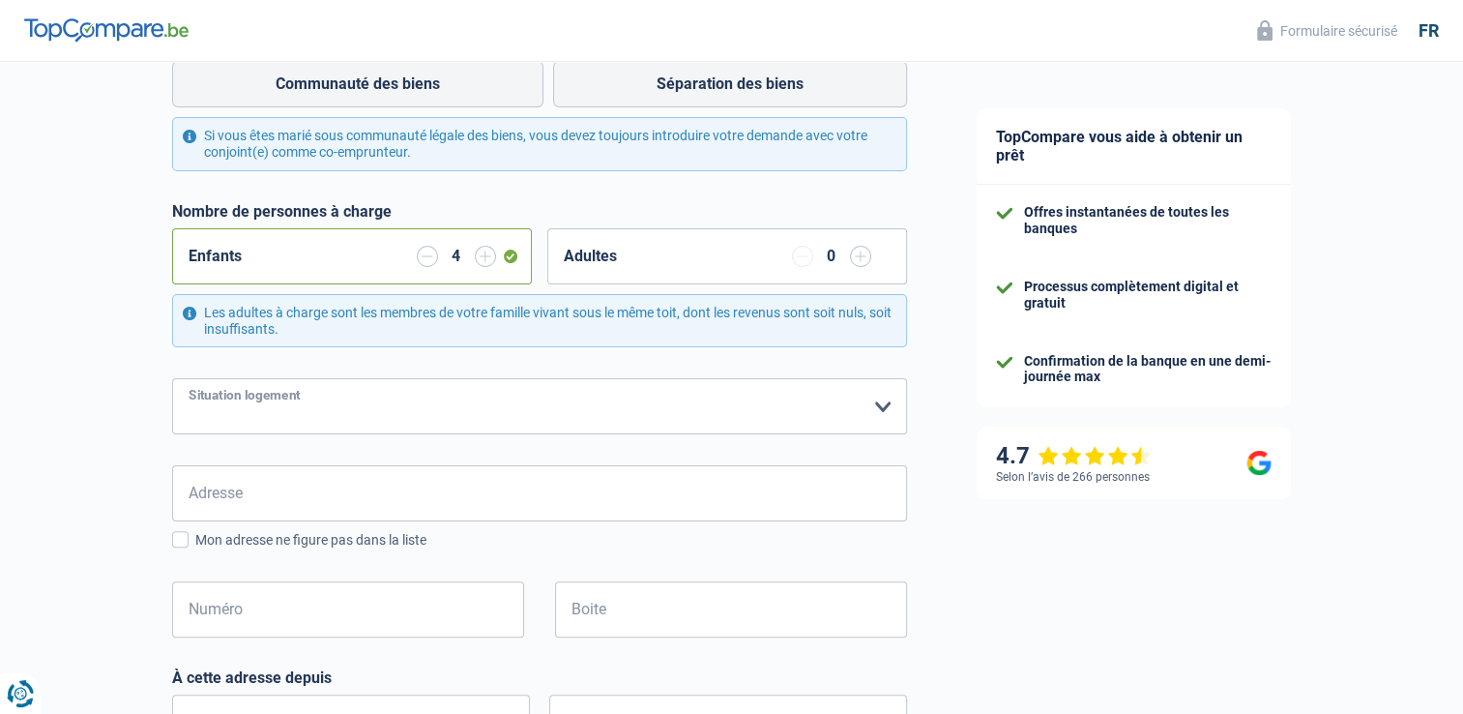
click at [881, 408] on select "Locataire Propriétaire avec prêt hypothécaire Propriétaire sans prêt hypothécai…" at bounding box center [539, 406] width 735 height 56
select select "rents"
click at [172, 378] on select "Locataire Propriétaire avec prêt hypothécaire Propriétaire sans prêt hypothécai…" at bounding box center [539, 406] width 735 height 56
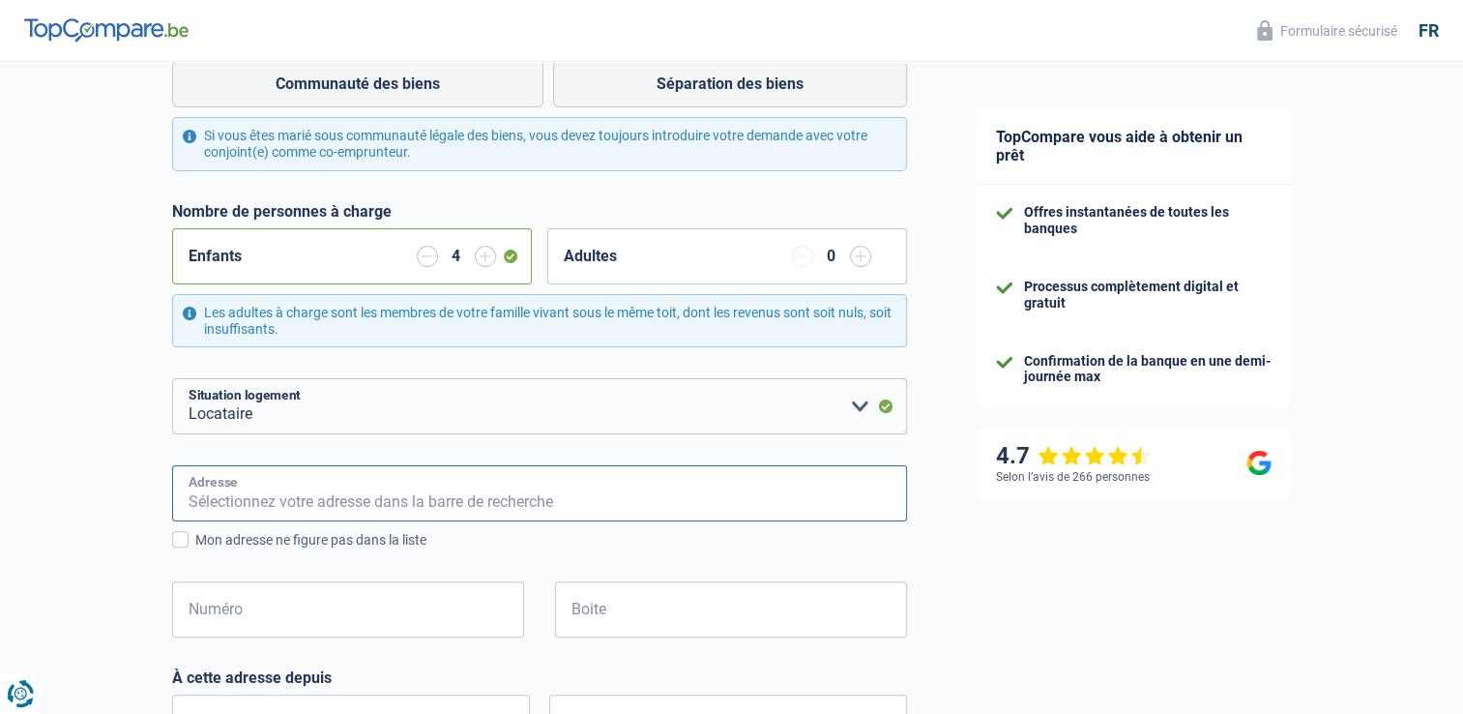
click at [216, 492] on input "Adresse" at bounding box center [539, 493] width 735 height 56
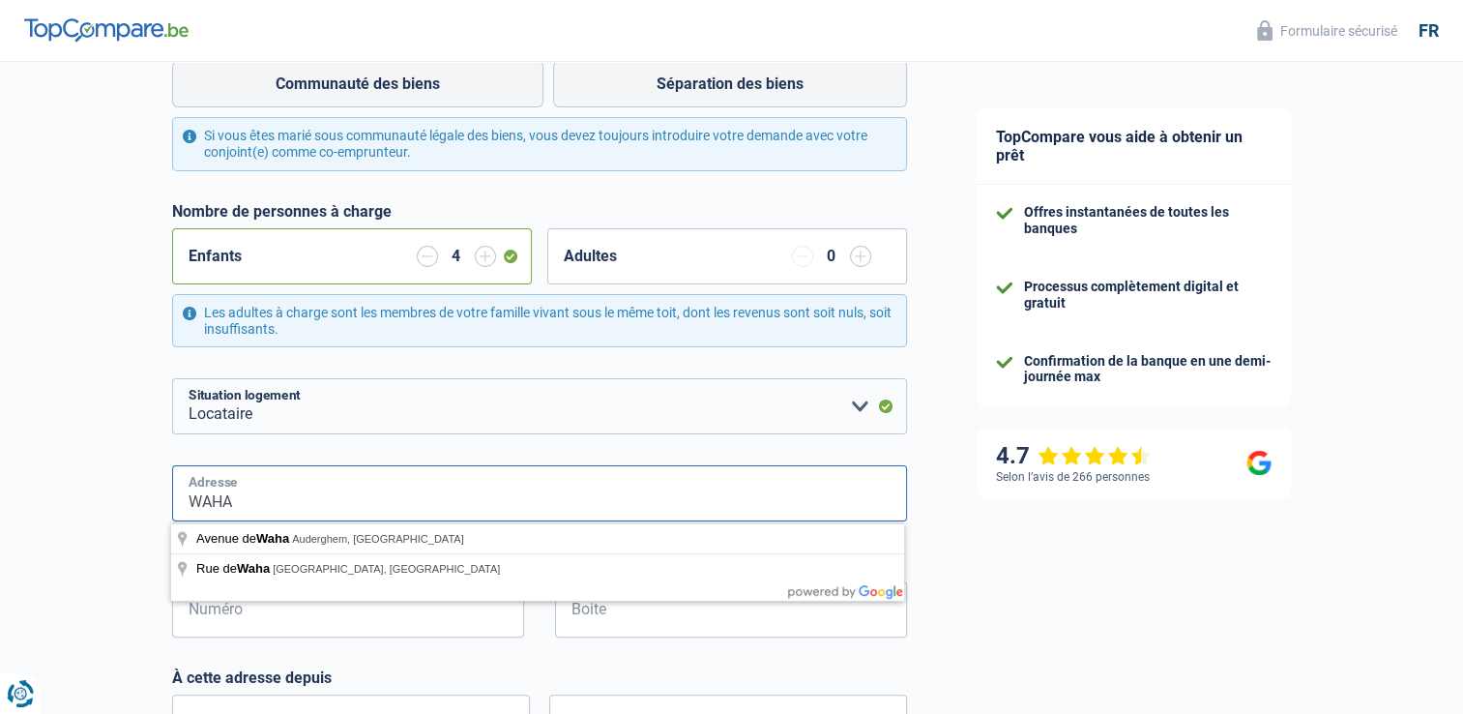
drag, startPoint x: 228, startPoint y: 505, endPoint x: 153, endPoint y: 506, distance: 75.4
click at [153, 506] on div "Chance de réussite de votre simulation est de 60% 1 2 3 4 5 Rajoutez +20% en co…" at bounding box center [471, 480] width 942 height 1626
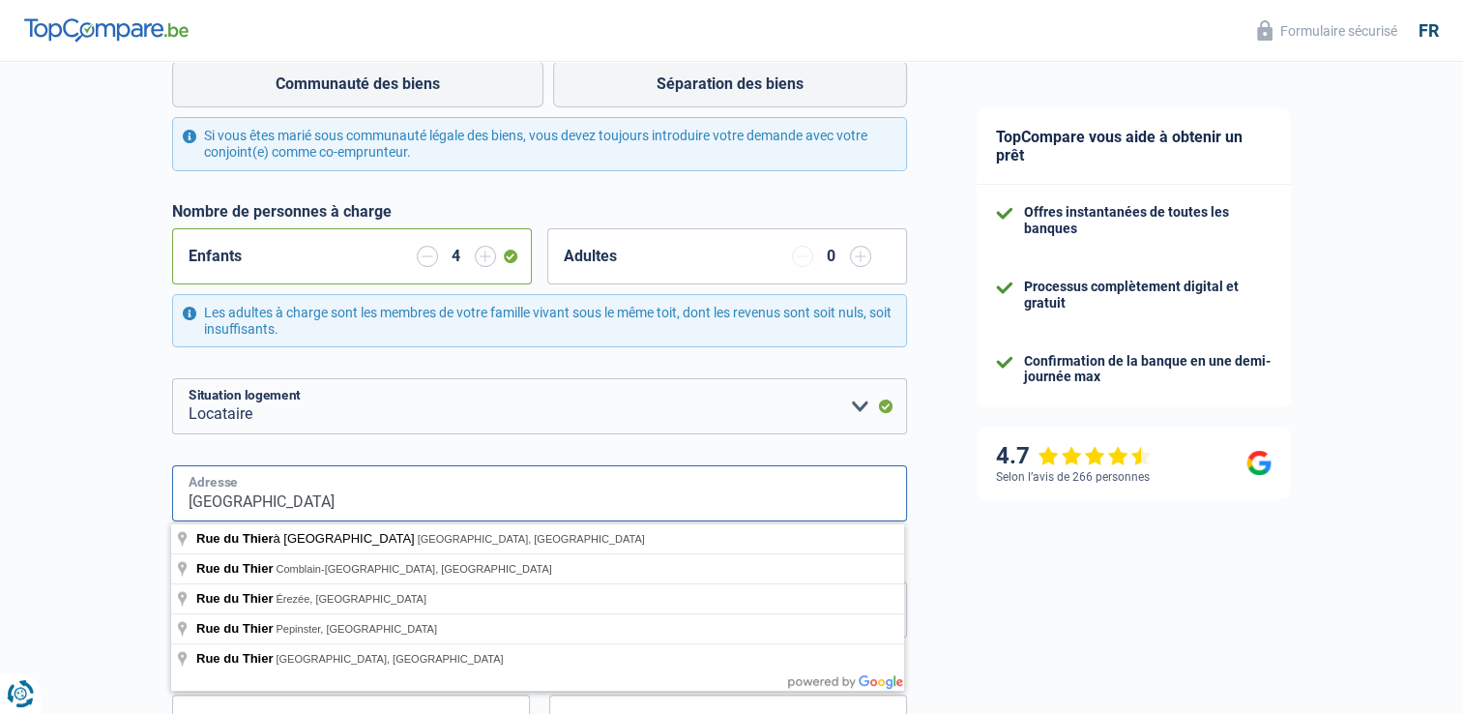
type input "RUE DU THIER"
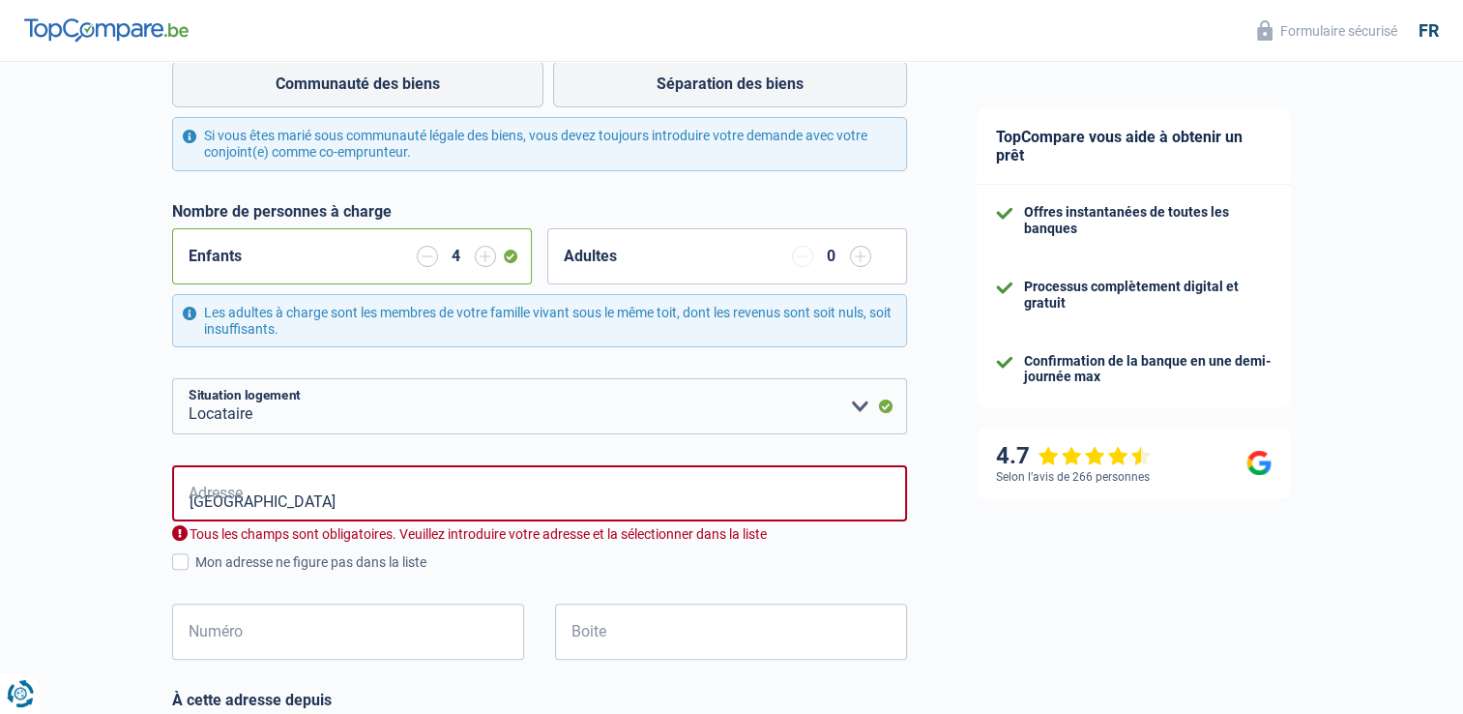
click at [1014, 567] on div "TopCompare vous aide à obtenir un prêt Offres instantanées de toutes les banque…" at bounding box center [1203, 499] width 522 height 1648
click at [291, 631] on input "Numéro" at bounding box center [348, 631] width 352 height 56
click at [231, 502] on input "RUE DU THIER" at bounding box center [539, 493] width 735 height 56
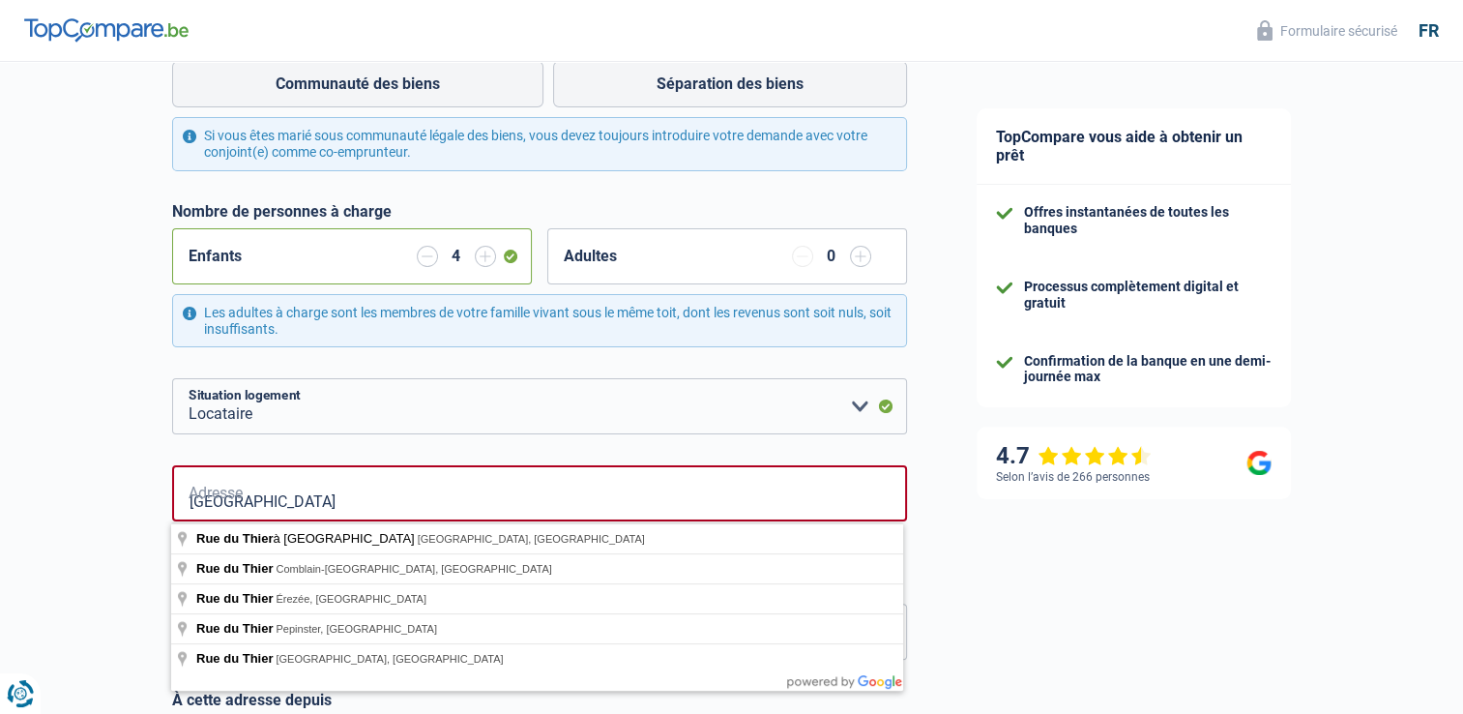
click at [1002, 546] on div "TopCompare vous aide à obtenir un prêt Offres instantanées de toutes les banque…" at bounding box center [1203, 499] width 522 height 1648
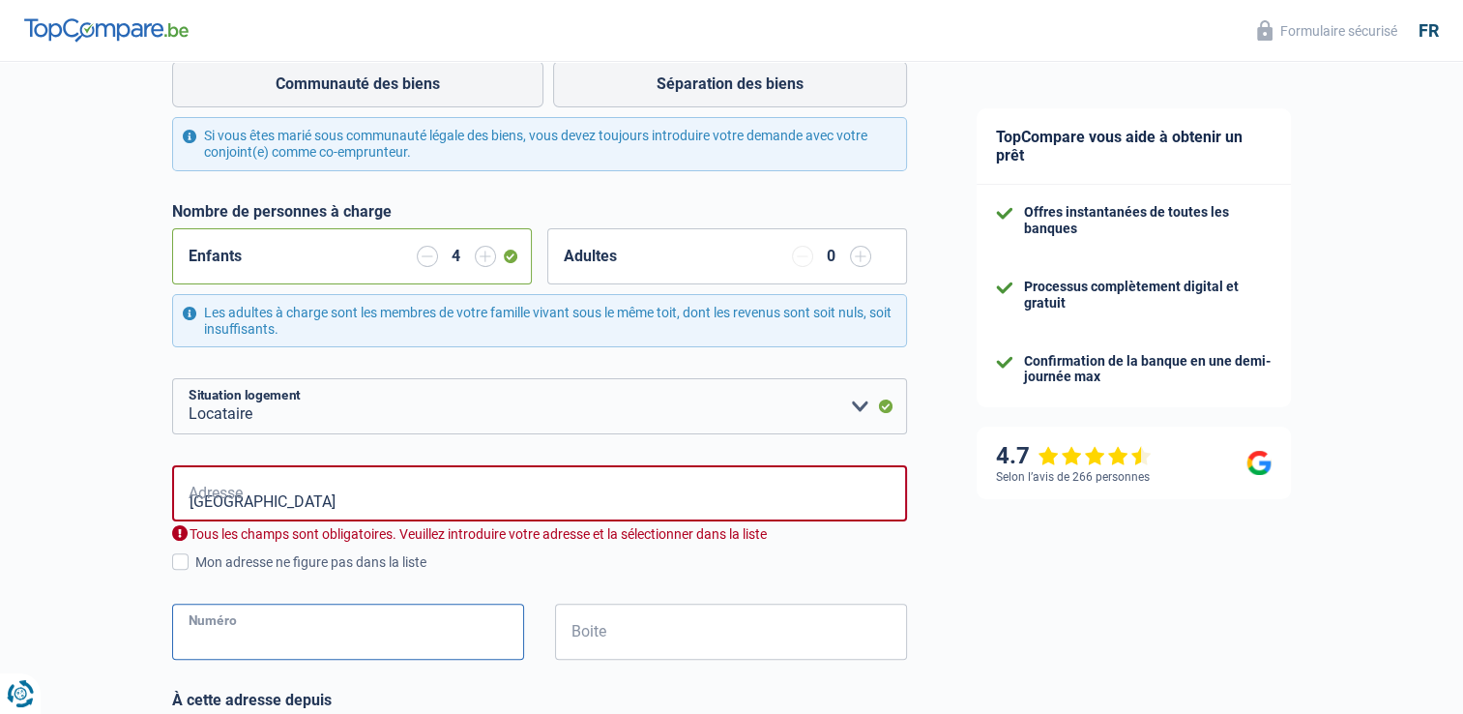
click at [236, 628] on input "Numéro" at bounding box center [348, 631] width 352 height 56
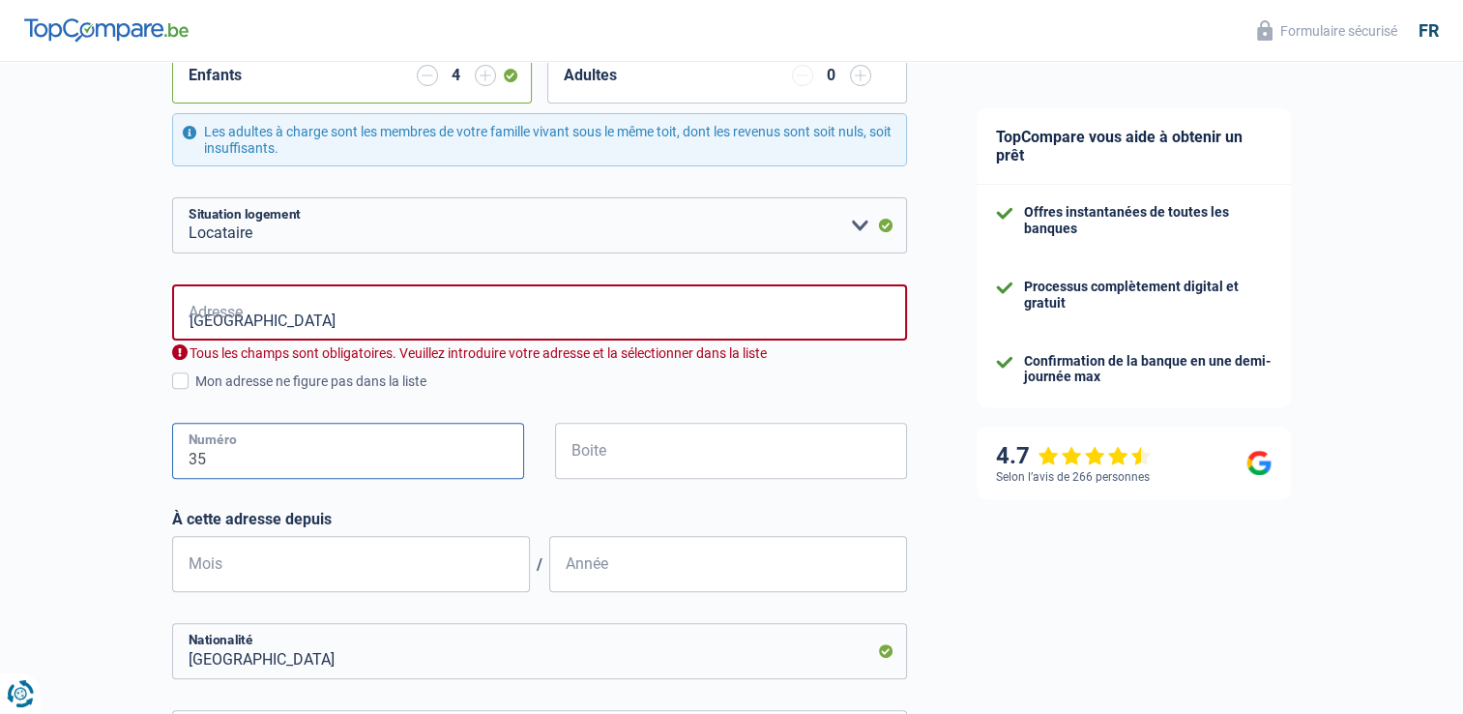
scroll to position [580, 0]
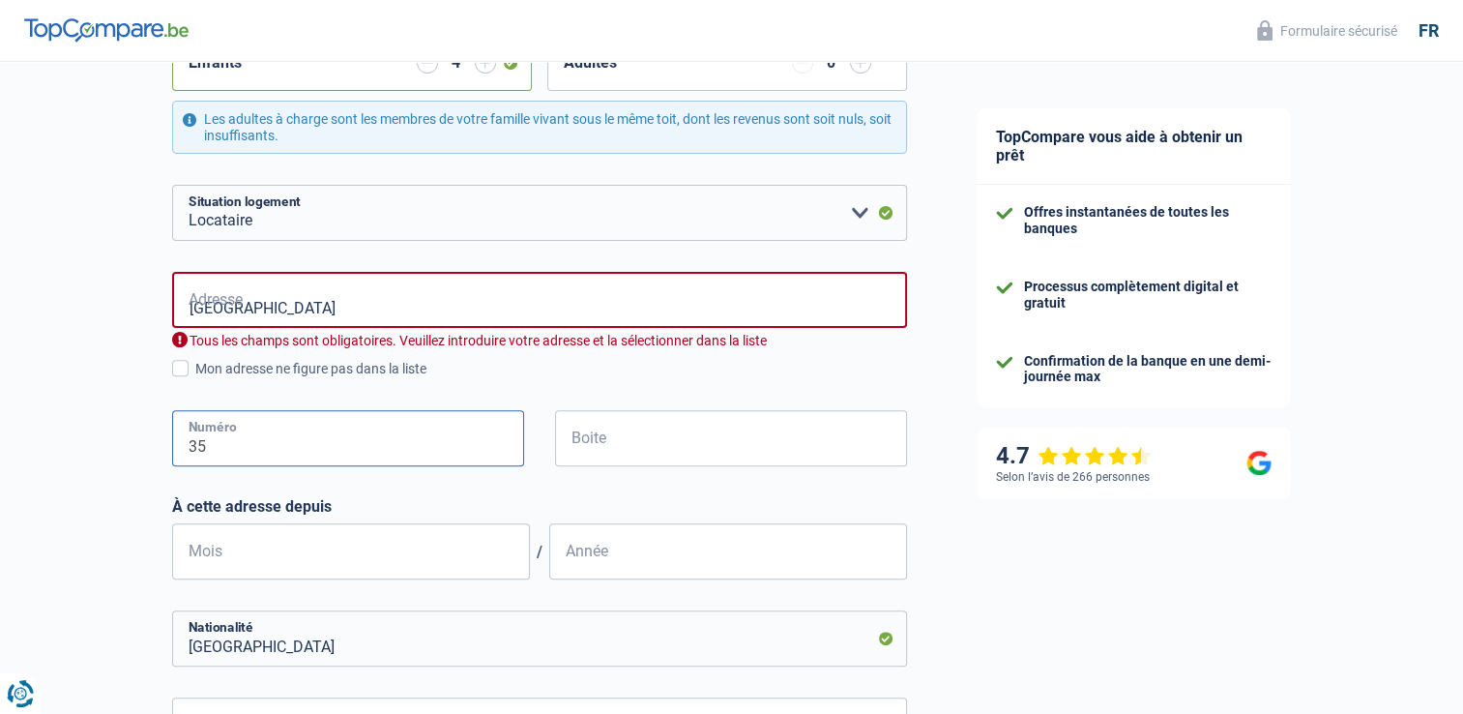
type input "35"
click at [201, 551] on input "Mois" at bounding box center [351, 551] width 358 height 56
type input "07"
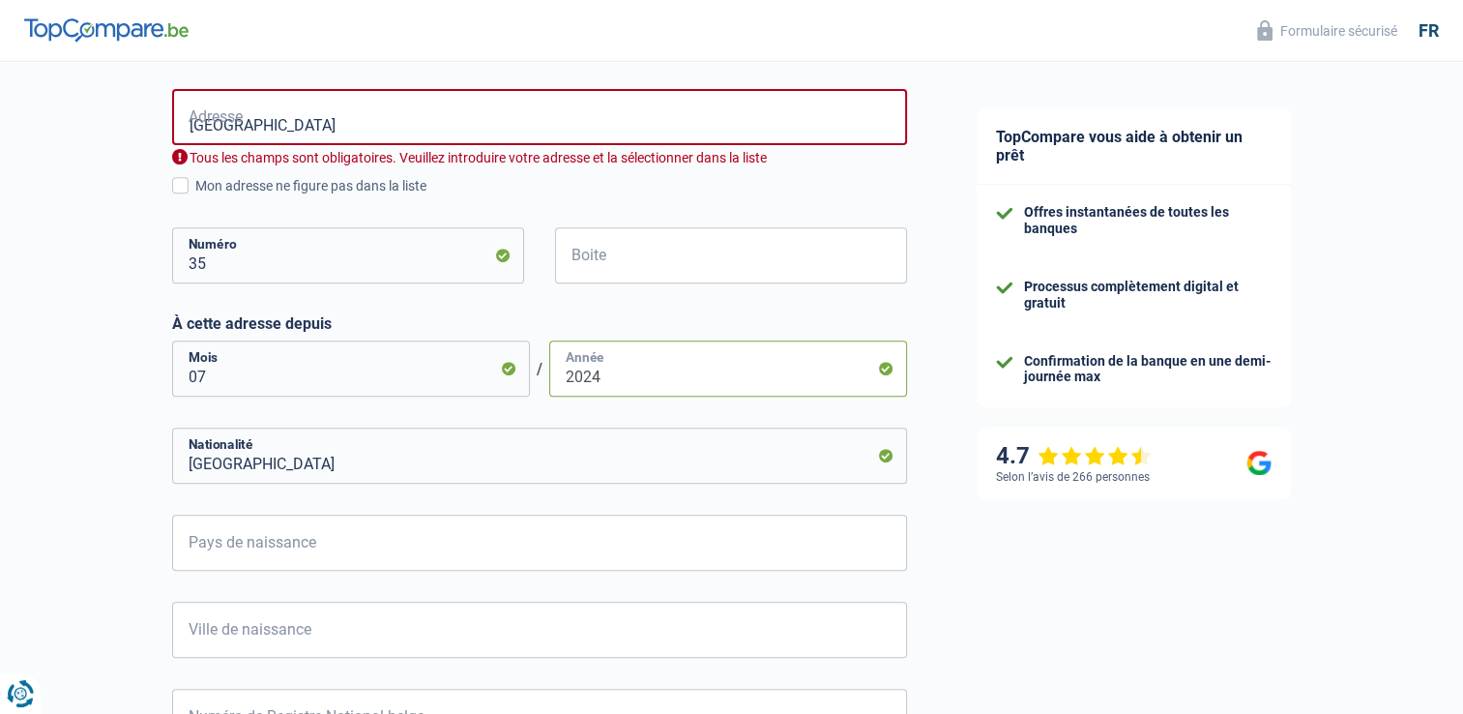
scroll to position [774, 0]
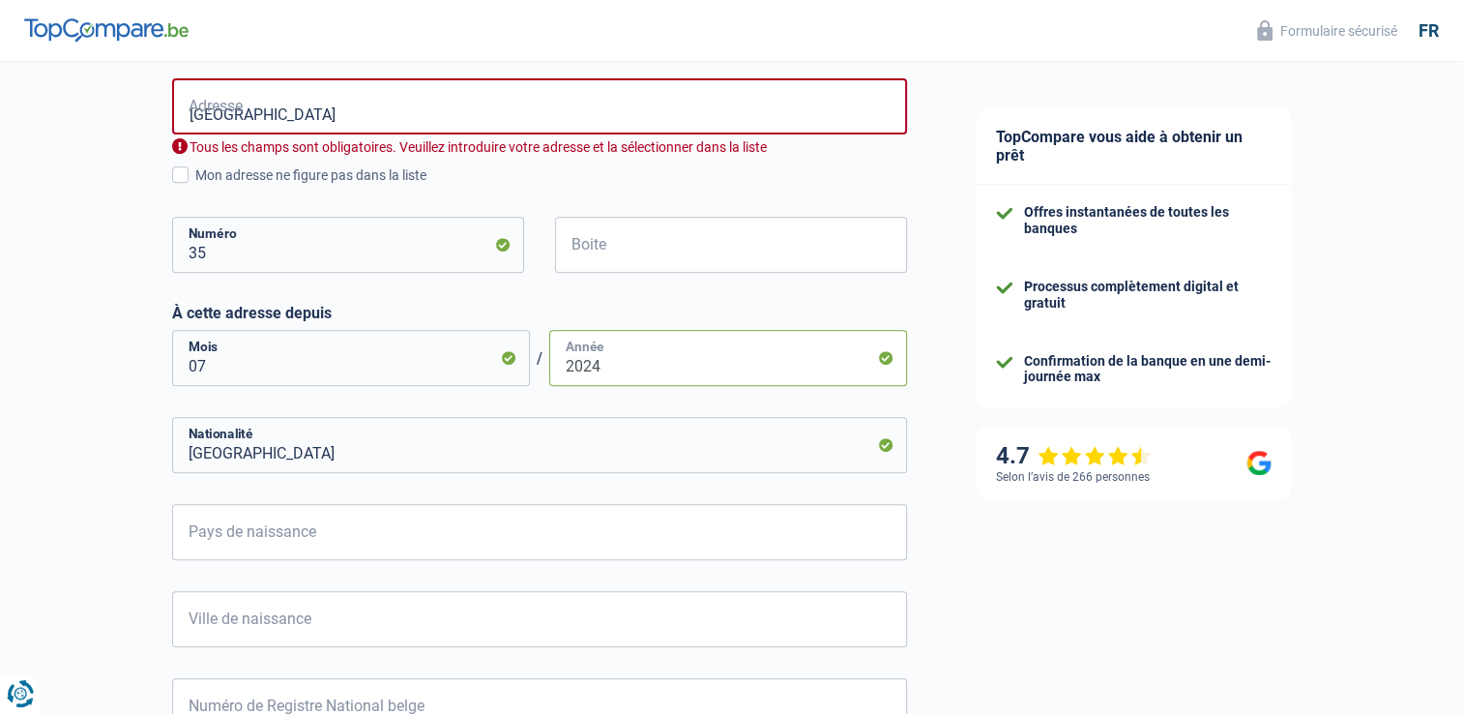
type input "2024"
click at [789, 447] on input "Belgique" at bounding box center [539, 445] width 735 height 56
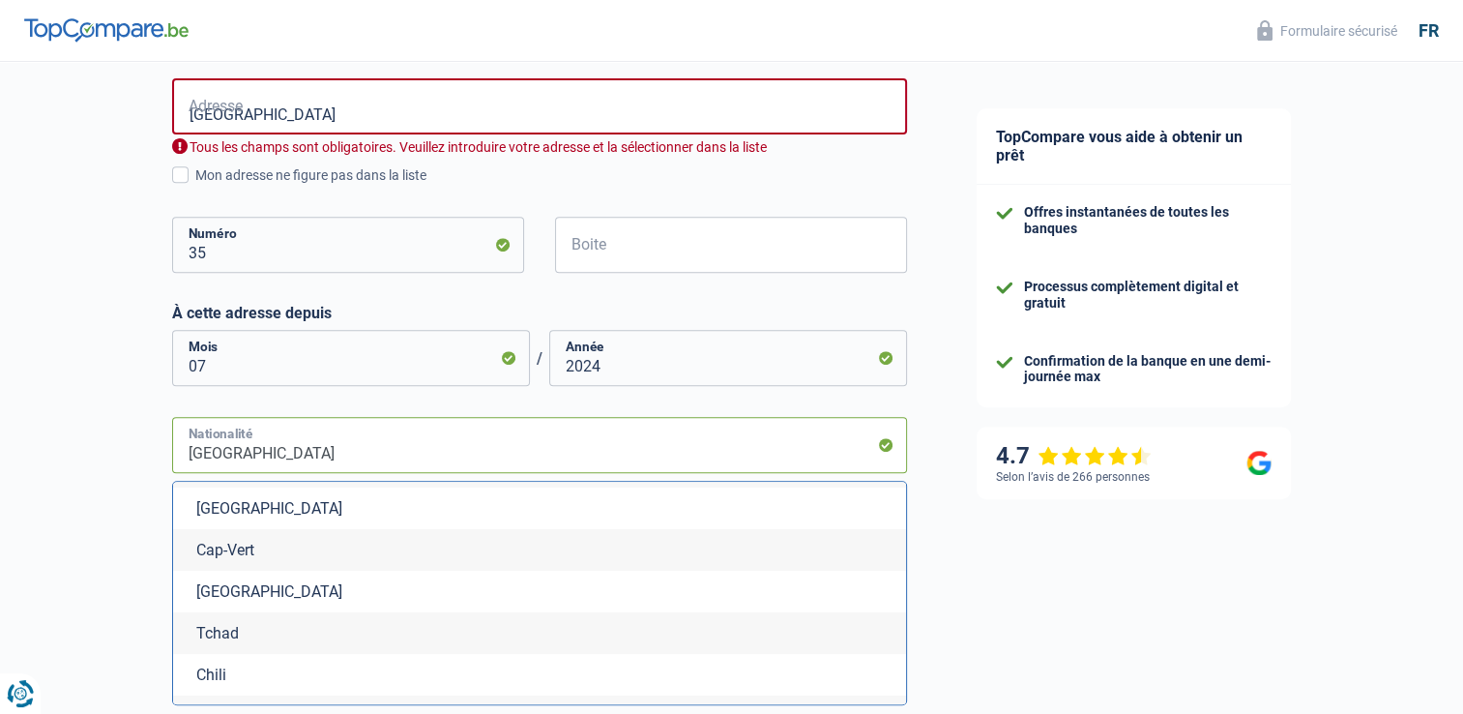
scroll to position [1547, 0]
type input "BelgiqueT"
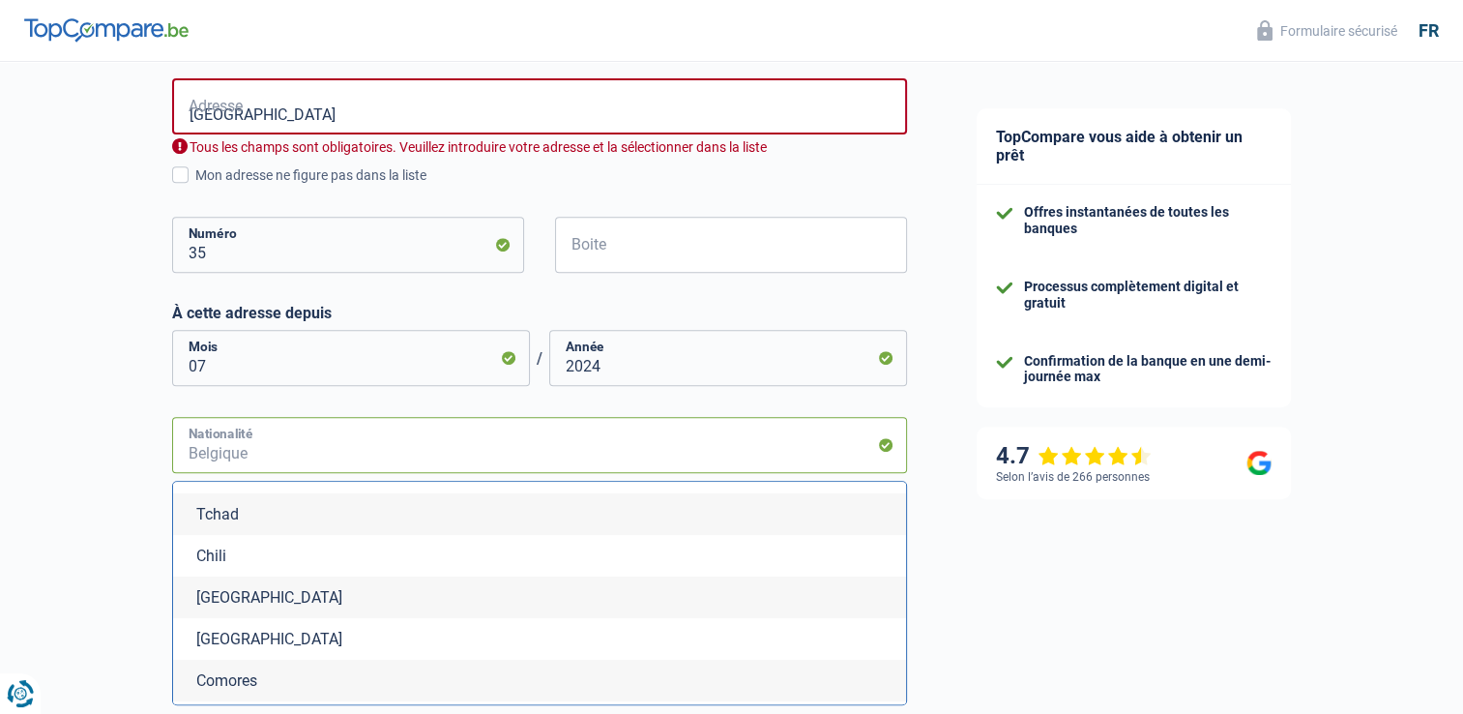
scroll to position [0, 0]
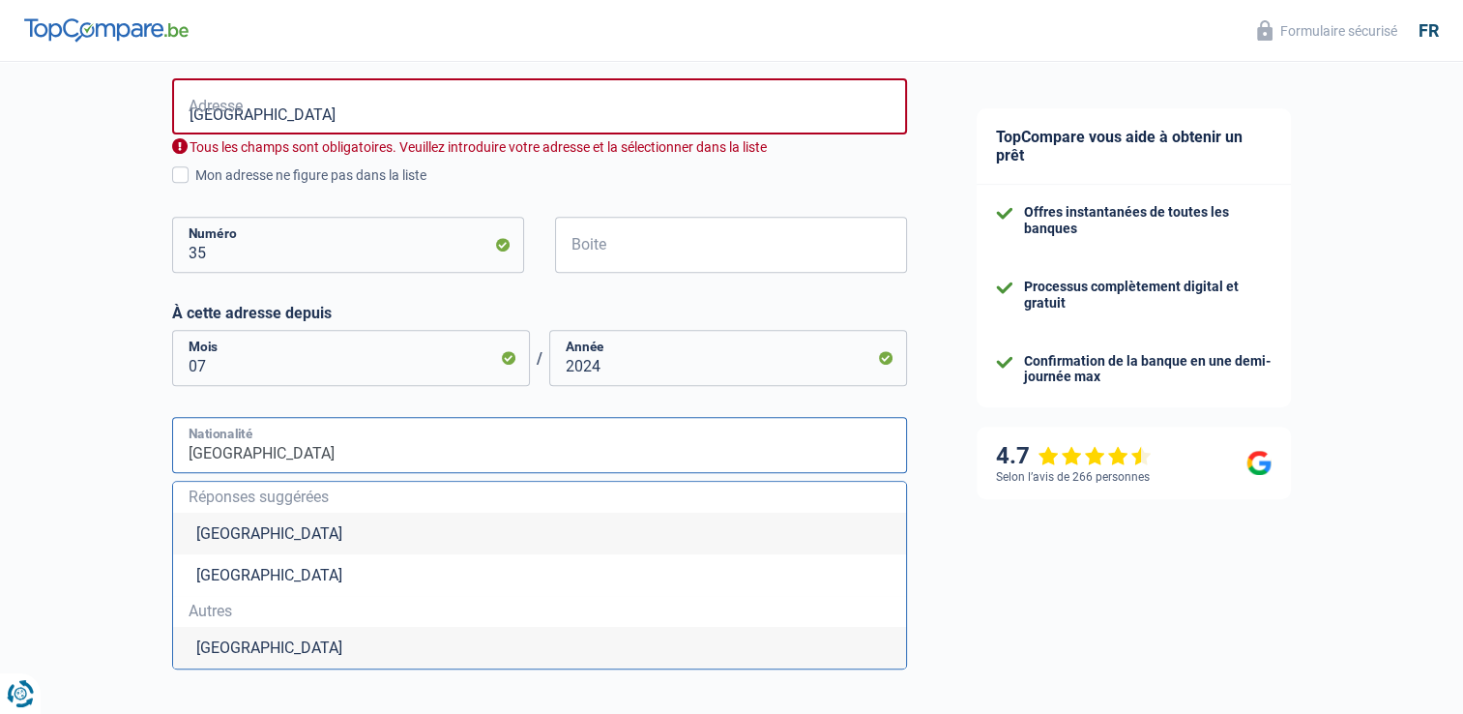
click at [323, 456] on input "TUNISIE" at bounding box center [539, 445] width 735 height 56
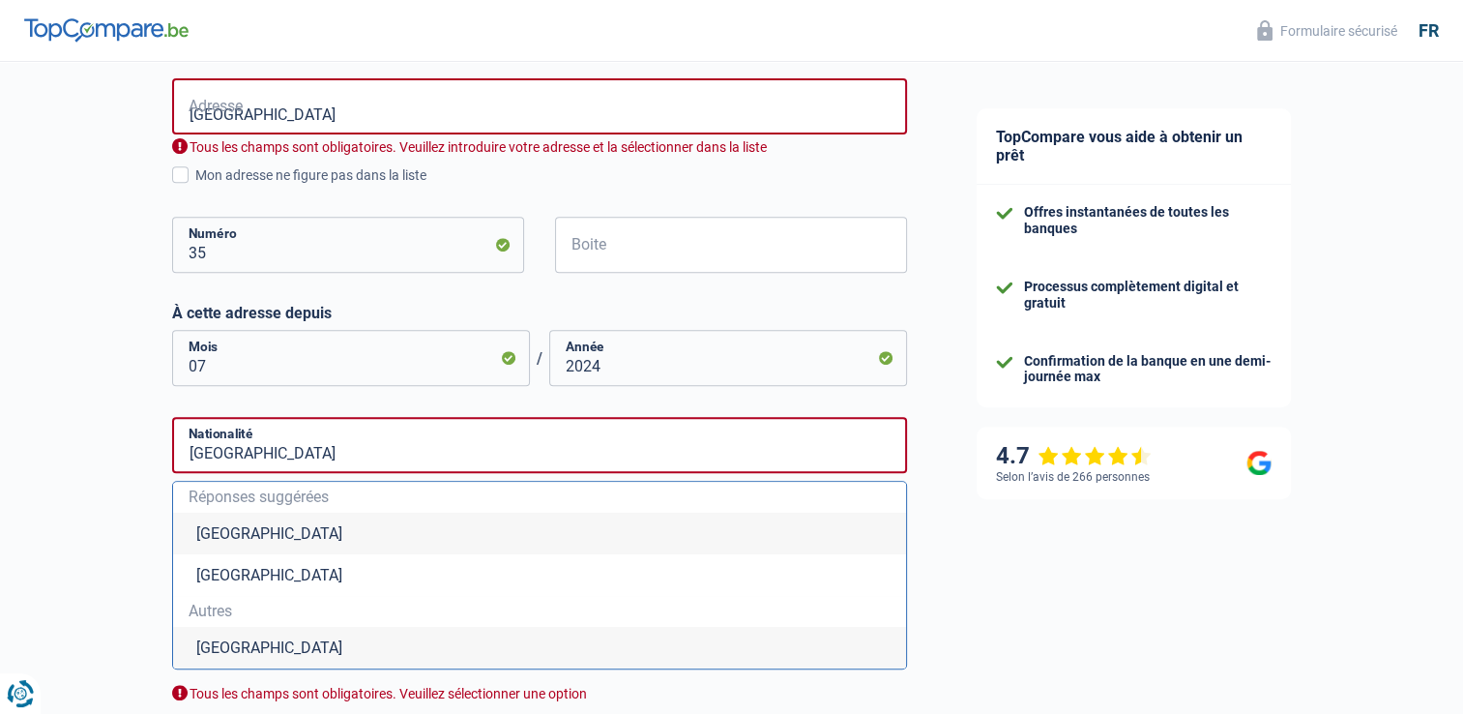
click at [994, 556] on div "TopCompare vous aide à obtenir un prêt Offres instantanées de toutes les banque…" at bounding box center [1203, 227] width 522 height 1878
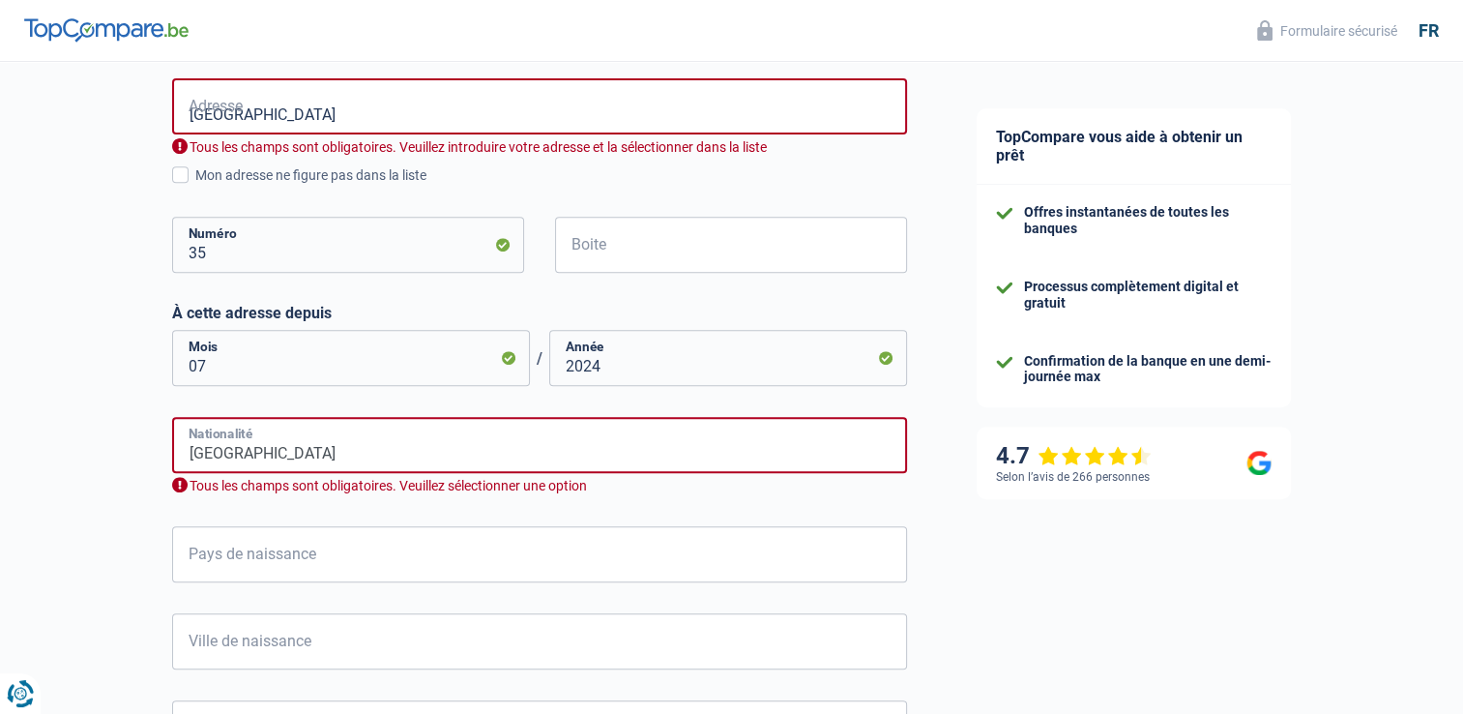
click at [317, 455] on input "TUNISIE" at bounding box center [539, 445] width 735 height 56
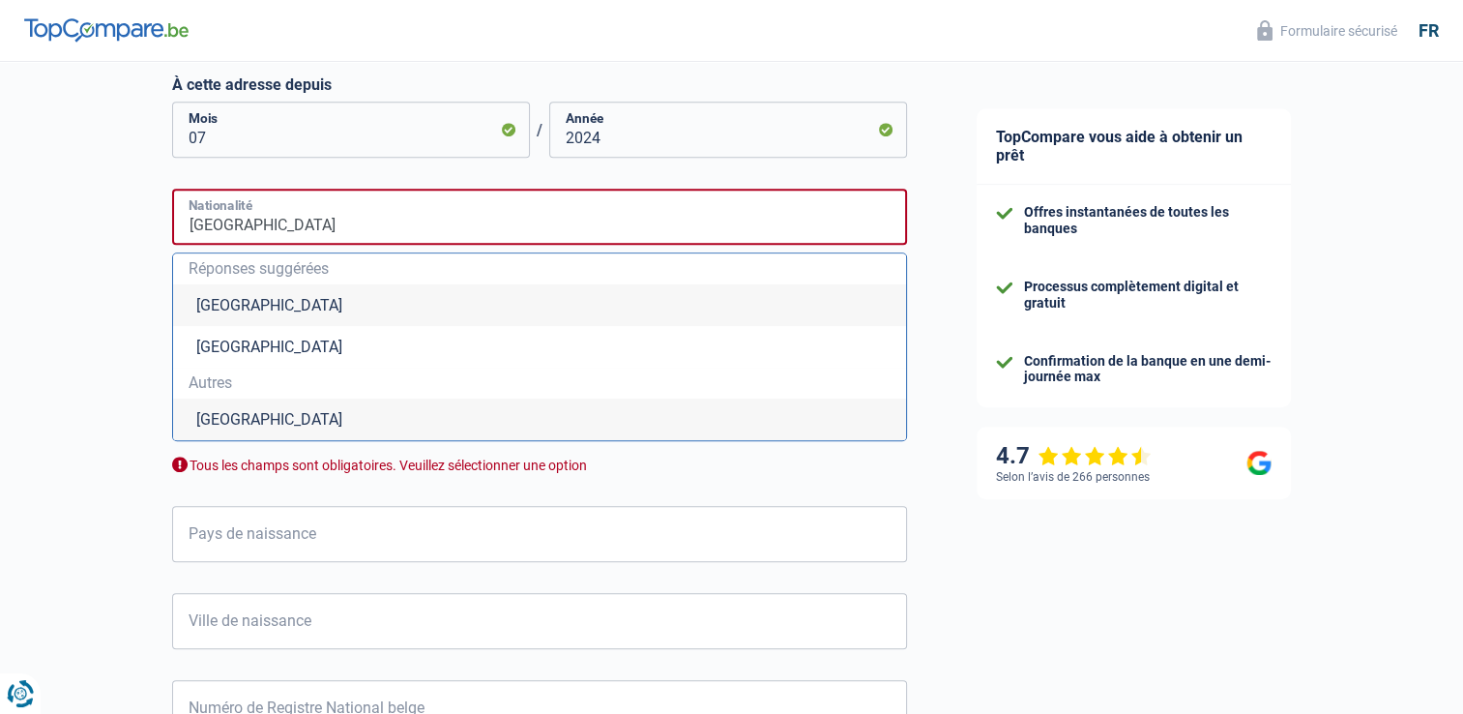
scroll to position [1064, 0]
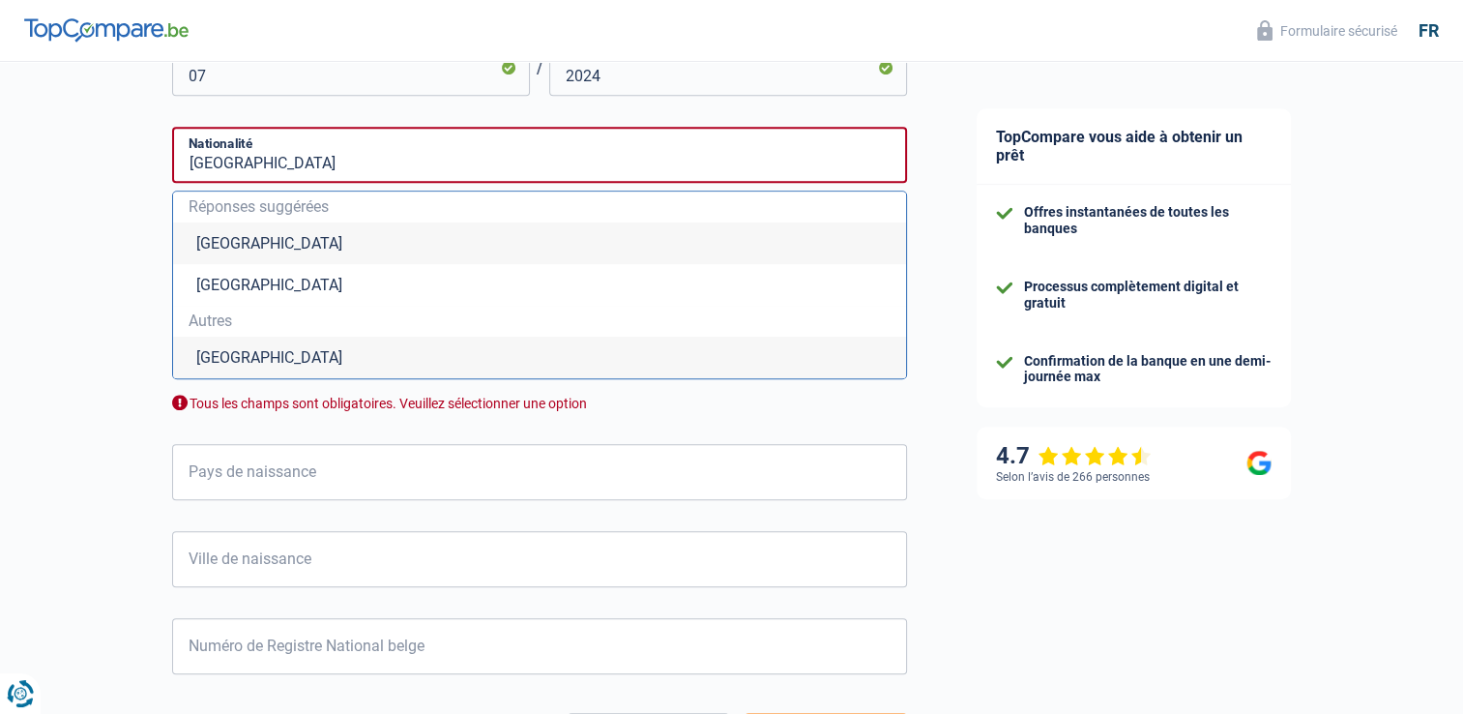
click at [240, 361] on li "Tunisie" at bounding box center [539, 358] width 733 height 42
type input "Tunisie"
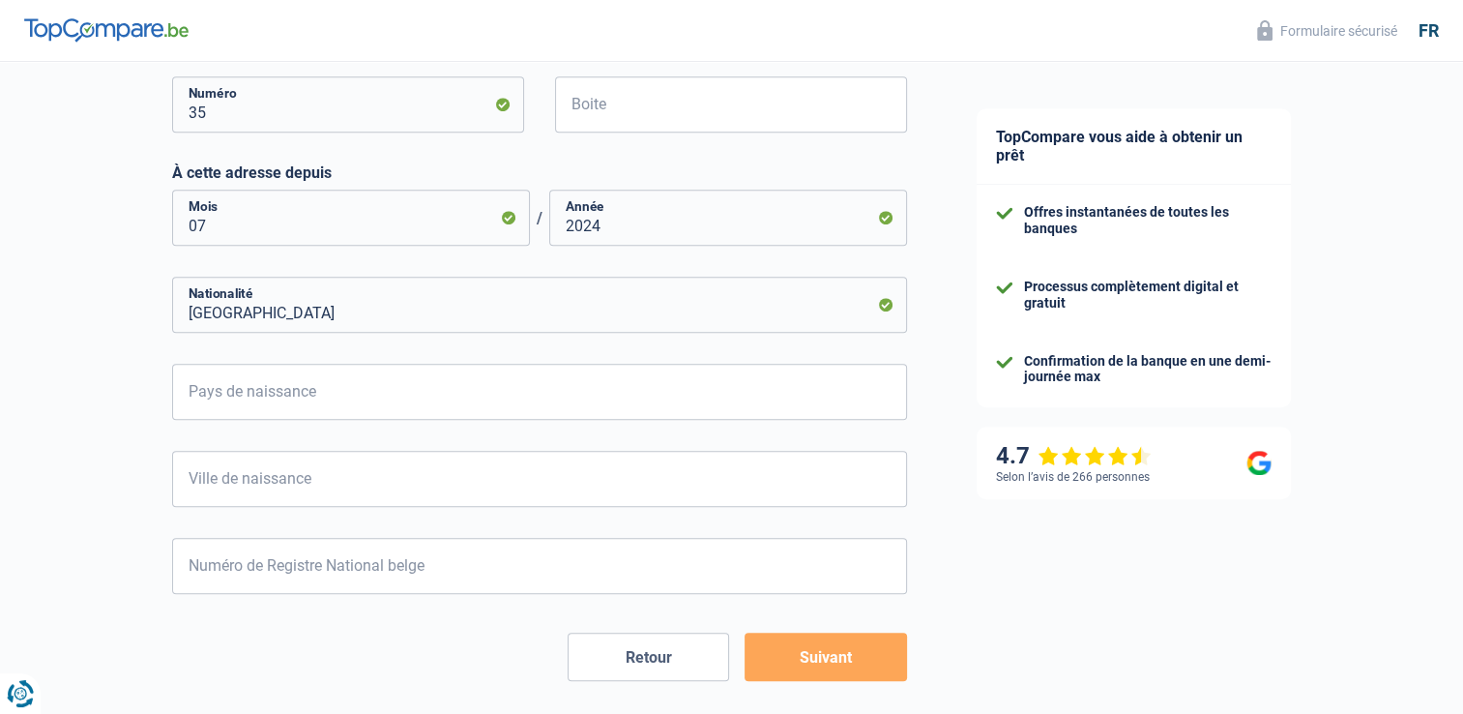
scroll to position [706, 0]
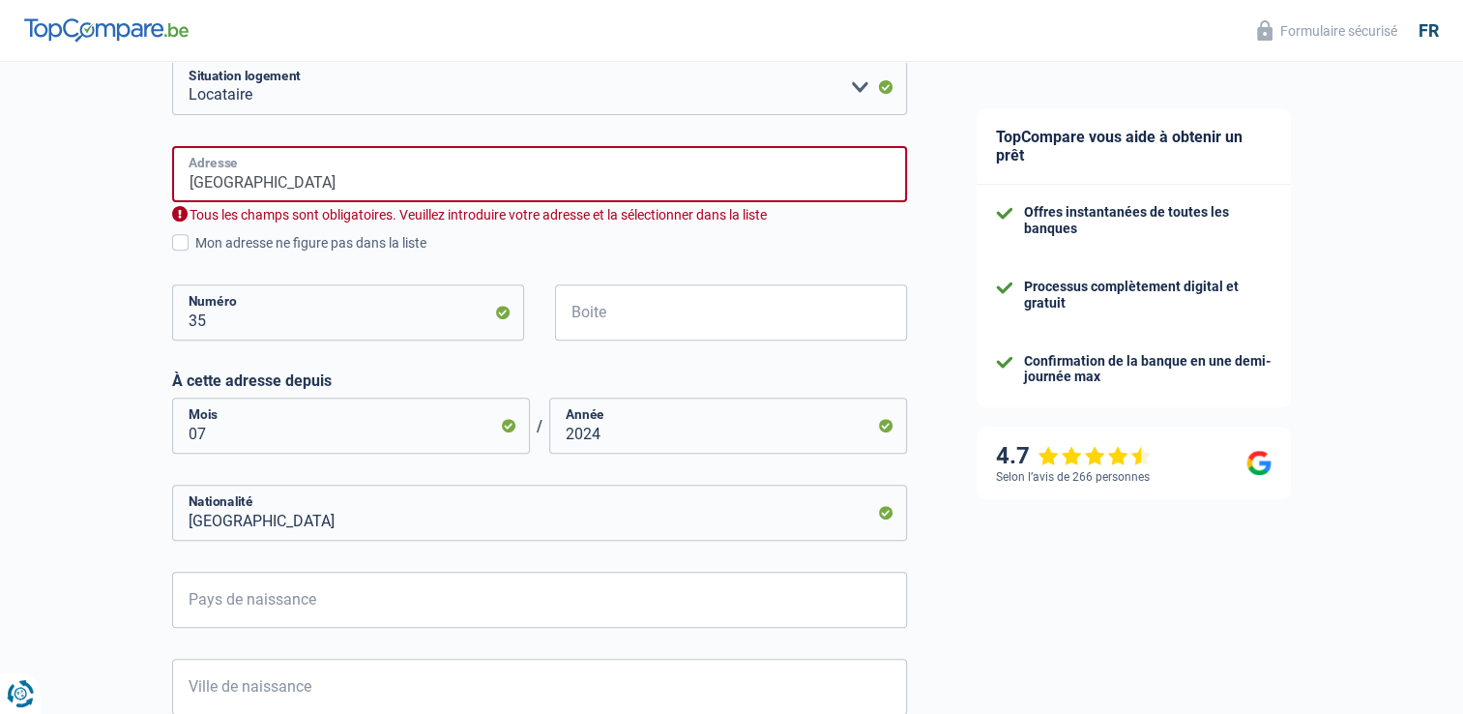
click at [289, 188] on input "RUE DU THIER" at bounding box center [539, 174] width 735 height 56
type input "Rue du Thier, 6900, Marche-en-Famenne, BE"
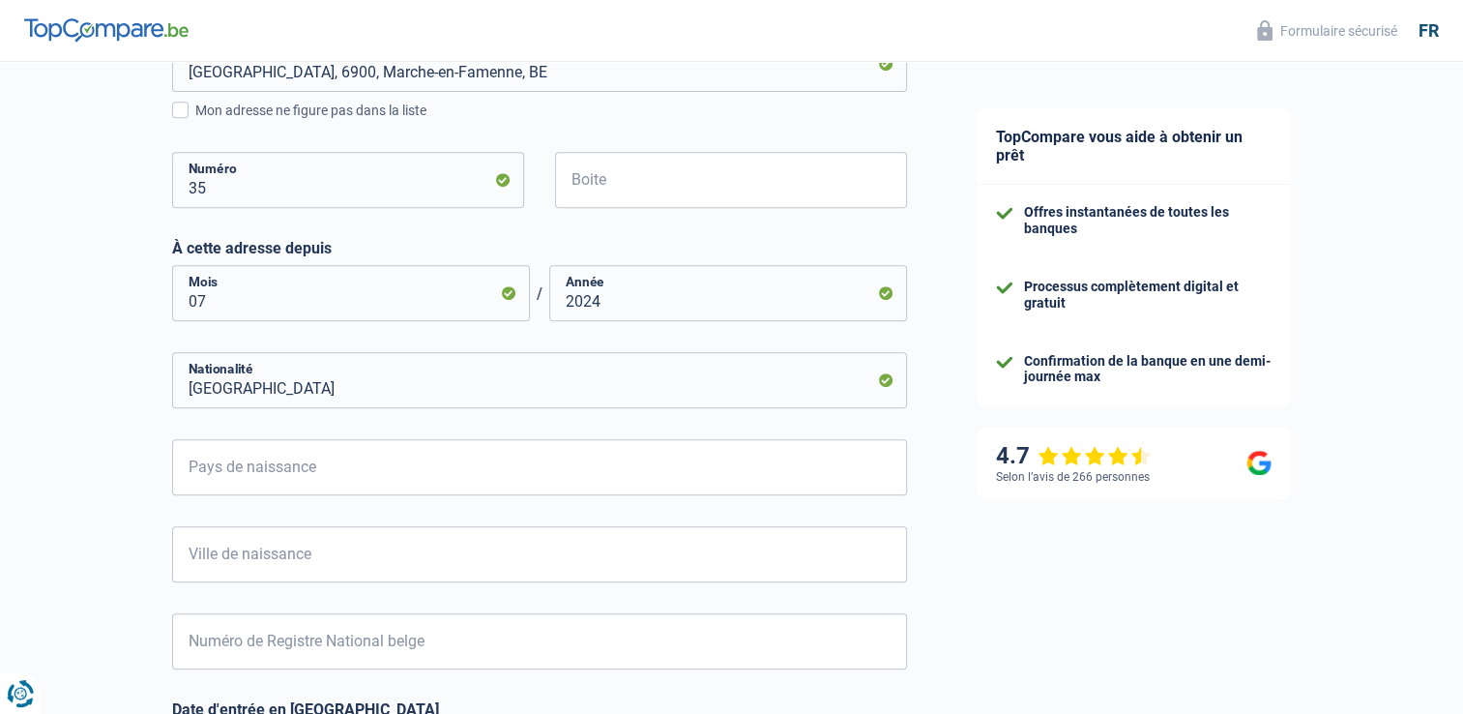
scroll to position [899, 0]
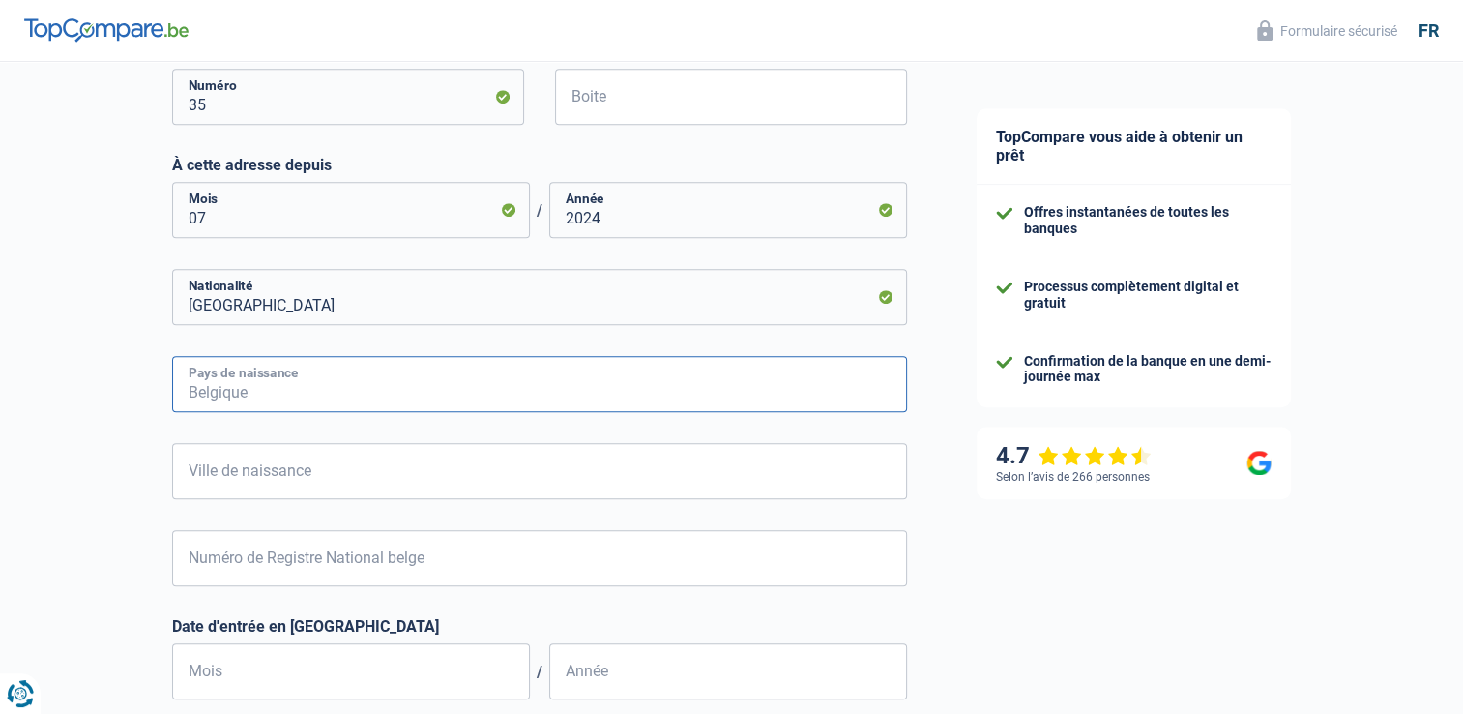
click at [278, 385] on input "Pays de naissance" at bounding box center [539, 384] width 735 height 56
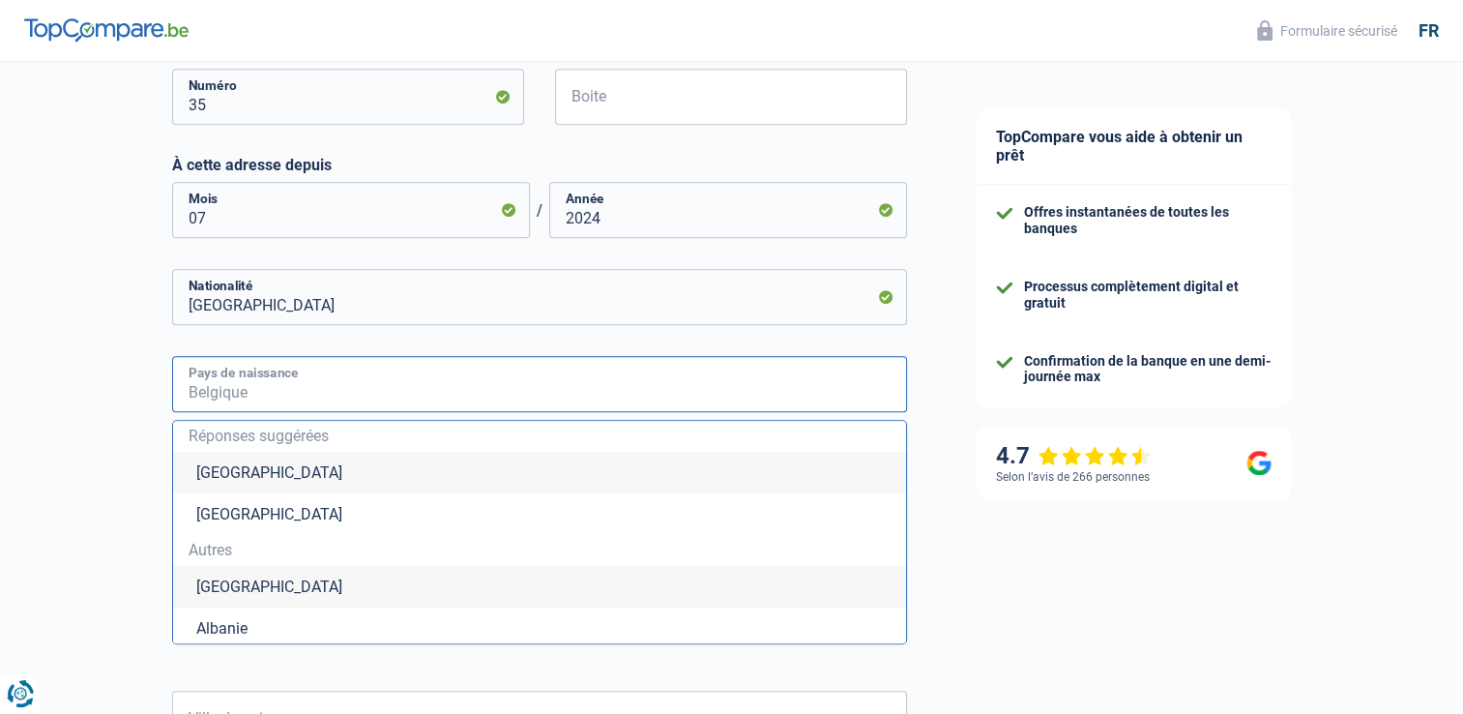
type input "T"
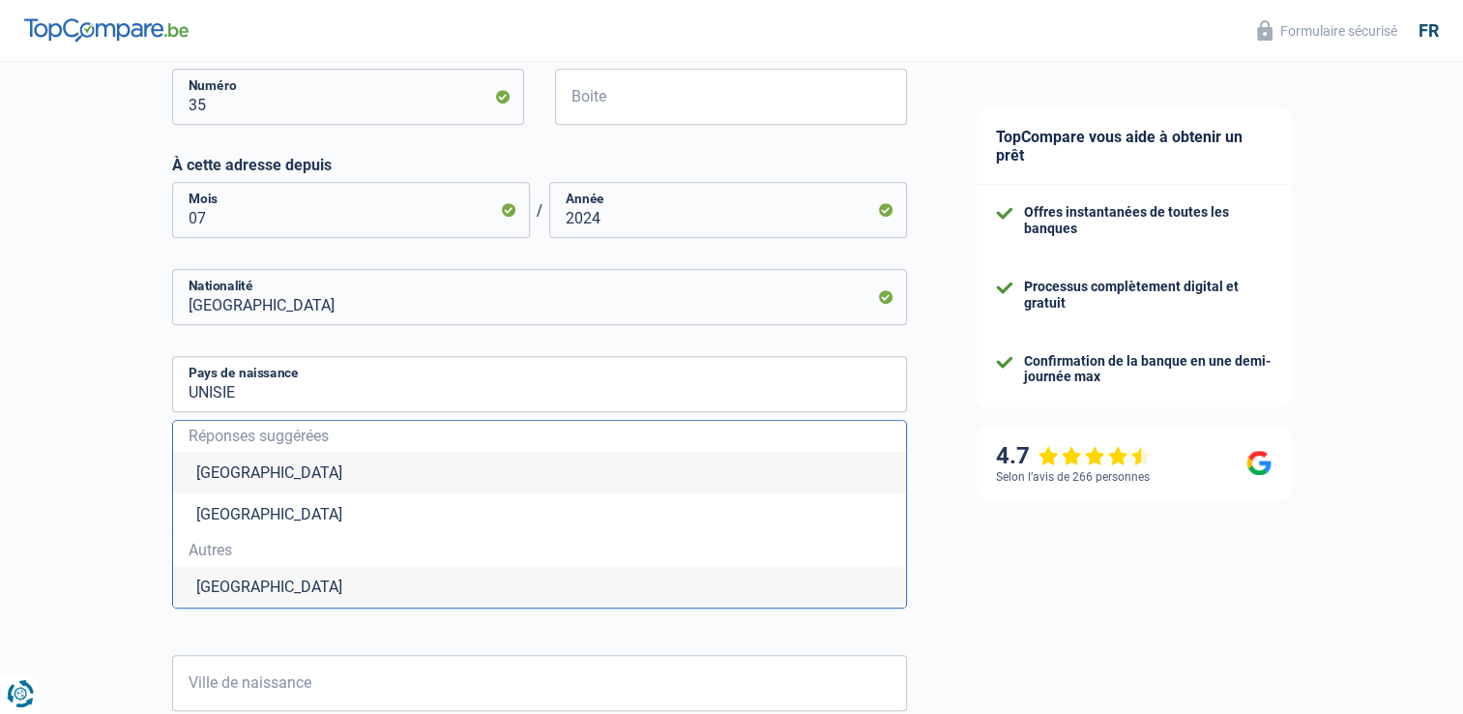
click at [230, 583] on li "Tunisie" at bounding box center [539, 587] width 733 height 42
type input "Tunisie"
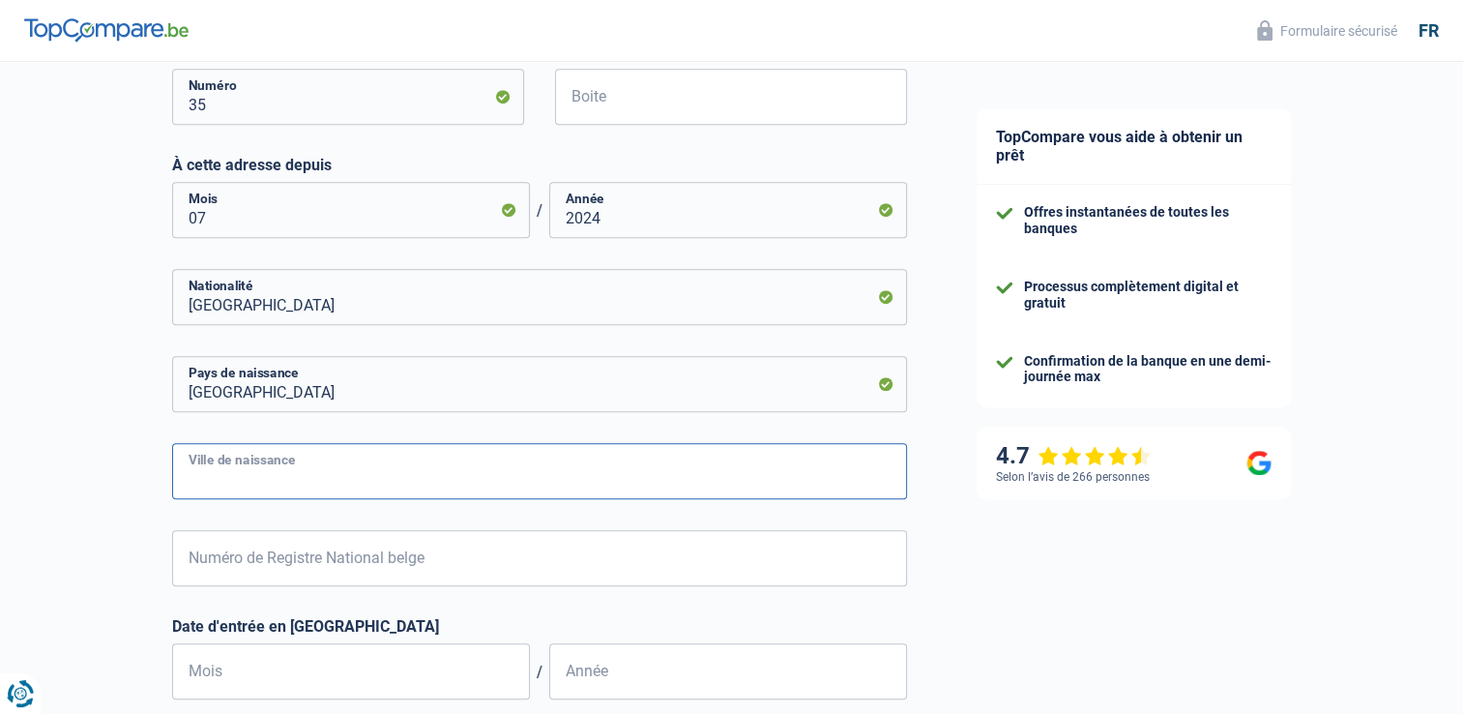
click at [239, 473] on input "Ville de naissance" at bounding box center [539, 471] width 735 height 56
type input "TUNIS"
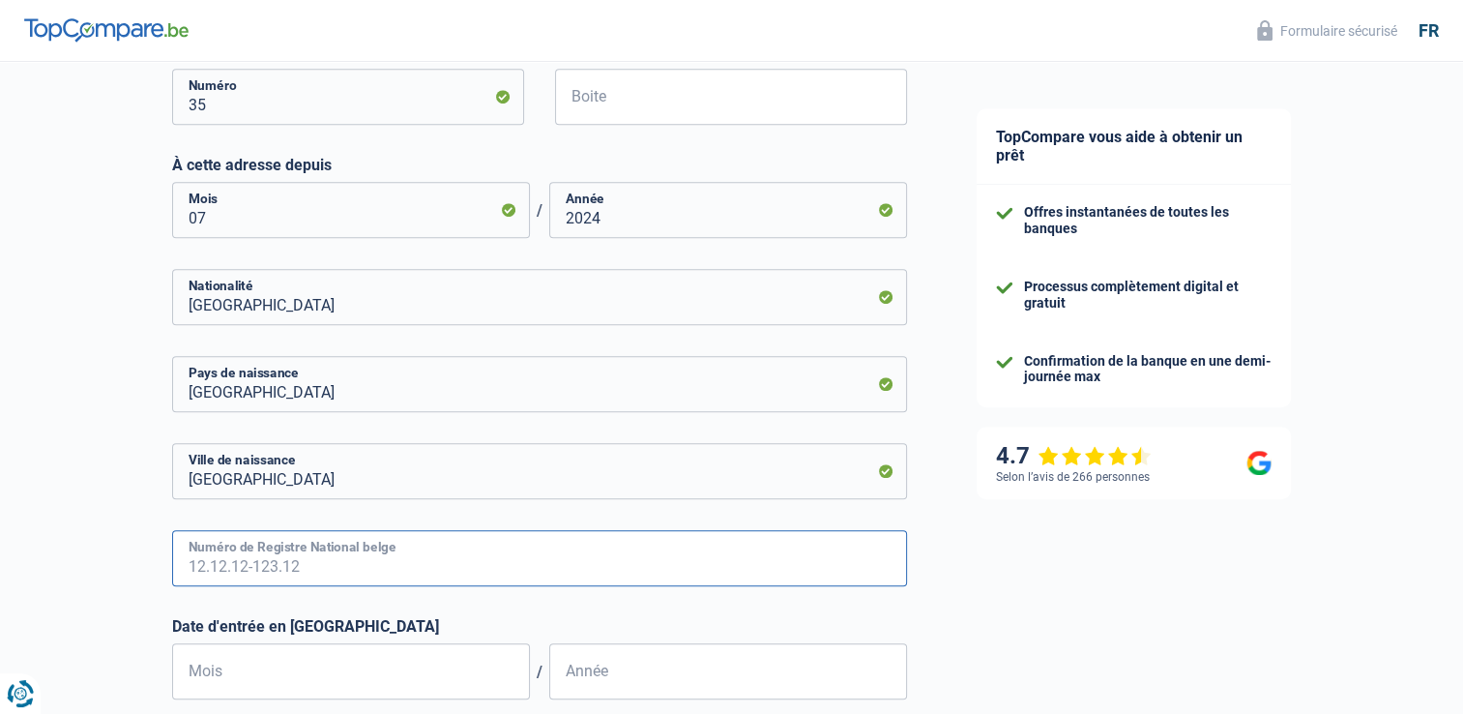
click at [241, 565] on input "Numéro de Registre National belge" at bounding box center [539, 558] width 735 height 56
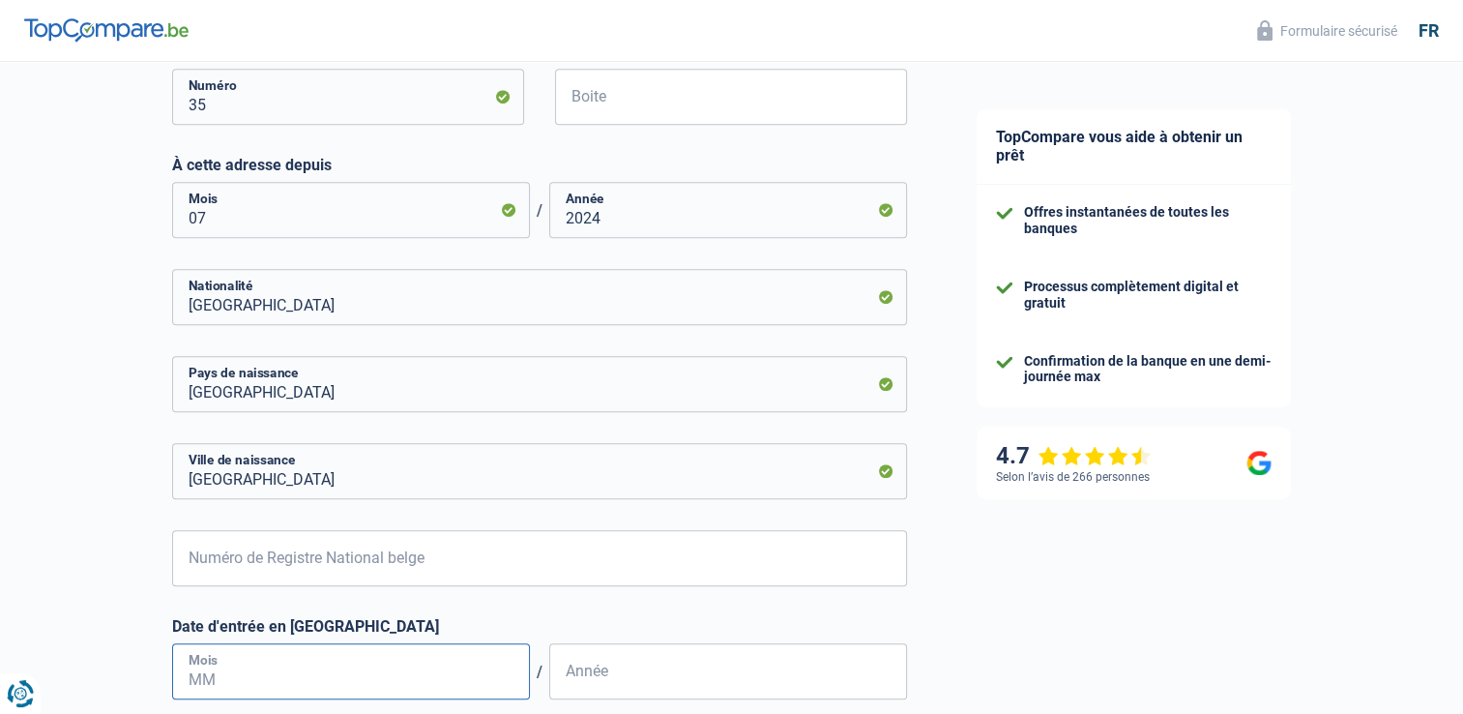
click at [197, 670] on input "Mois" at bounding box center [351, 671] width 358 height 56
type input "08"
type input "2020"
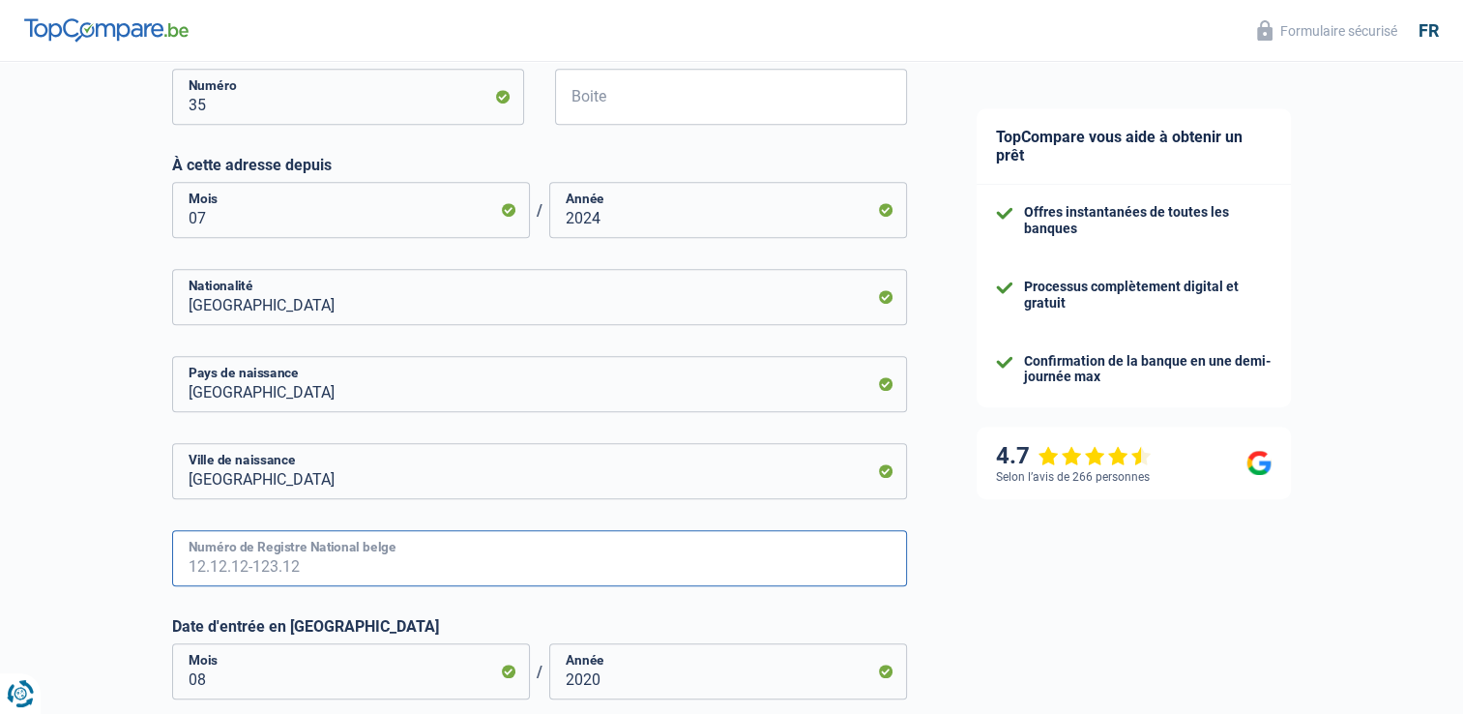
click at [214, 564] on input "Numéro de Registre National belge" at bounding box center [539, 558] width 735 height 56
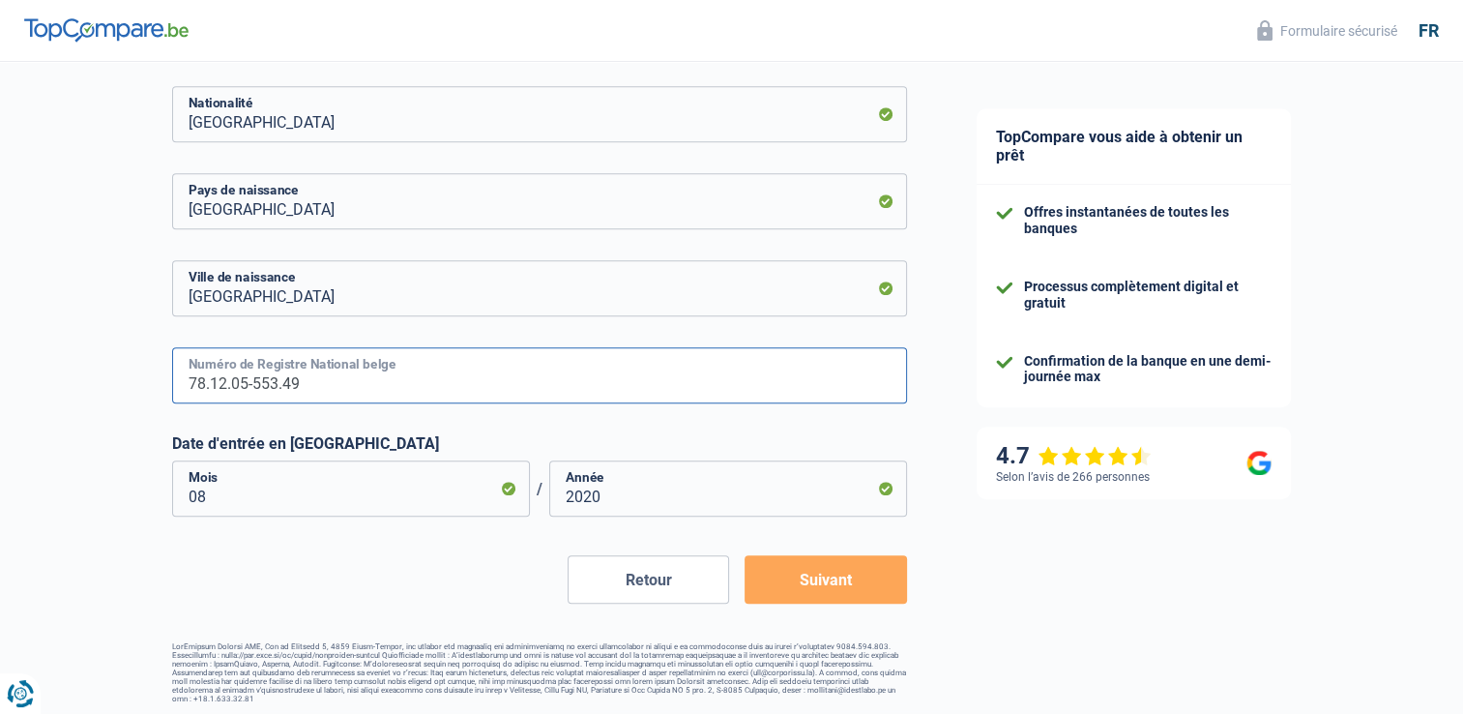
scroll to position [1087, 0]
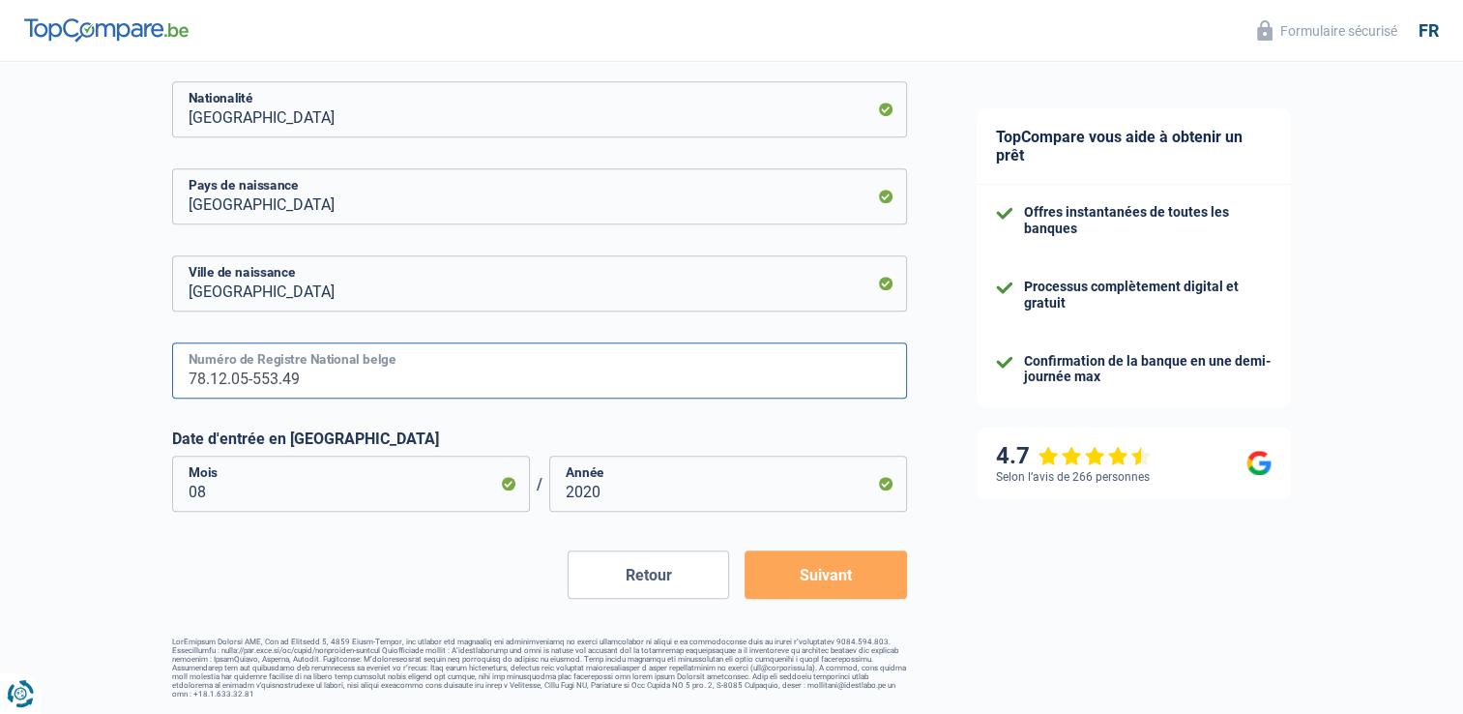
type input "78.12.05-553.49"
click at [809, 573] on button "Suivant" at bounding box center [826, 574] width 162 height 48
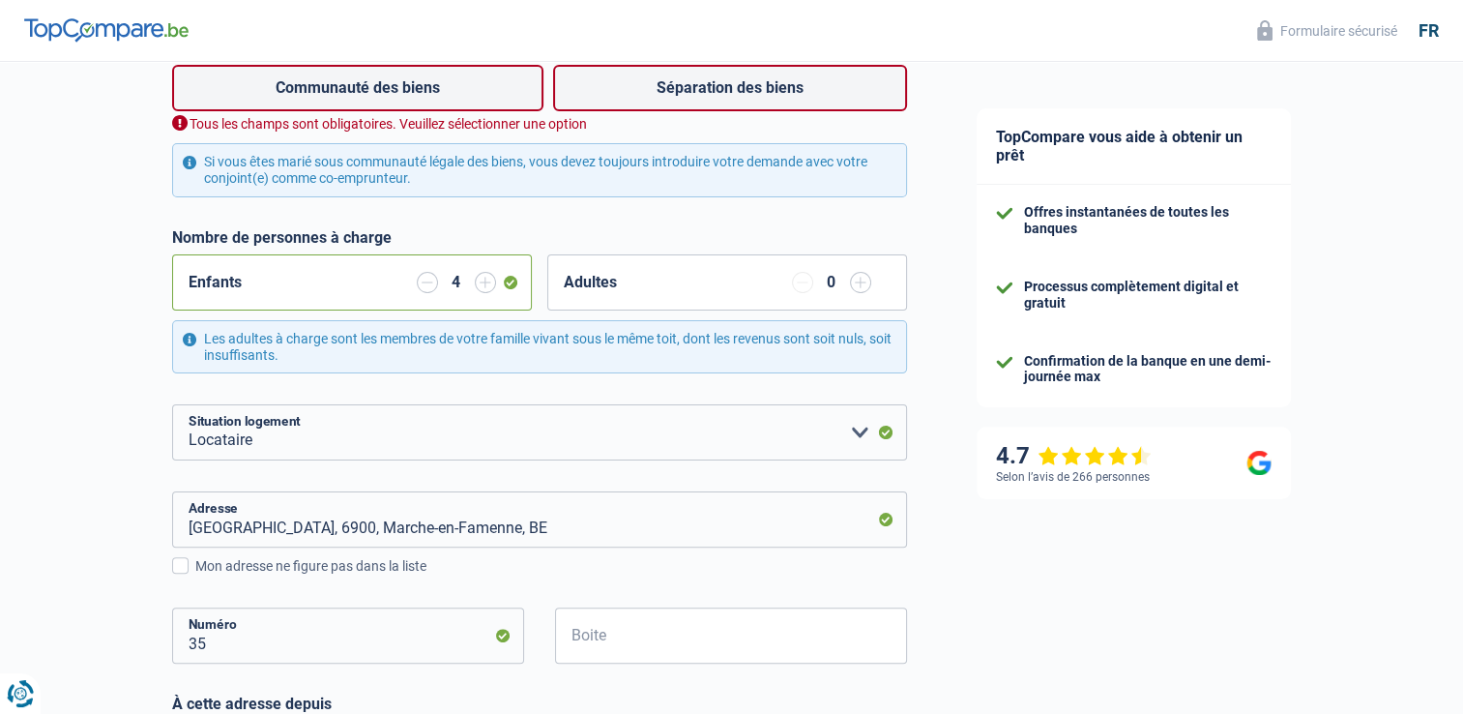
scroll to position [357, 0]
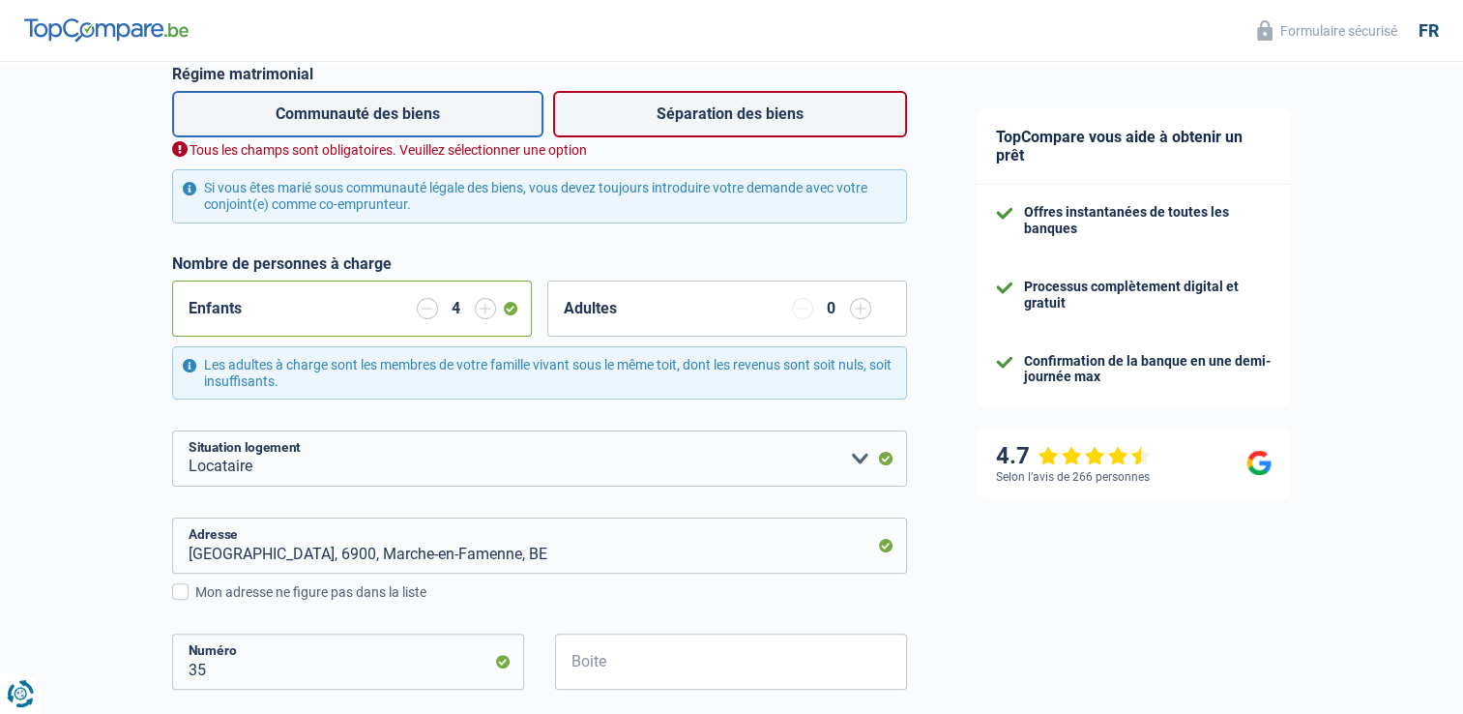
click at [422, 114] on label "Communauté des biens" at bounding box center [357, 114] width 371 height 46
click at [422, 114] on input "Communauté des biens" at bounding box center [357, 114] width 371 height 46
radio input "true"
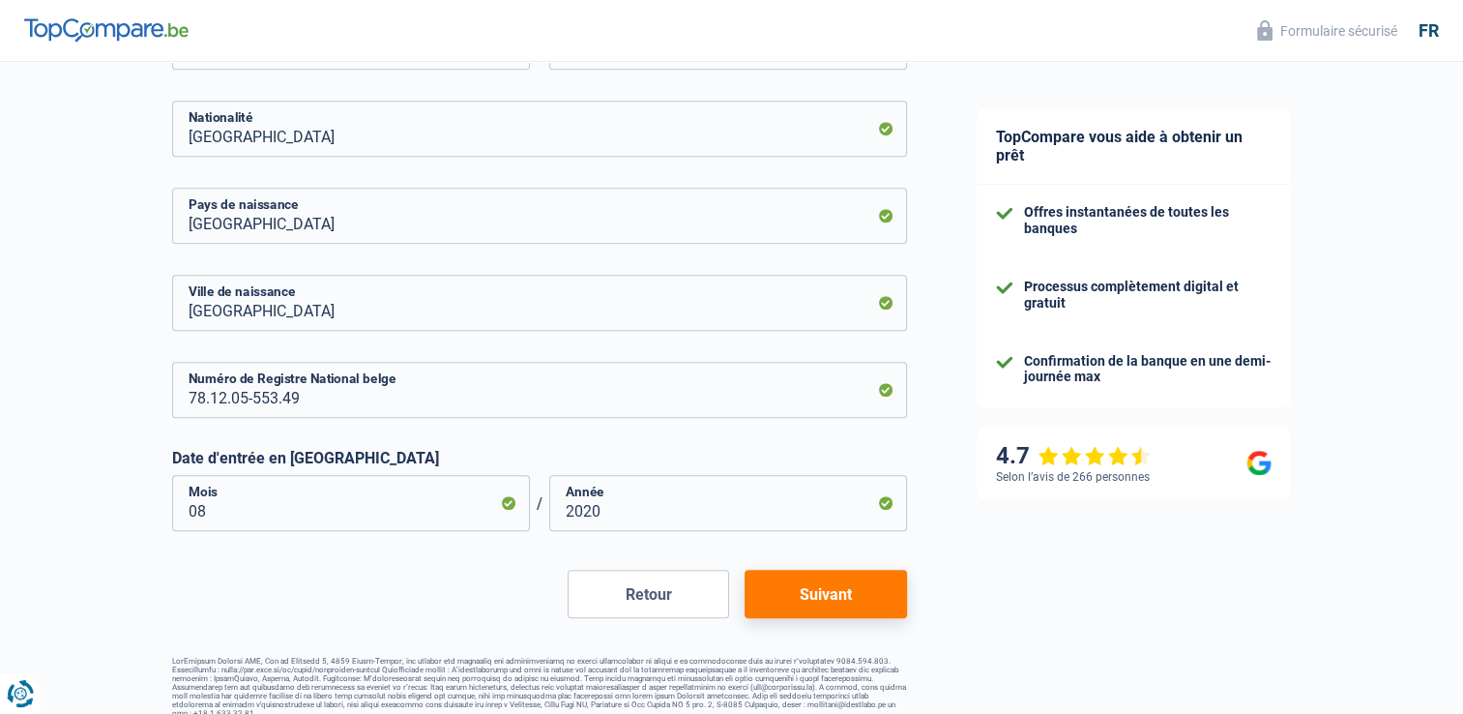
scroll to position [1087, 0]
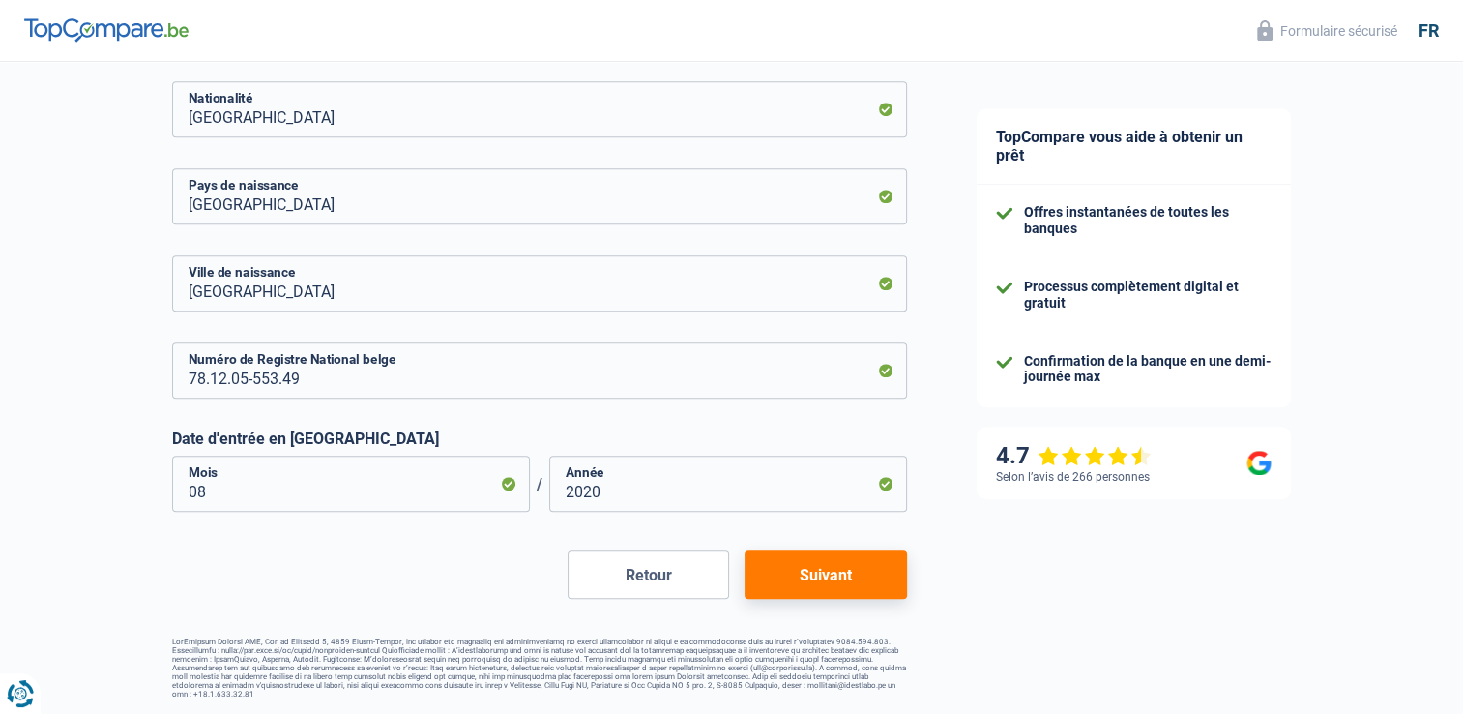
click at [842, 574] on button "Suivant" at bounding box center [826, 574] width 162 height 48
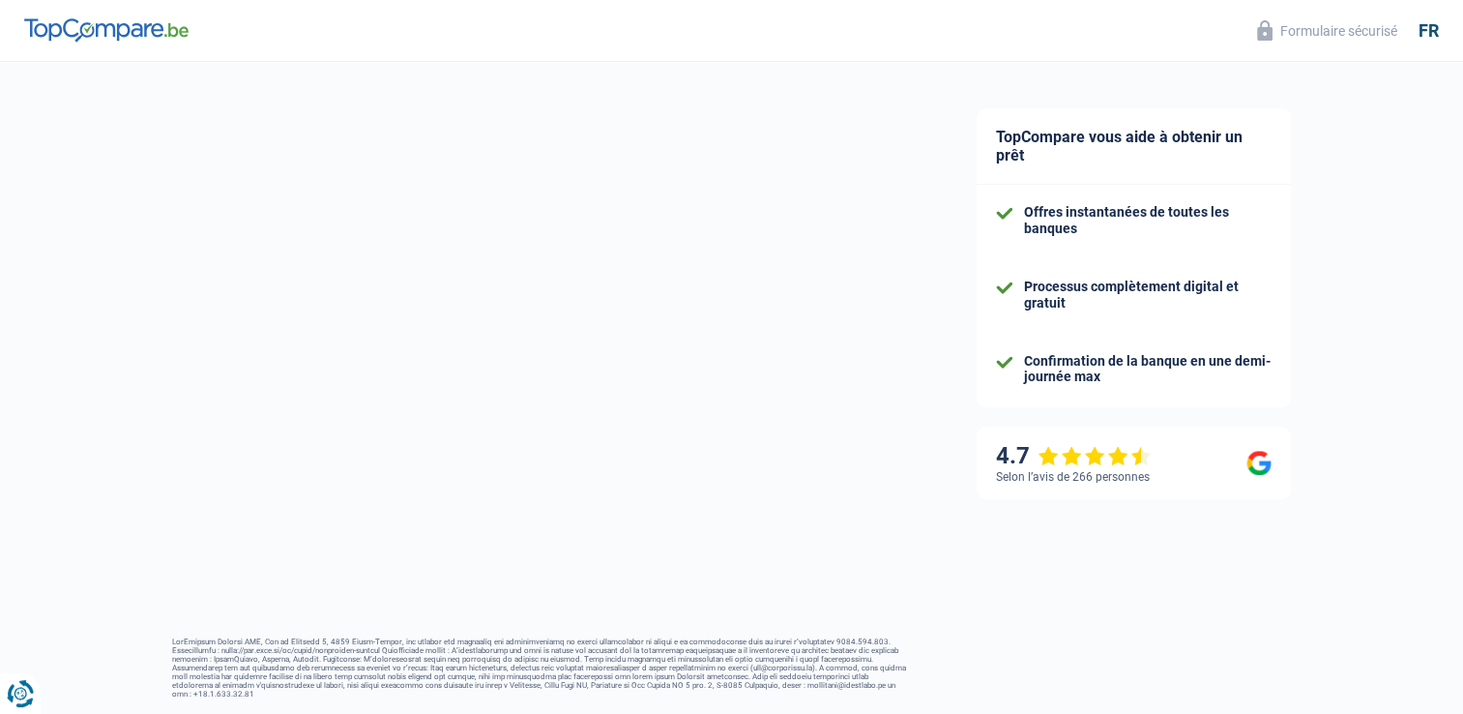
select select "familyAllowances"
select select "netSalary"
select select "mealVouchers"
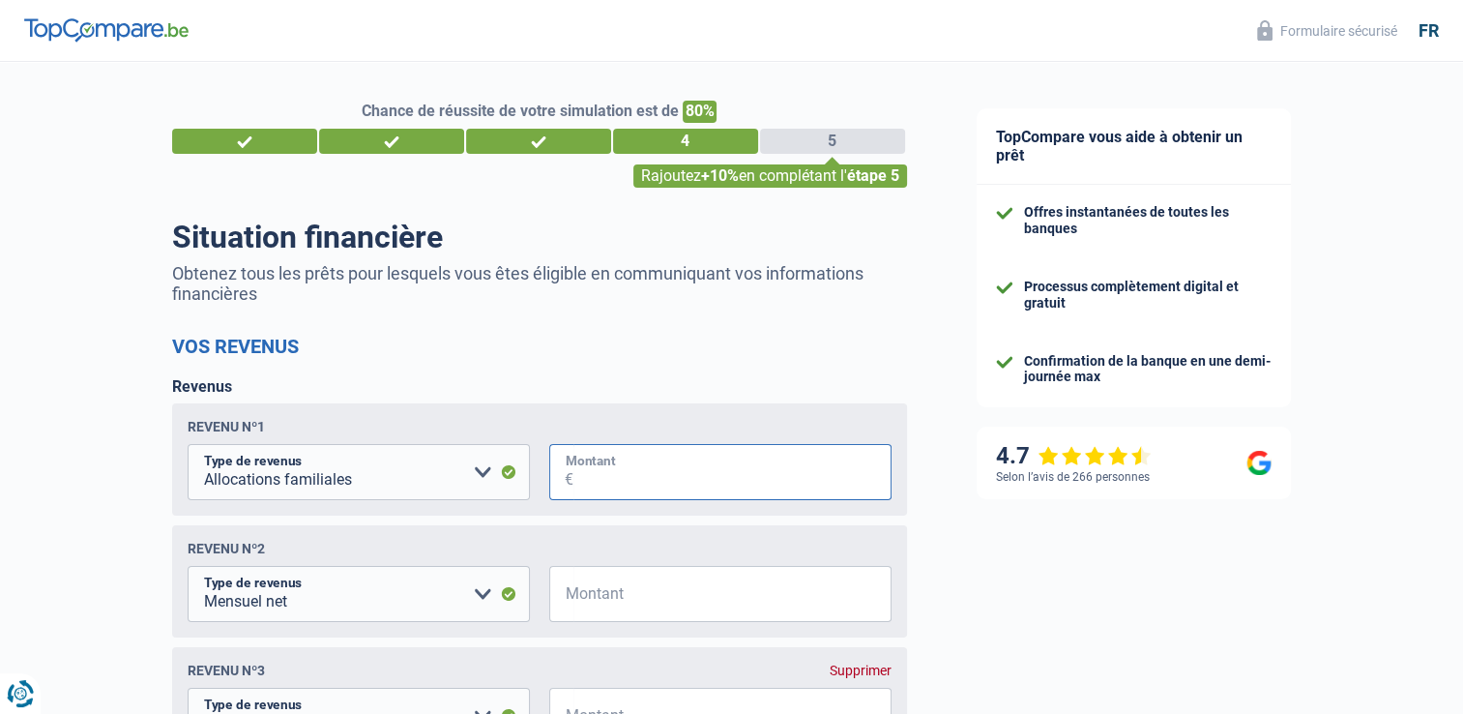
click at [672, 478] on input "Montant" at bounding box center [732, 472] width 318 height 56
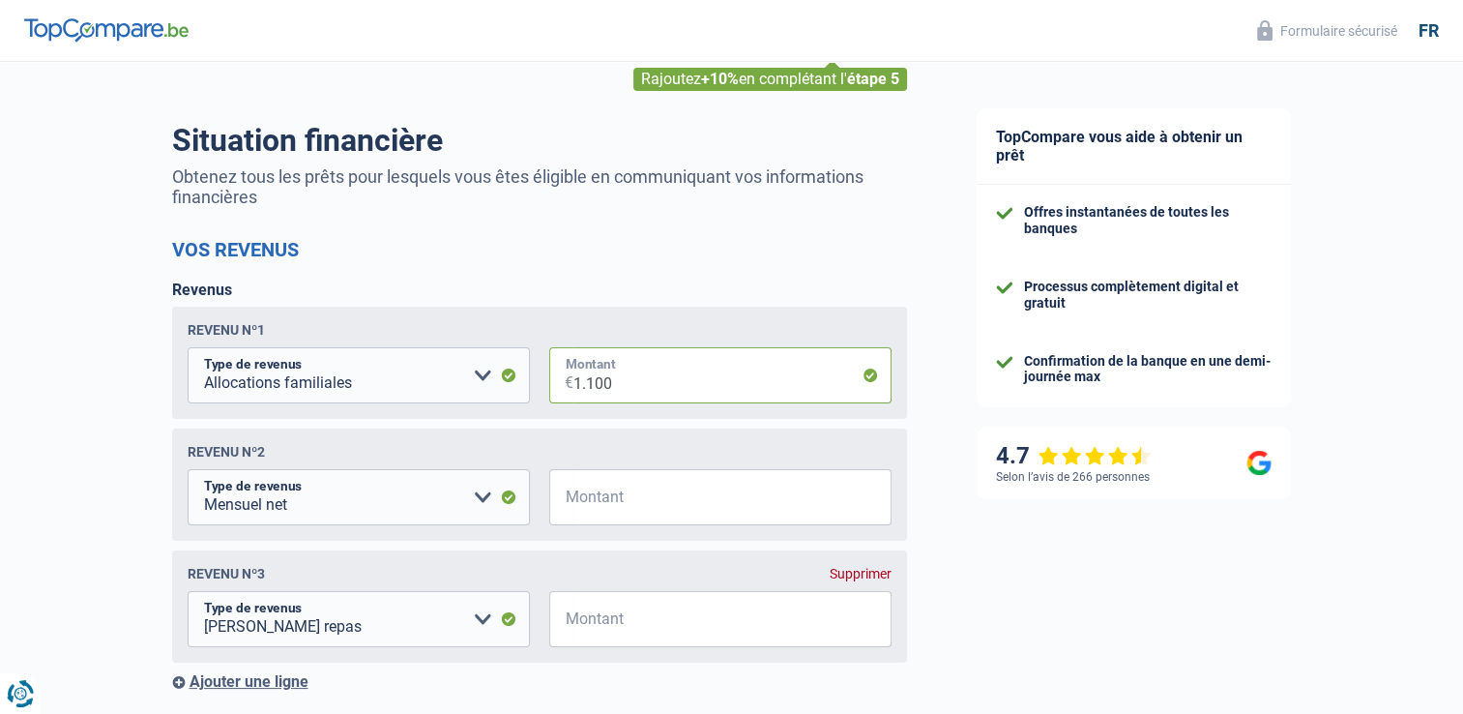
type input "1.100"
click at [614, 507] on input "Montant" at bounding box center [732, 497] width 318 height 56
type input "2.500"
click at [594, 627] on input "Montant" at bounding box center [732, 619] width 318 height 56
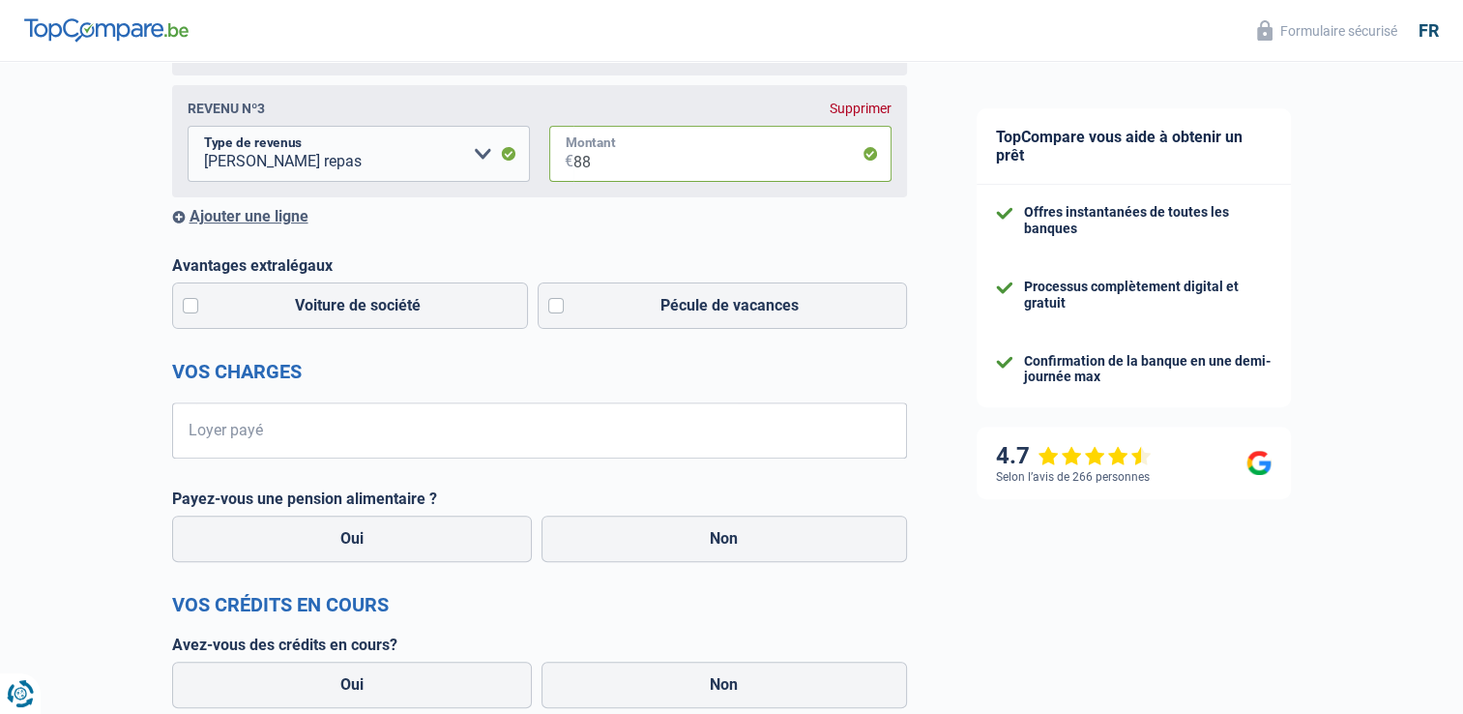
scroll to position [580, 0]
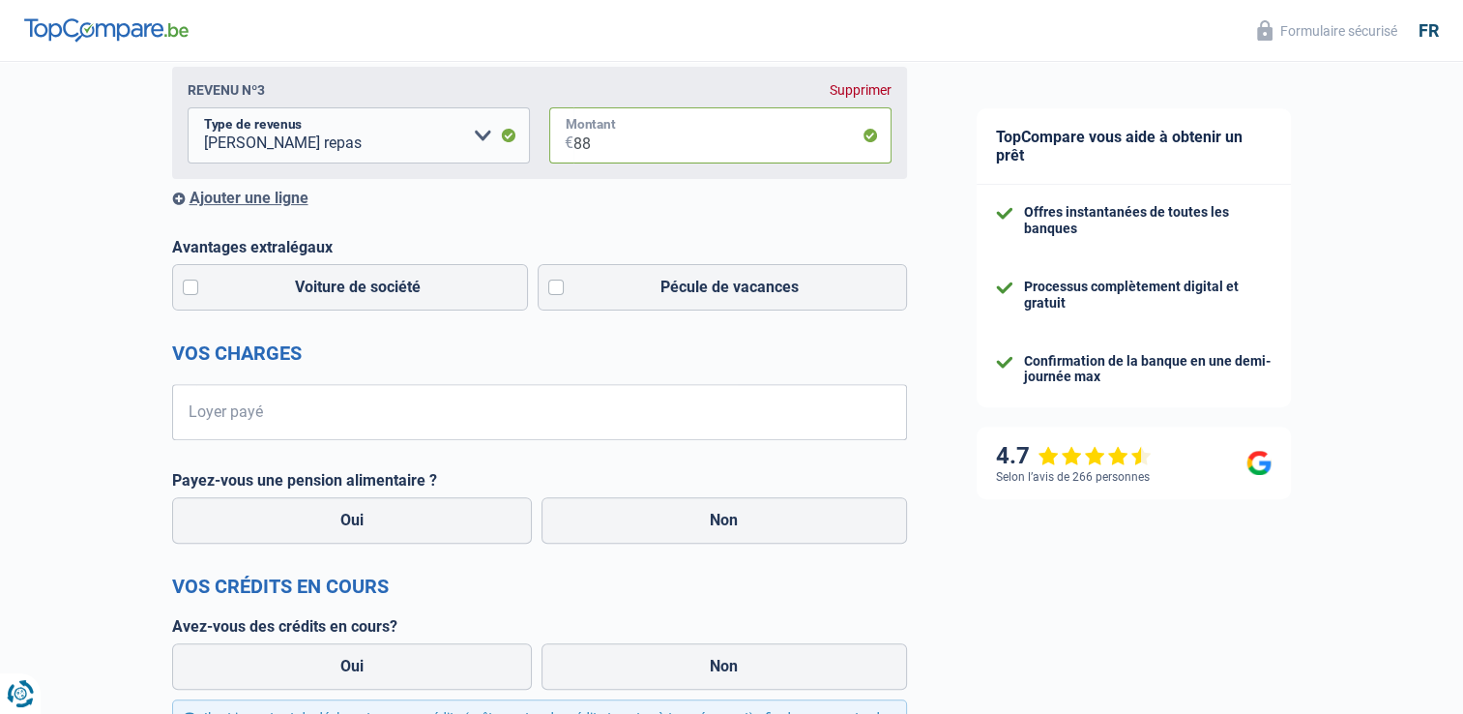
type input "88"
click at [213, 414] on input "Loyer payé" at bounding box center [551, 412] width 711 height 56
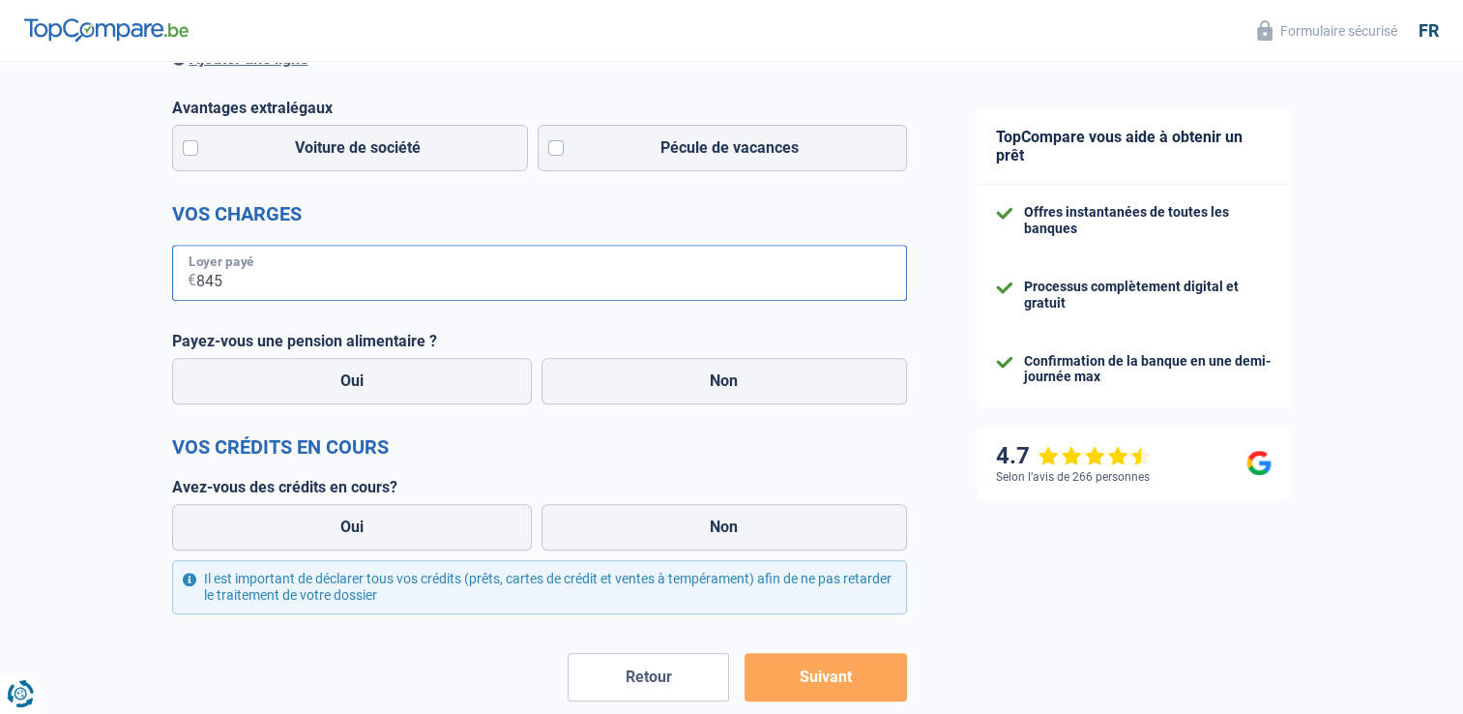
scroll to position [677, 0]
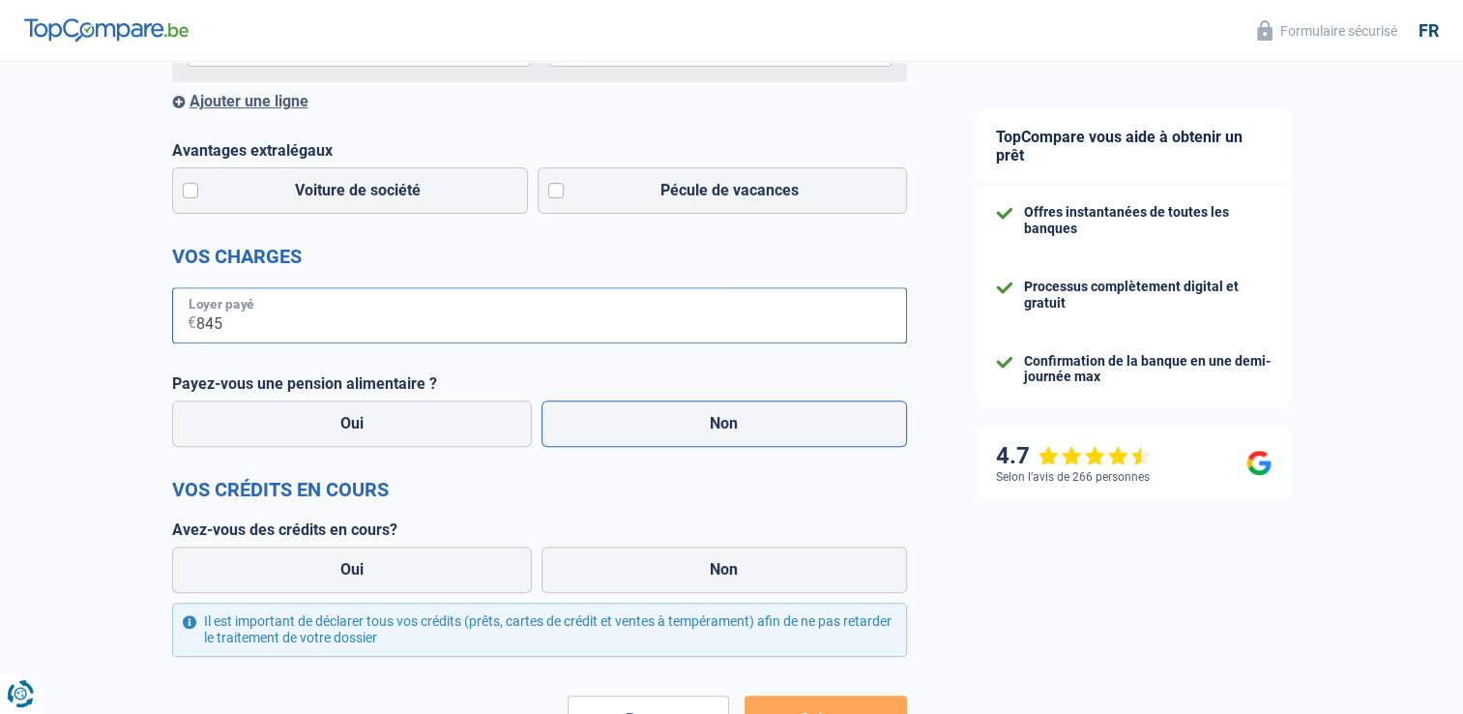
type input "845"
click at [762, 430] on label "Non" at bounding box center [725, 423] width 366 height 46
click at [762, 430] on input "Non" at bounding box center [725, 423] width 366 height 46
radio input "true"
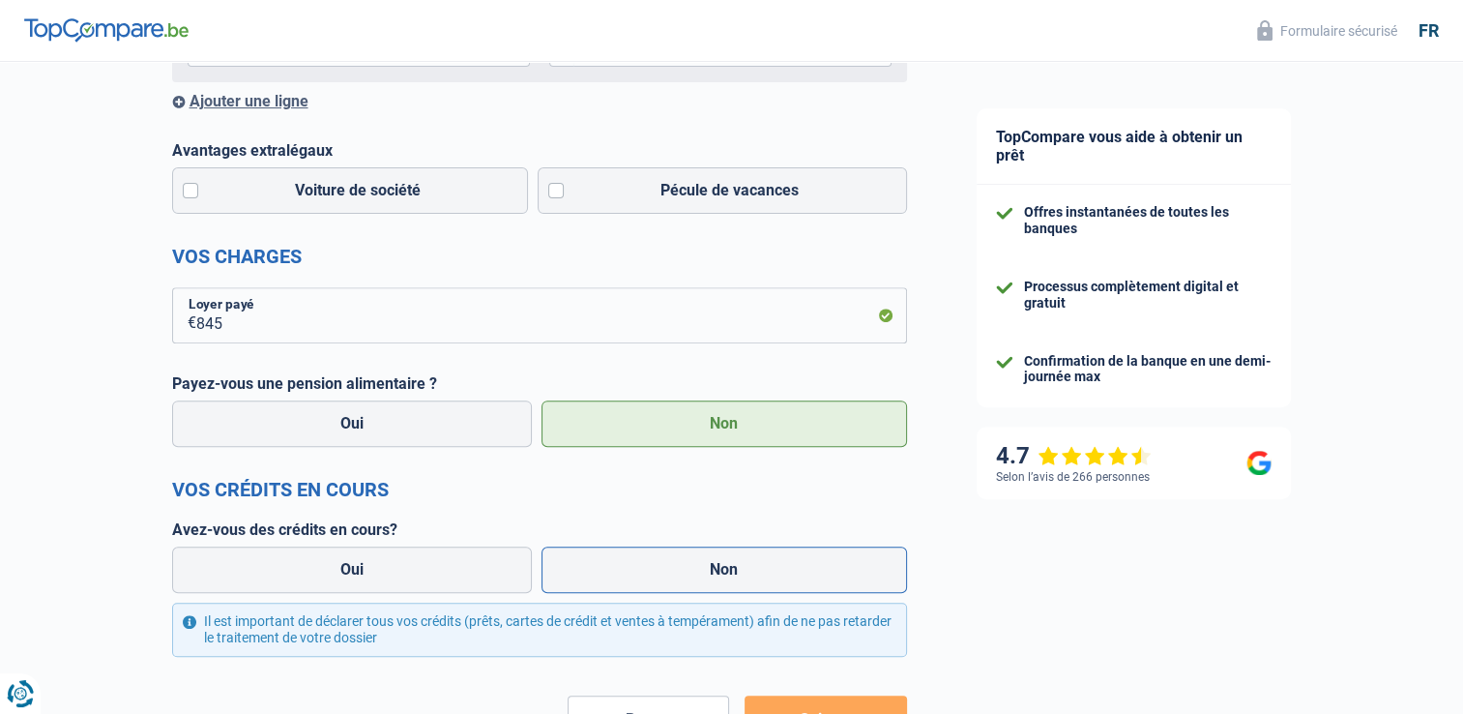
click at [726, 571] on label "Non" at bounding box center [725, 569] width 366 height 46
click at [726, 571] on input "Non" at bounding box center [725, 569] width 366 height 46
radio input "true"
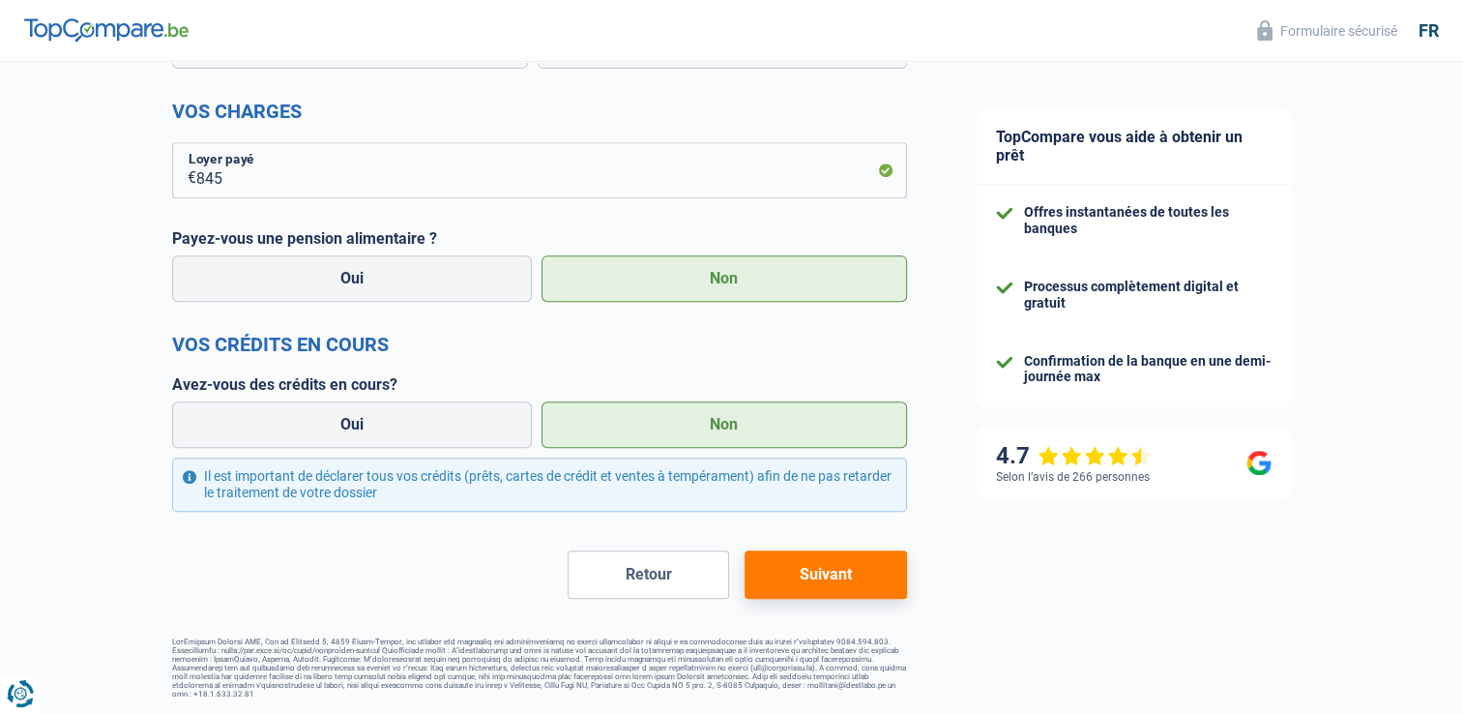
click at [811, 566] on button "Suivant" at bounding box center [826, 574] width 162 height 48
